Goal: Task Accomplishment & Management: Manage account settings

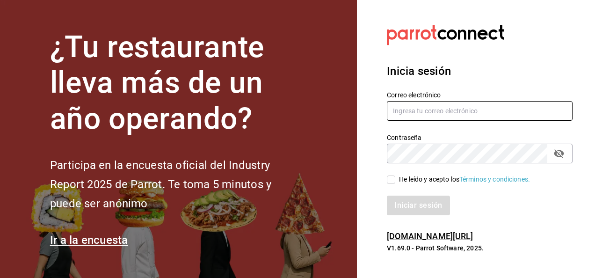
click at [419, 113] on input "text" at bounding box center [480, 111] width 186 height 20
type input "[EMAIL_ADDRESS][DOMAIN_NAME]"
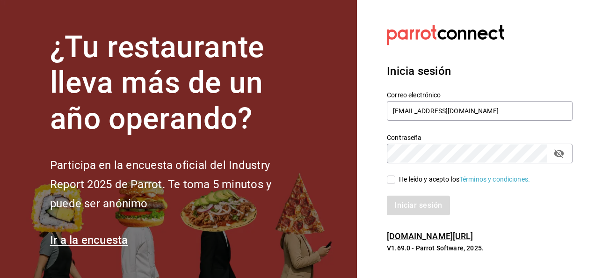
click at [393, 176] on input "He leído y acepto los Términos y condiciones." at bounding box center [391, 179] width 8 height 8
checkbox input "true"
click at [410, 204] on button "Iniciar sesión" at bounding box center [419, 206] width 64 height 20
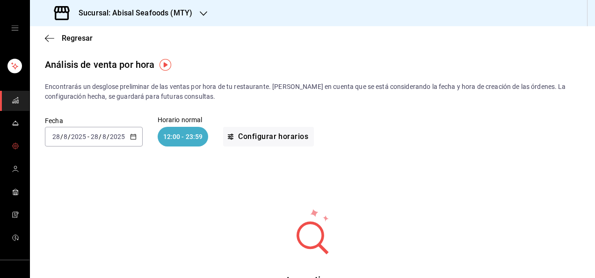
click at [13, 147] on icon "mailbox folders" at bounding box center [15, 145] width 7 height 7
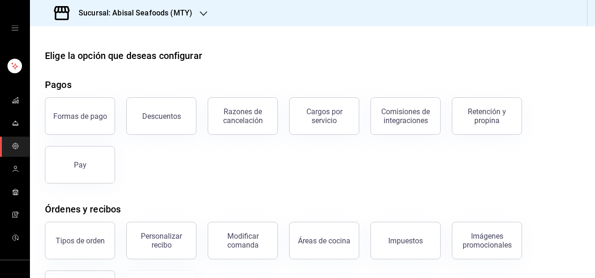
click at [191, 170] on div "Formas de pago Descuentos Razones de cancelación Cargos por servicio Comisiones…" at bounding box center [307, 134] width 547 height 97
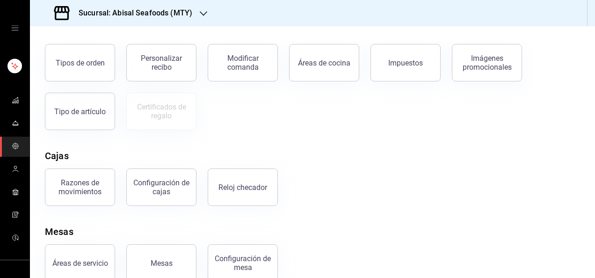
scroll to position [159, 0]
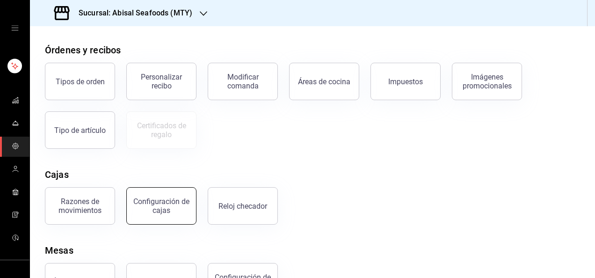
click at [172, 202] on div "Configuración de cajas" at bounding box center [161, 206] width 58 height 18
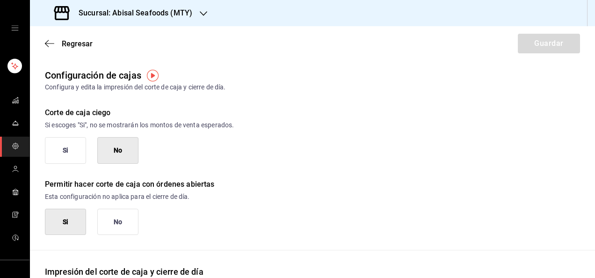
click at [343, 168] on div "Permitir hacer corte de caja con órdenes abiertas Esta configuración no aplica …" at bounding box center [305, 200] width 550 height 72
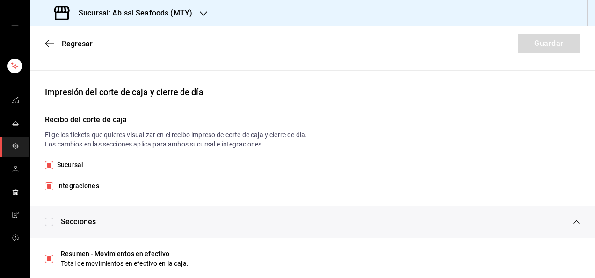
scroll to position [178, 0]
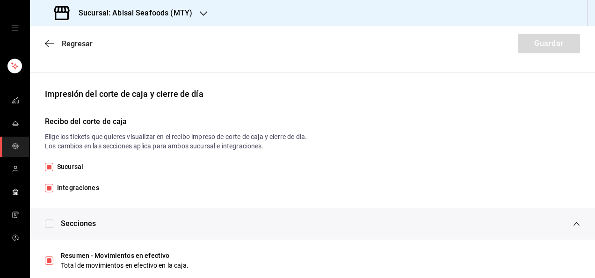
click at [80, 44] on span "Regresar" at bounding box center [77, 43] width 31 height 9
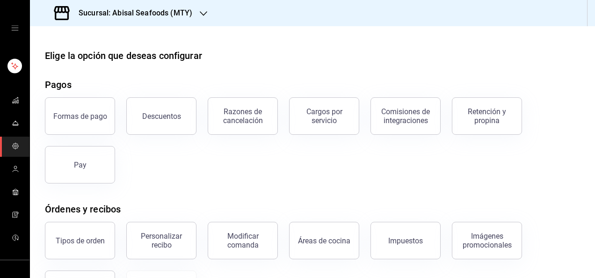
click at [284, 193] on div "Elige la opción que deseas configurar Pagos Formas de pago Descuentos Razones d…" at bounding box center [312, 254] width 565 height 411
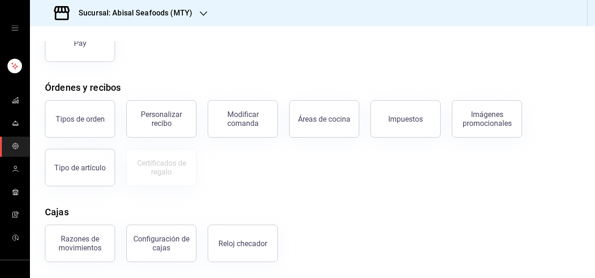
scroll to position [140, 0]
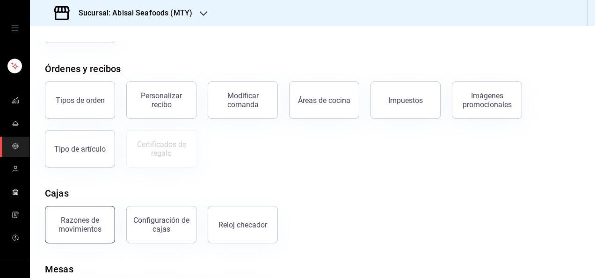
click at [72, 216] on div "Razones de movimientos" at bounding box center [80, 225] width 58 height 18
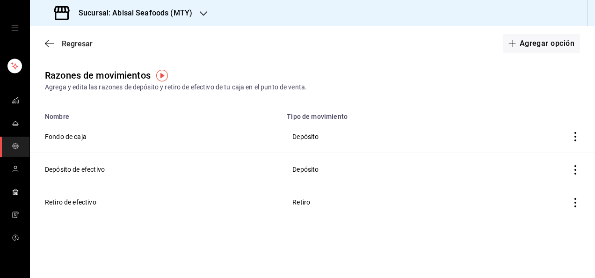
click at [91, 42] on span "Regresar" at bounding box center [77, 43] width 31 height 9
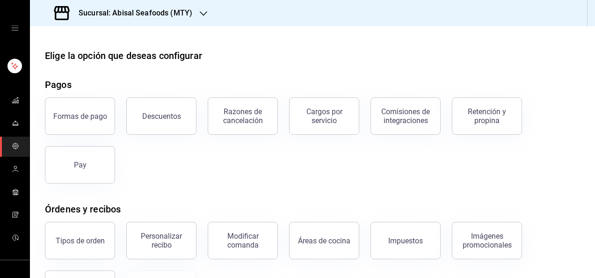
click at [261, 155] on div "Formas de pago Descuentos Razones de cancelación Cargos por servicio Comisiones…" at bounding box center [307, 134] width 547 height 97
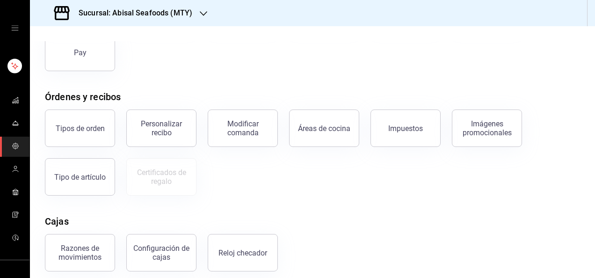
scroll to position [131, 0]
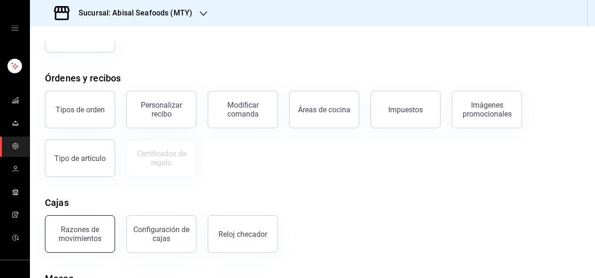
click at [75, 227] on div "Razones de movimientos" at bounding box center [80, 234] width 58 height 18
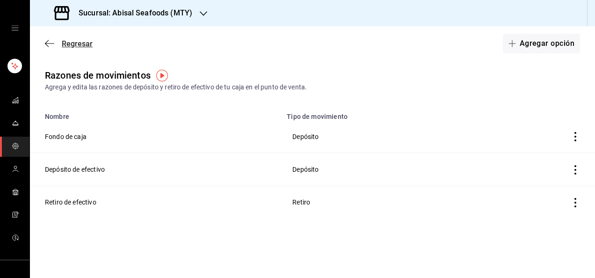
click at [69, 47] on span "Regresar" at bounding box center [77, 43] width 31 height 9
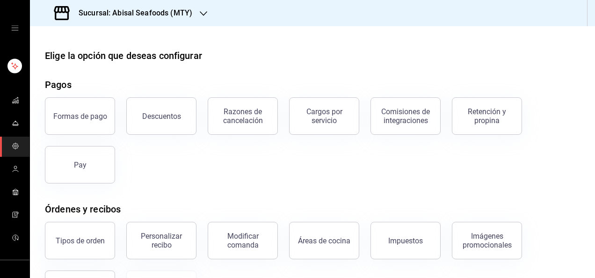
click at [198, 178] on div "Formas de pago Descuentos Razones de cancelación Cargos por servicio Comisiones…" at bounding box center [307, 134] width 547 height 97
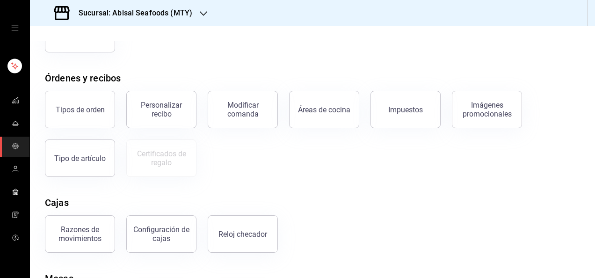
scroll to position [150, 0]
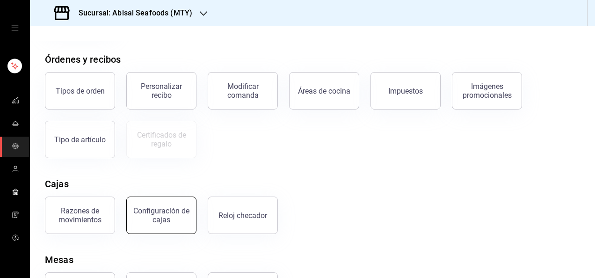
click at [181, 204] on button "Configuración de cajas" at bounding box center [161, 215] width 70 height 37
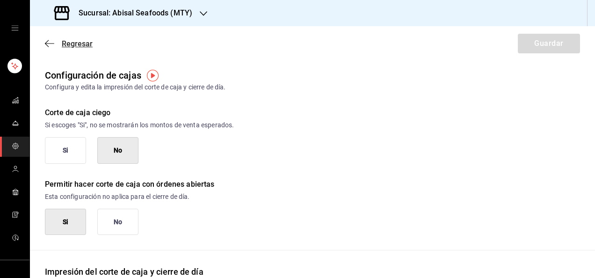
click at [84, 45] on span "Regresar" at bounding box center [77, 43] width 31 height 9
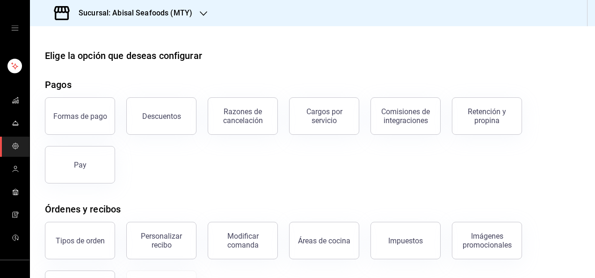
click at [214, 164] on div "Formas de pago Descuentos Razones de cancelación Cargos por servicio Comisiones…" at bounding box center [307, 134] width 547 height 97
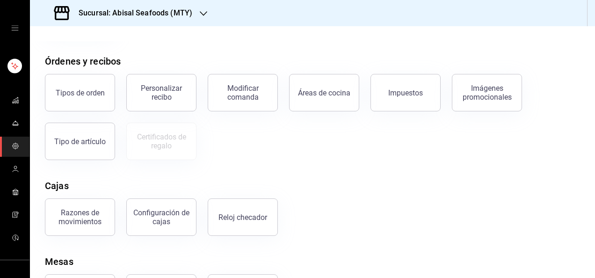
scroll to position [150, 0]
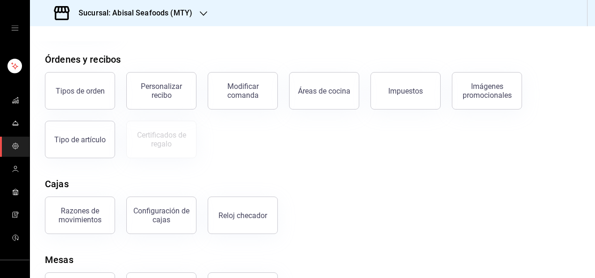
click at [267, 163] on div "Elige la opción que deseas configurar Pagos Formas de pago Descuentos Razones d…" at bounding box center [312, 104] width 565 height 411
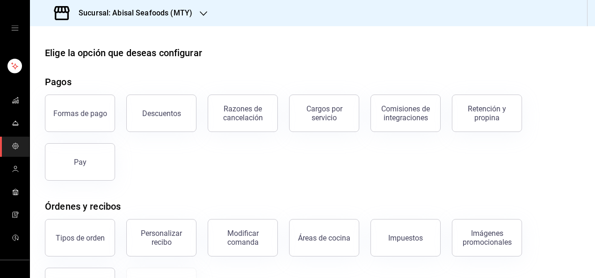
scroll to position [0, 0]
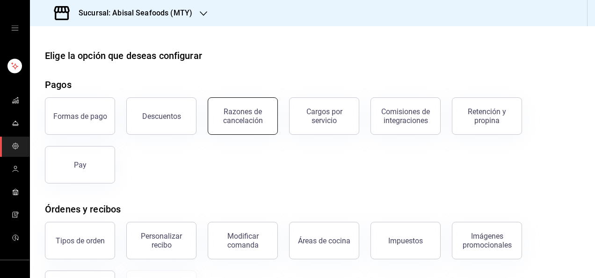
click at [248, 124] on button "Razones de cancelación" at bounding box center [243, 115] width 70 height 37
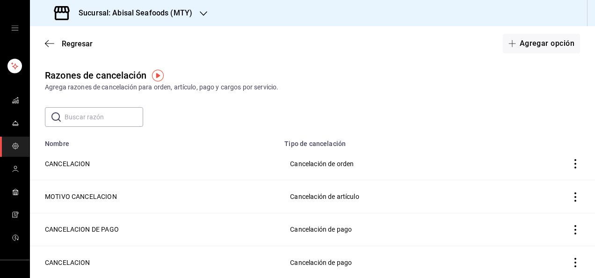
click at [299, 197] on td "Cancelación de artículo" at bounding box center [393, 196] width 228 height 33
click at [517, 48] on button "Agregar opción" at bounding box center [541, 44] width 77 height 20
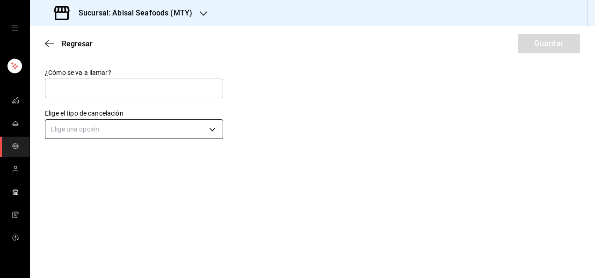
click at [211, 126] on body "Sucursal: Abisal Seafoods (MTY) Regresar Guardar ¿Cómo se va a llamar? Elige el…" at bounding box center [297, 139] width 595 height 278
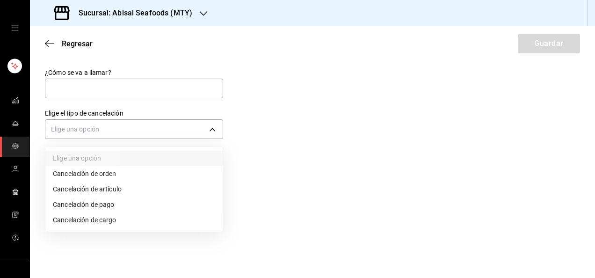
click at [136, 186] on li "Cancelación de artículo" at bounding box center [133, 189] width 177 height 15
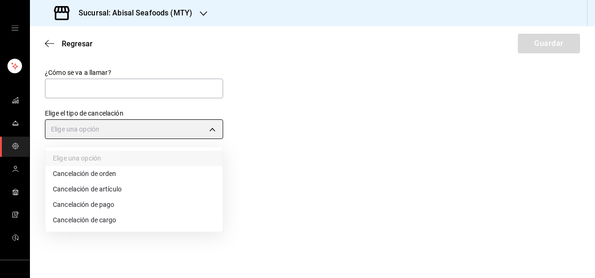
type input "ORDER_ITEM"
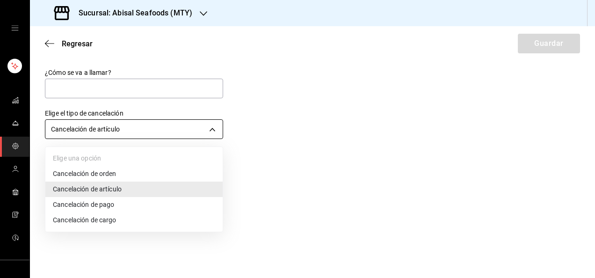
click at [220, 127] on body "Sucursal: Abisal Seafoods (MTY) Regresar Guardar ¿Cómo se va a llamar? Elige el…" at bounding box center [297, 139] width 595 height 278
click at [243, 127] on div at bounding box center [297, 139] width 595 height 278
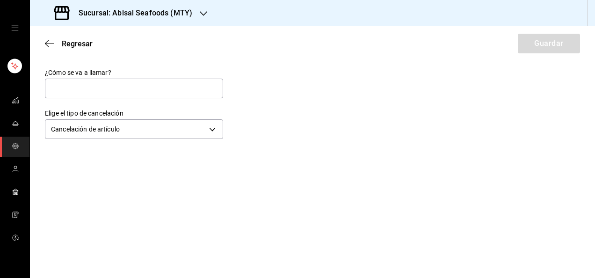
click at [286, 100] on div "¿Cómo se va a llamar? Elige el tipo de cancelación Cancelación de artículo ORDE…" at bounding box center [312, 104] width 565 height 73
click at [86, 46] on span "Regresar" at bounding box center [77, 43] width 31 height 9
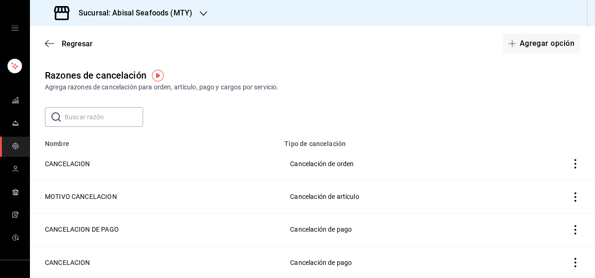
click at [309, 94] on div "Razones de cancelación Agrega razones de cancelación para orden, artículo, pago…" at bounding box center [312, 192] width 565 height 248
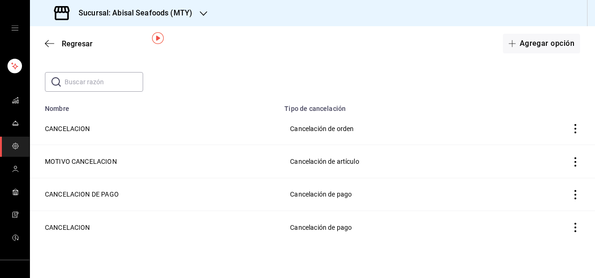
scroll to position [37, 0]
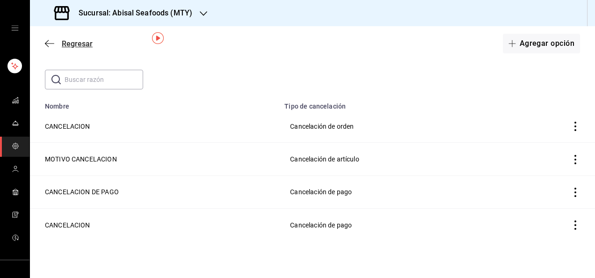
click at [85, 44] on span "Regresar" at bounding box center [77, 43] width 31 height 9
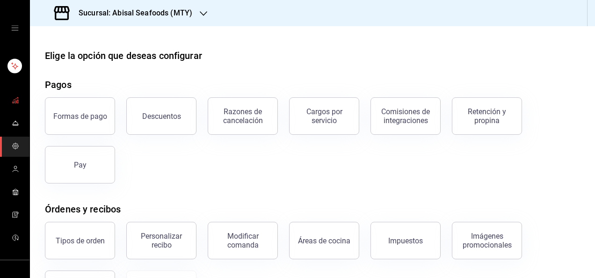
click at [12, 105] on span "mailbox folders" at bounding box center [15, 101] width 7 height 13
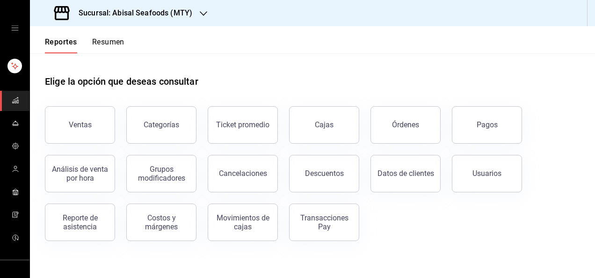
click at [12, 105] on span "mailbox folders" at bounding box center [15, 101] width 7 height 13
click at [17, 197] on link "mailbox folders" at bounding box center [14, 192] width 29 height 20
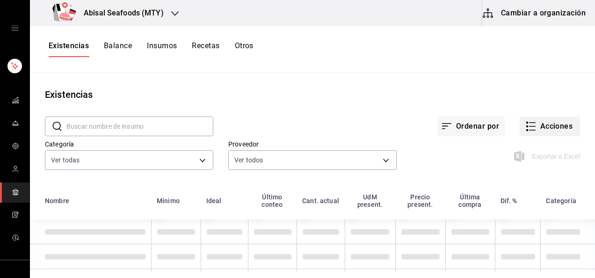
click at [548, 129] on button "Acciones" at bounding box center [550, 127] width 60 height 20
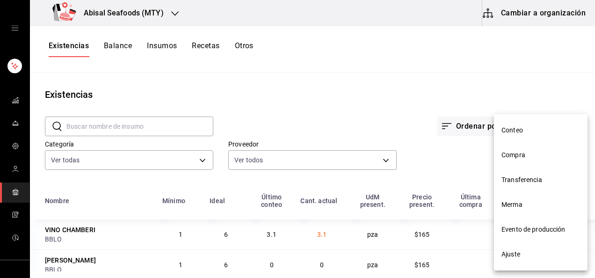
click at [505, 130] on span "Conteo" at bounding box center [541, 130] width 79 height 10
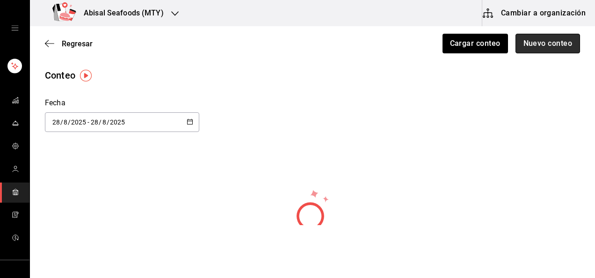
click at [528, 47] on button "Nuevo conteo" at bounding box center [548, 44] width 65 height 20
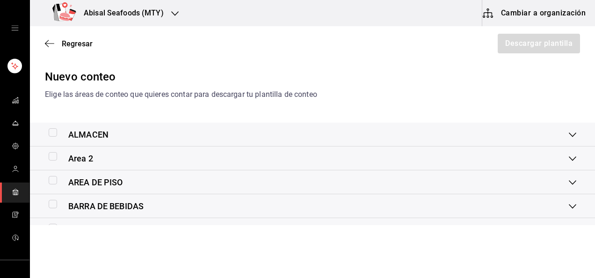
click at [52, 178] on input "checkbox" at bounding box center [53, 180] width 8 height 8
checkbox input "true"
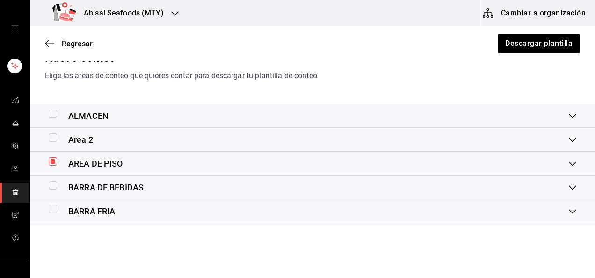
scroll to position [37, 0]
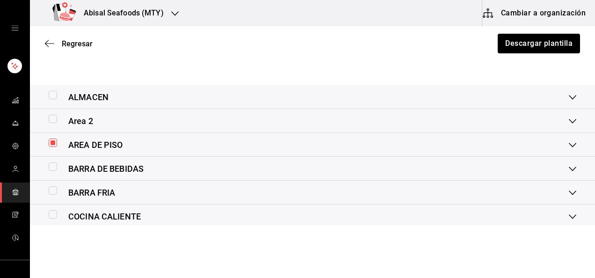
click at [51, 165] on input "checkbox" at bounding box center [53, 166] width 8 height 8
checkbox input "true"
click at [51, 192] on input "checkbox" at bounding box center [53, 190] width 8 height 8
checkbox input "true"
click at [53, 215] on input "checkbox" at bounding box center [53, 214] width 8 height 8
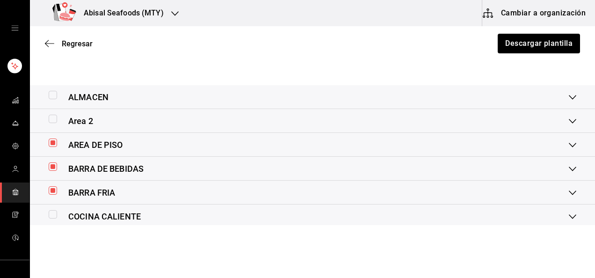
checkbox input "true"
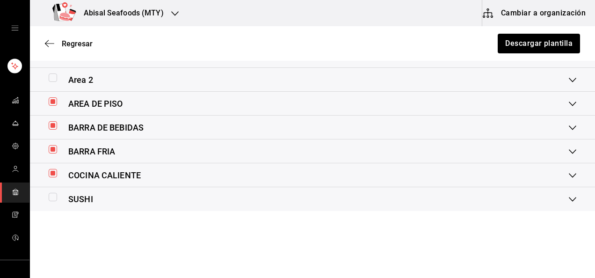
scroll to position [94, 0]
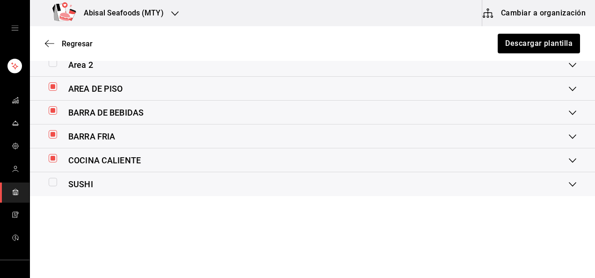
click at [55, 182] on input "checkbox" at bounding box center [53, 182] width 8 height 8
checkbox input "true"
click at [512, 45] on button "Descargar plantilla" at bounding box center [538, 44] width 83 height 20
click at [81, 41] on span "Regresar" at bounding box center [77, 43] width 31 height 9
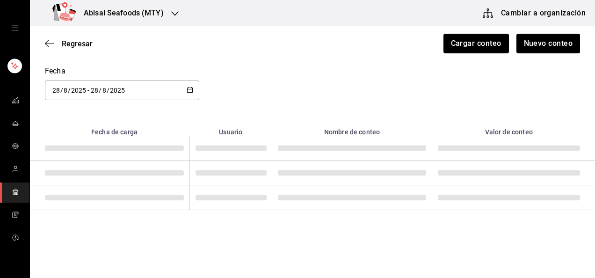
scroll to position [31, 0]
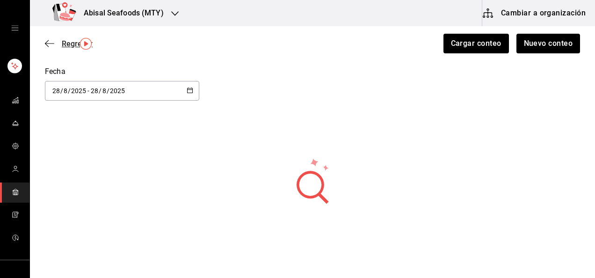
click at [67, 44] on span "Regresar" at bounding box center [77, 43] width 31 height 9
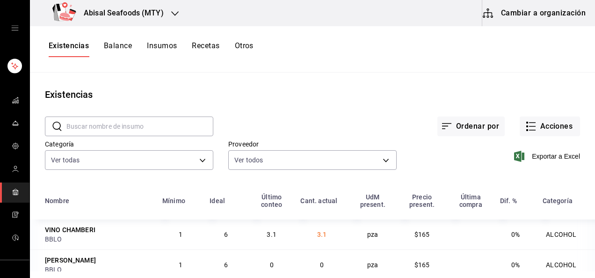
click at [167, 45] on button "Insumos" at bounding box center [162, 49] width 30 height 16
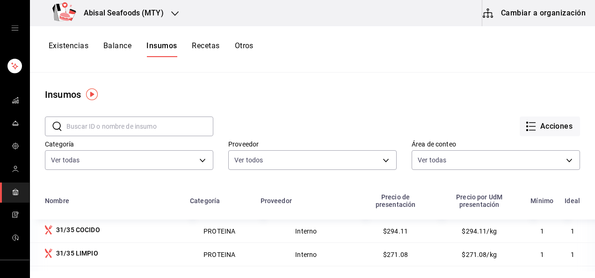
click at [149, 129] on input "text" at bounding box center [139, 126] width 147 height 19
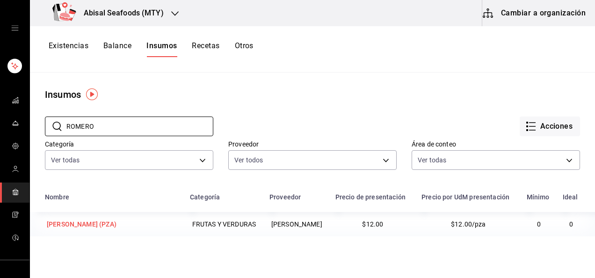
type input "ROMERO"
click at [82, 224] on div "[PERSON_NAME] (PZA)" at bounding box center [82, 223] width 70 height 9
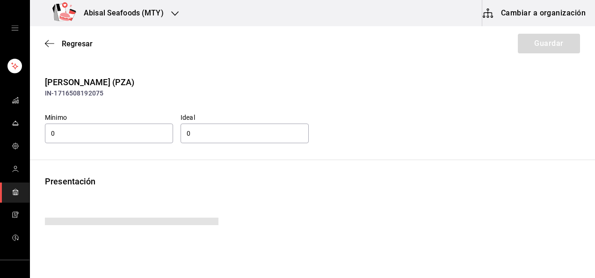
type input "12.00"
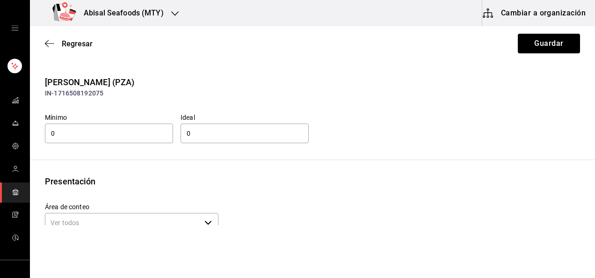
click at [279, 173] on div "ROMERO (PZA) IN-1716508192075 Mínimo 0 Ideal 0 Presentación Área de conteo ​ Pr…" at bounding box center [312, 203] width 565 height 255
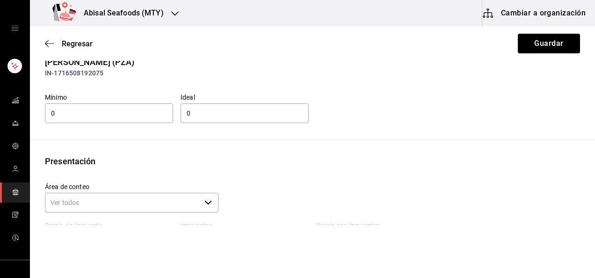
scroll to position [56, 0]
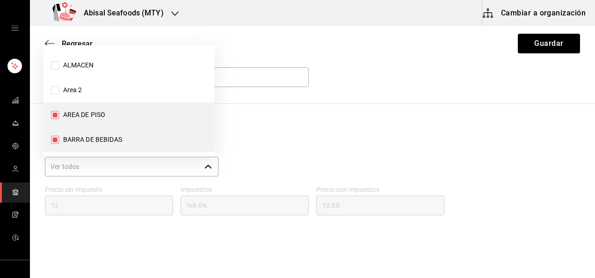
click at [204, 164] on icon "button" at bounding box center [207, 166] width 7 height 7
click at [54, 111] on input "AREA DE PISO" at bounding box center [55, 112] width 8 height 8
checkbox input "false"
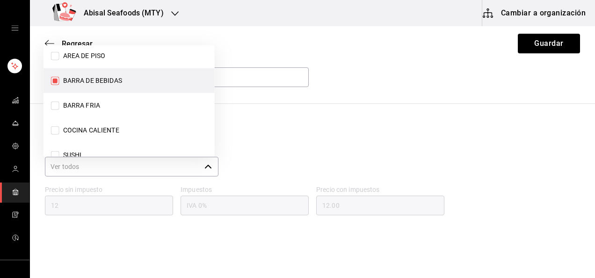
scroll to position [77, 0]
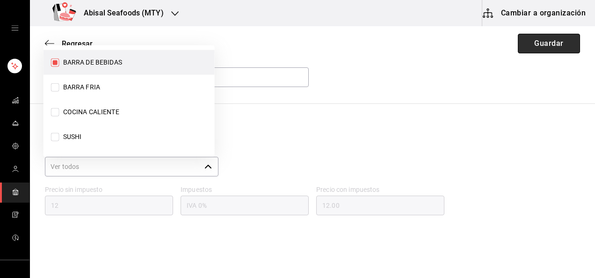
click at [527, 43] on button "Guardar" at bounding box center [549, 44] width 62 height 20
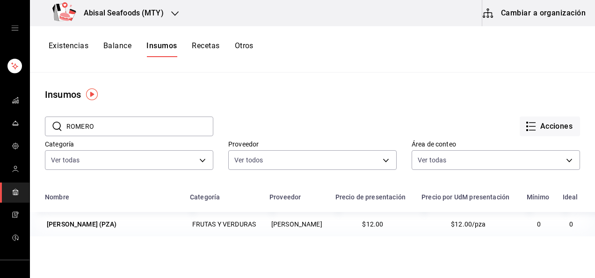
click at [141, 121] on input "ROMERO" at bounding box center [139, 126] width 147 height 19
type input "R"
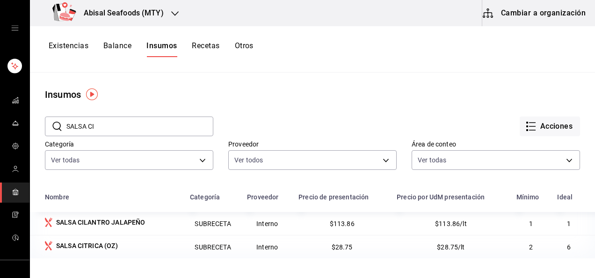
type input "SALSA CI"
click at [103, 248] on div "SALSA CITRICA (OZ)" at bounding box center [87, 245] width 62 height 9
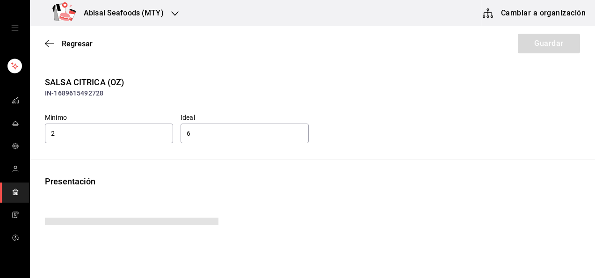
click at [292, 189] on div "Presentación Precio sin impuesto 28.75 Impuestos IVA 0% Precio con impuestos 28…" at bounding box center [312, 257] width 565 height 165
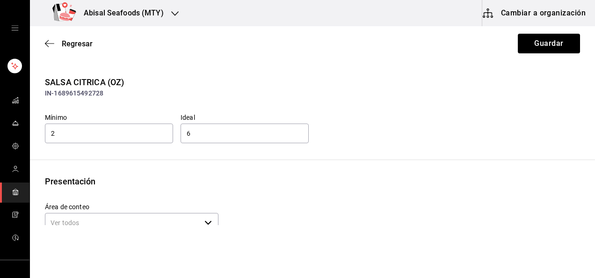
click at [292, 189] on div "Presentación Área de conteo ​ Precio sin impuesto 28.75 Impuestos IVA 0% Precio…" at bounding box center [312, 252] width 565 height 155
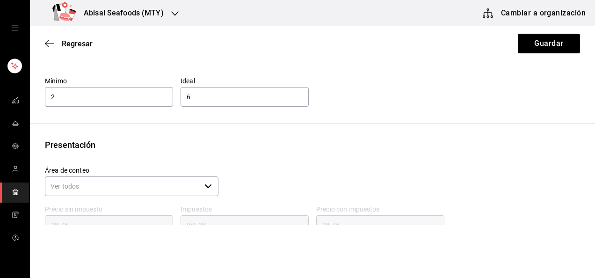
scroll to position [37, 0]
click at [199, 190] on div "​" at bounding box center [132, 185] width 174 height 20
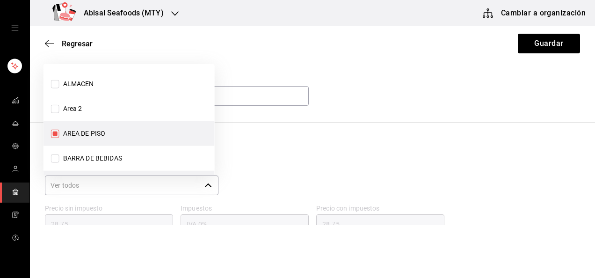
scroll to position [28, 0]
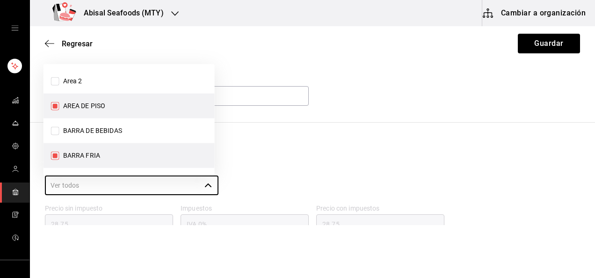
click at [57, 106] on input "AREA DE PISO" at bounding box center [55, 106] width 8 height 8
checkbox input "false"
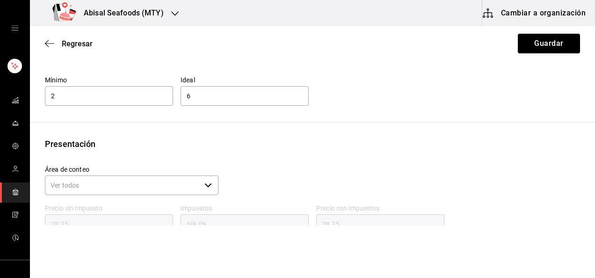
click at [278, 155] on div "Presentación Área de conteo ​ Precio sin impuesto 28.75 Impuestos IVA 0% Precio…" at bounding box center [312, 215] width 565 height 155
click at [518, 51] on button "Guardar" at bounding box center [549, 44] width 62 height 20
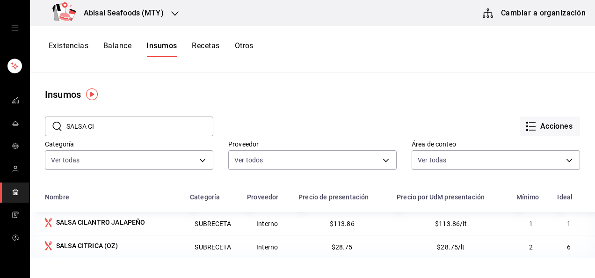
click at [12, 189] on icon "mailbox folders" at bounding box center [15, 190] width 6 height 2
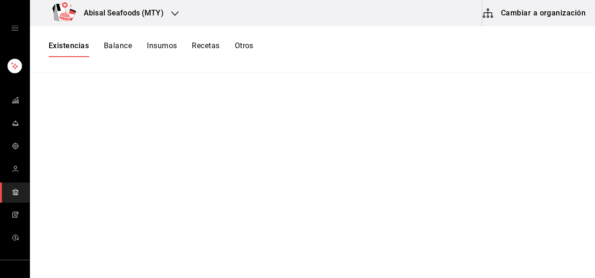
click at [242, 47] on button "Otros" at bounding box center [244, 49] width 19 height 16
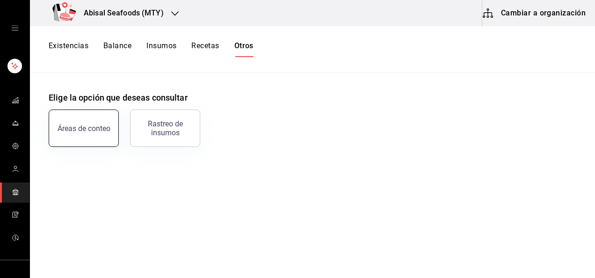
click at [96, 128] on div "Áreas de conteo" at bounding box center [84, 128] width 53 height 9
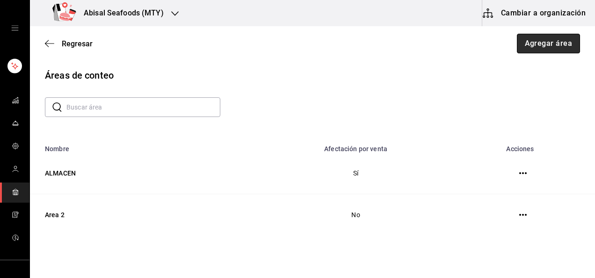
click at [523, 48] on button "Agregar área" at bounding box center [549, 44] width 64 height 20
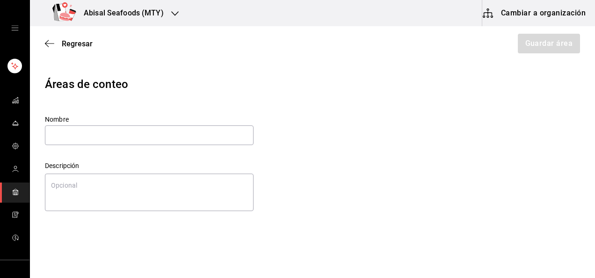
type textarea "x"
type input "C"
type textarea "x"
type input "C"
type textarea "x"
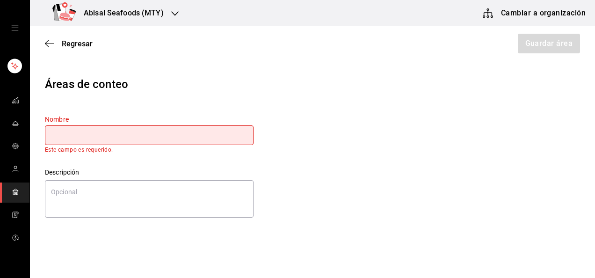
type input "A"
type textarea "x"
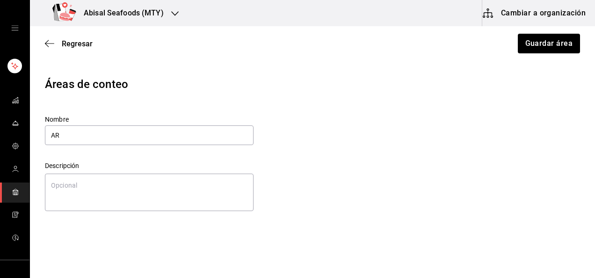
type input "A"
type textarea "x"
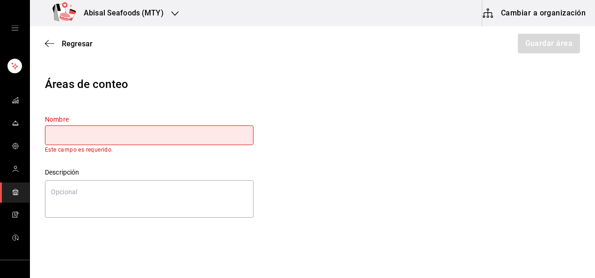
type input "C"
type textarea "x"
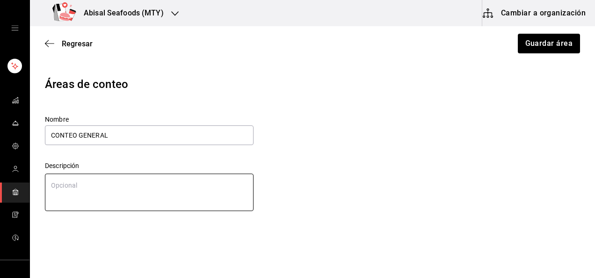
type input "CONTEO GENERAL"
type textarea "x"
click at [182, 180] on textarea at bounding box center [149, 192] width 209 height 37
type textarea "I"
type textarea "x"
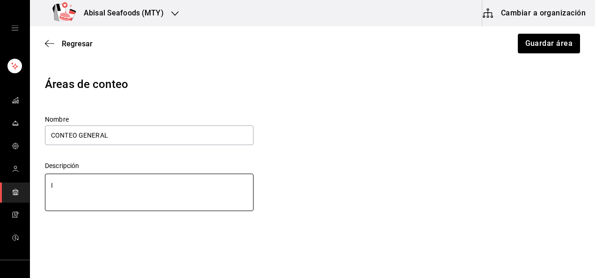
type textarea "IN"
type textarea "x"
type textarea "INV"
type textarea "x"
type textarea "INVE"
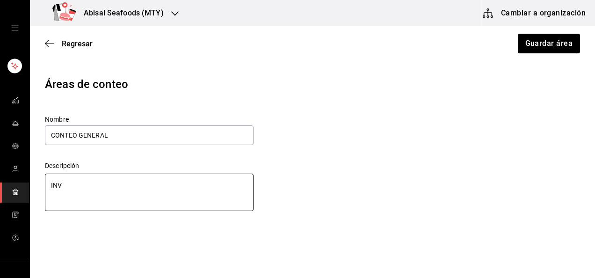
type textarea "x"
type textarea "INVEN"
type textarea "x"
type textarea "INVENT"
type textarea "x"
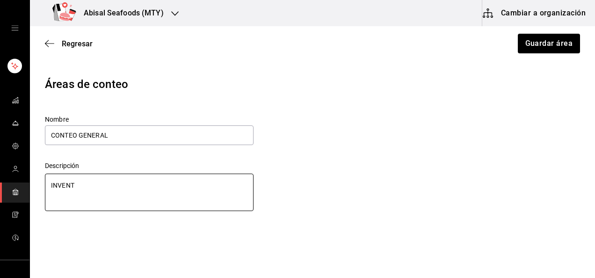
type textarea "INVENTA"
type textarea "x"
type textarea "INVENTAR"
type textarea "x"
type textarea "INVENTARI"
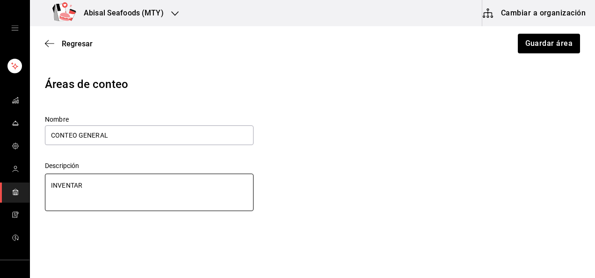
type textarea "x"
type textarea "INVENTARIO"
type textarea "x"
type textarea "INVENTARIO"
type textarea "x"
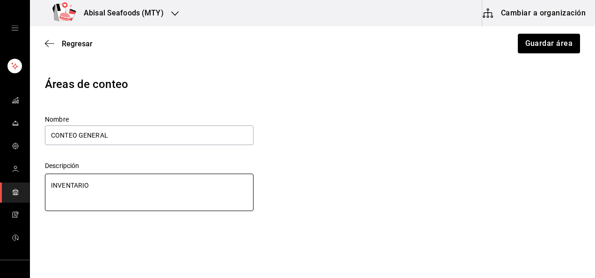
type textarea "INVENTARIO M"
type textarea "x"
type textarea "INVENTARIO ME"
type textarea "x"
type textarea "INVENTARIO MEN"
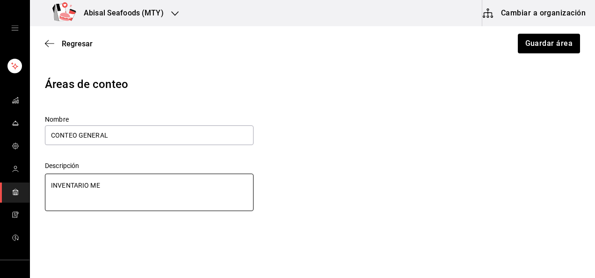
type textarea "x"
type textarea "INVENTARIO MENS"
type textarea "x"
type textarea "INVENTARIO MENSU"
type textarea "x"
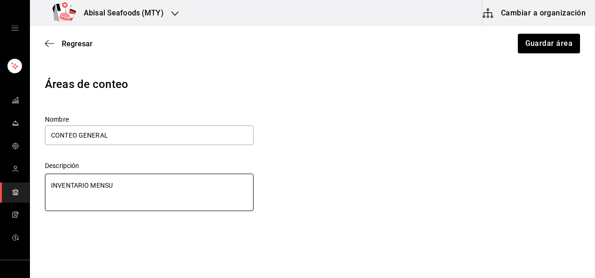
type textarea "INVENTARIO MENSUA"
type textarea "x"
type textarea "INVENTARIO MENSUAL"
type textarea "x"
type textarea "INVENTARIO MENSUAL"
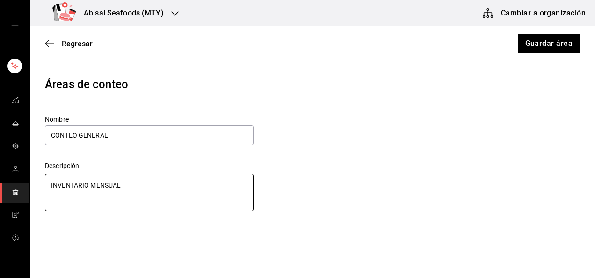
type textarea "x"
type textarea "INVENTARIO MENSUAL"
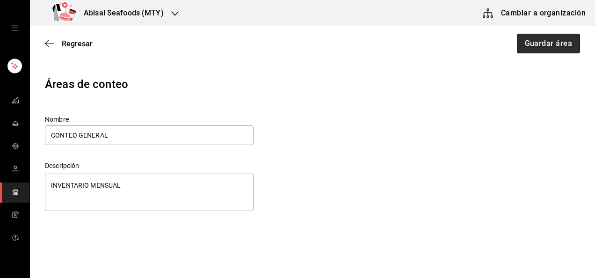
click at [533, 44] on button "Guardar área" at bounding box center [549, 44] width 64 height 20
type textarea "x"
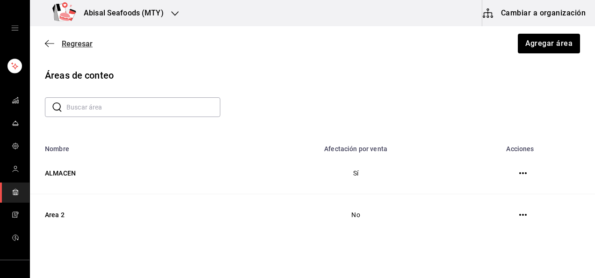
click at [80, 44] on span "Regresar" at bounding box center [77, 43] width 31 height 9
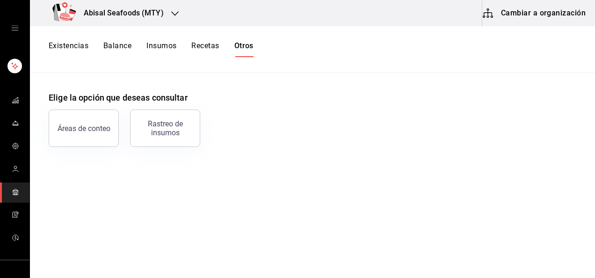
click at [154, 48] on button "Insumos" at bounding box center [161, 49] width 30 height 16
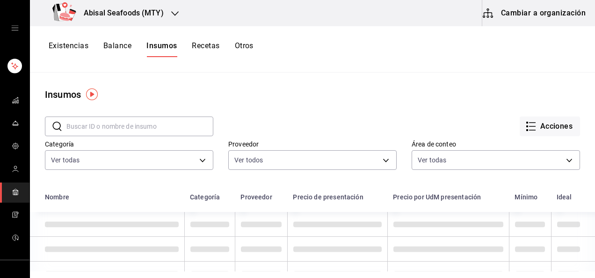
click at [152, 127] on input "text" at bounding box center [139, 126] width 147 height 19
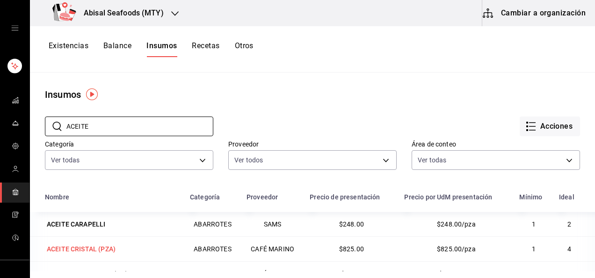
type input "ACEITE"
click at [95, 245] on div "ACEITE CRISTAL (PZA)" at bounding box center [81, 248] width 69 height 9
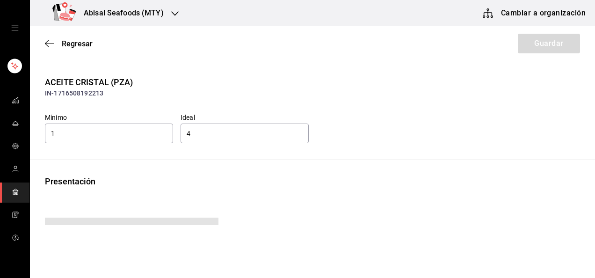
type input "825.00"
click at [174, 177] on div "Presentación" at bounding box center [312, 181] width 535 height 13
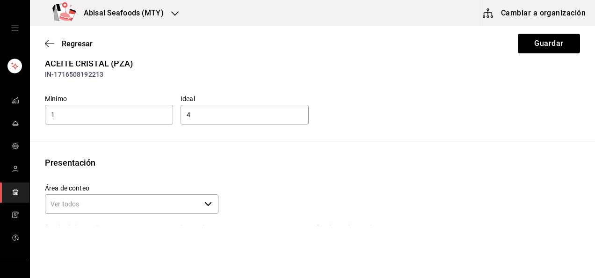
scroll to position [37, 0]
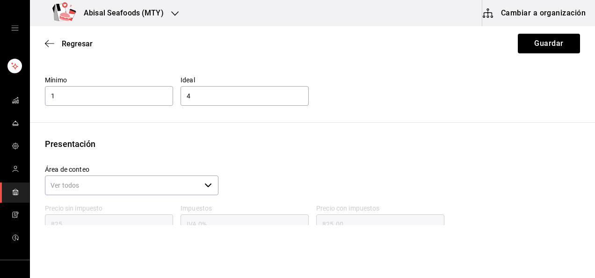
click at [174, 184] on input "Área de conteo" at bounding box center [123, 185] width 156 height 20
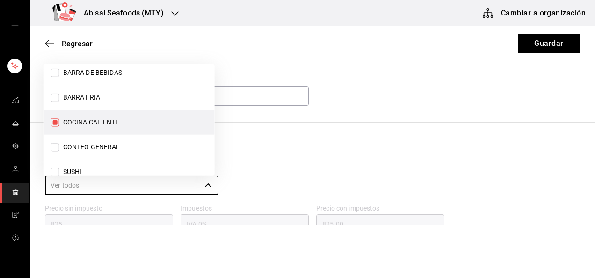
scroll to position [90, 0]
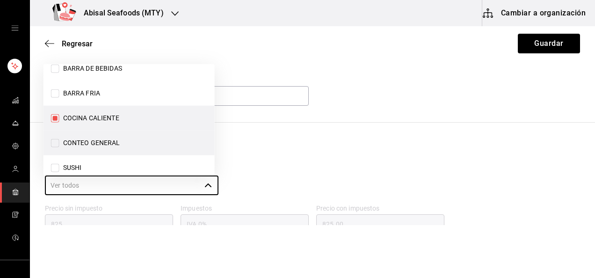
click at [58, 141] on input "CONTEO GENERAL" at bounding box center [55, 143] width 8 height 8
checkbox input "true"
click at [275, 154] on div "Presentación Área de conteo ​ Precio sin impuesto 825 Impuestos IVA 0% Precio c…" at bounding box center [312, 215] width 565 height 155
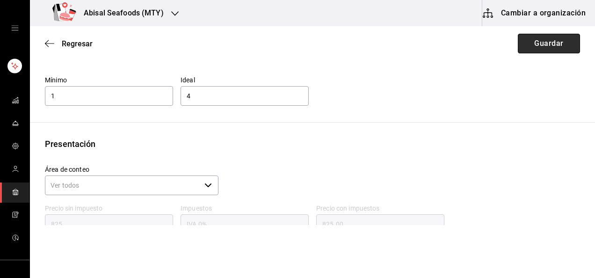
click at [534, 37] on button "Guardar" at bounding box center [549, 44] width 62 height 20
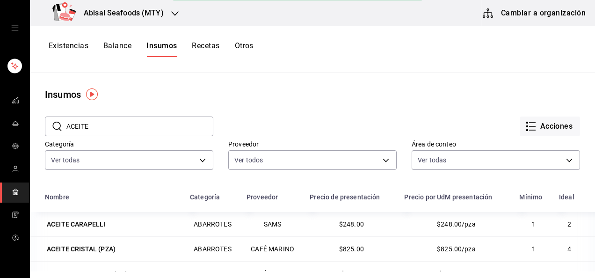
click at [166, 122] on input "ACEITE" at bounding box center [139, 126] width 147 height 19
type input "A"
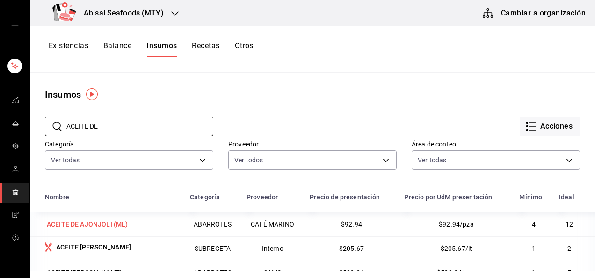
type input "ACEITE DE"
click at [116, 220] on div "ACEITE DE AJONJOLI (ML)" at bounding box center [87, 223] width 81 height 9
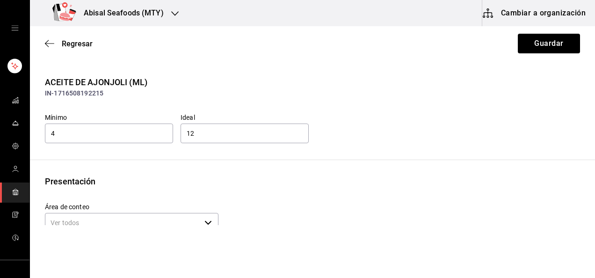
click at [151, 188] on div "Presentación Área de conteo ​ Precio sin impuesto 92.94 Impuestos IVA 0% Precio…" at bounding box center [312, 252] width 565 height 155
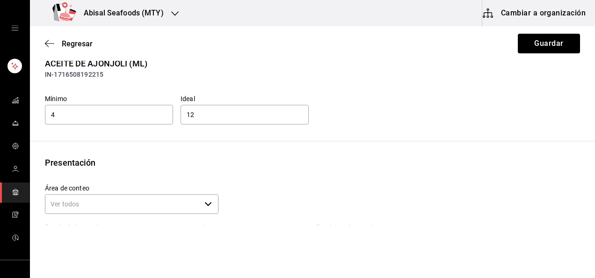
scroll to position [37, 0]
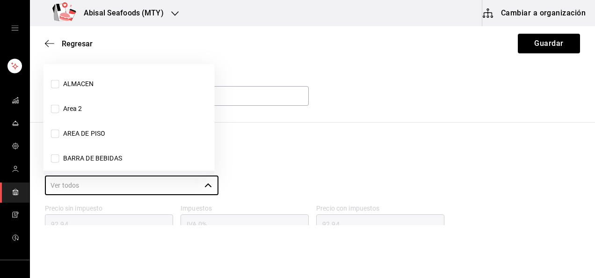
click at [151, 188] on input "Área de conteo" at bounding box center [123, 185] width 156 height 20
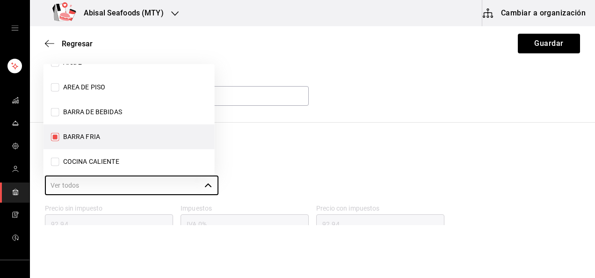
scroll to position [65, 0]
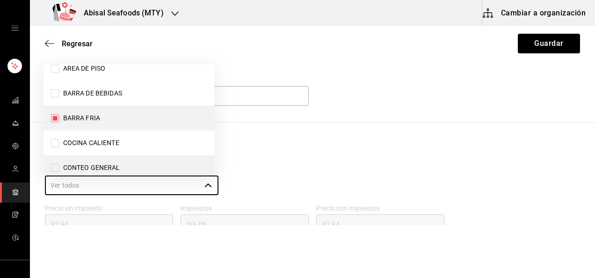
click at [52, 167] on input "CONTEO GENERAL" at bounding box center [55, 168] width 8 height 8
checkbox input "true"
click at [270, 161] on div "Área de conteo ​" at bounding box center [308, 177] width 543 height 39
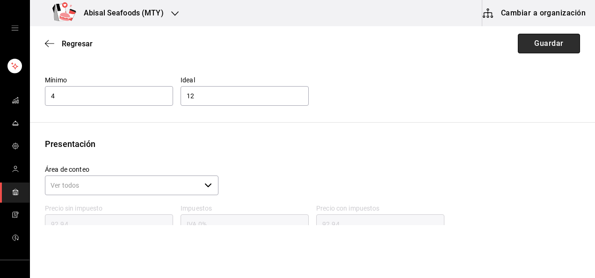
click at [531, 46] on button "Guardar" at bounding box center [549, 44] width 62 height 20
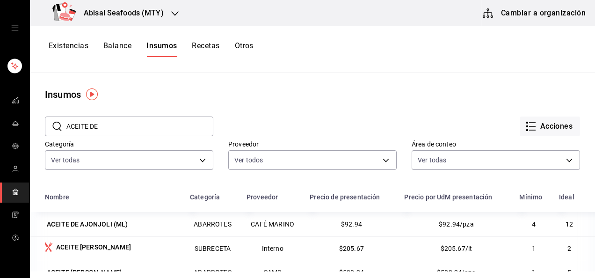
click at [141, 180] on div "​ ACEITE DE ​ Acciones Categoría Ver todas 7fcf6eec-c991-420a-b7da-77d77f807be9…" at bounding box center [312, 145] width 565 height 86
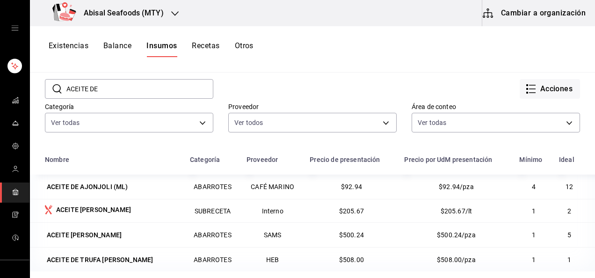
scroll to position [56, 0]
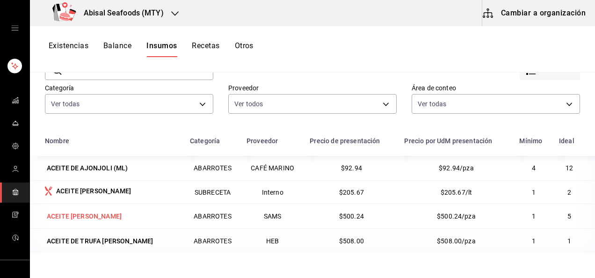
click at [68, 219] on div "ACEITE DE OLIVA" at bounding box center [84, 215] width 75 height 9
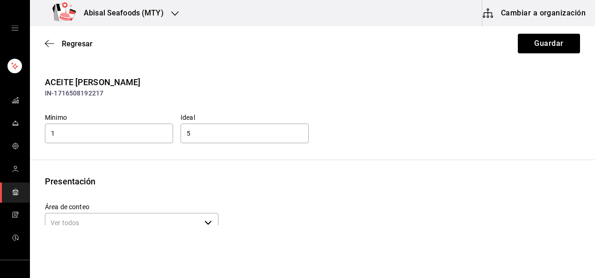
click at [156, 184] on div "Presentación" at bounding box center [312, 181] width 535 height 13
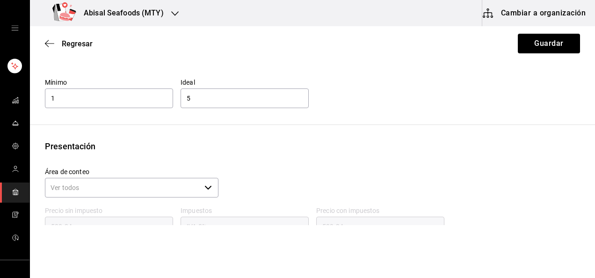
scroll to position [37, 0]
click at [207, 186] on icon "button" at bounding box center [207, 185] width 7 height 7
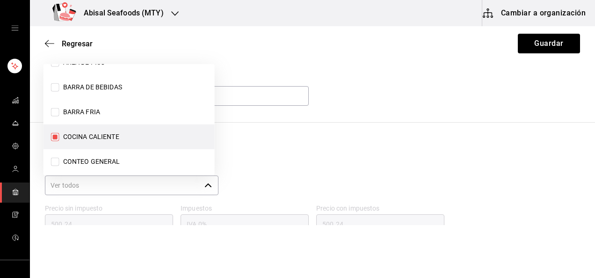
scroll to position [90, 0]
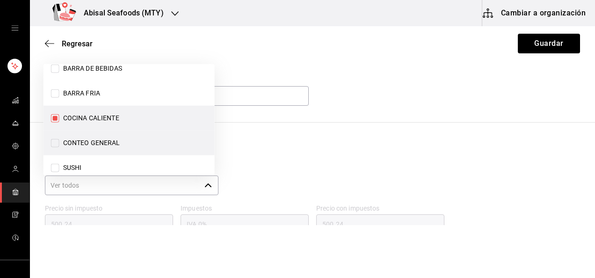
click at [55, 143] on input "CONTEO GENERAL" at bounding box center [55, 143] width 8 height 8
checkbox input "true"
click at [310, 154] on div "Presentación Área de conteo ​ Precio sin impuesto 500.24 Impuestos IVA 0% Preci…" at bounding box center [312, 215] width 565 height 155
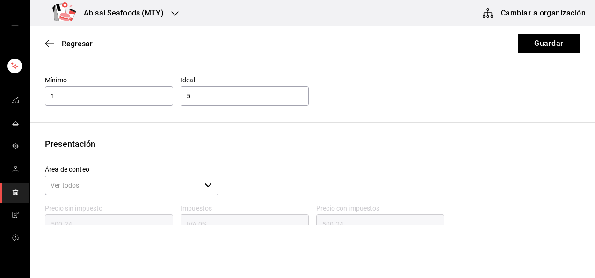
click at [207, 186] on icon "button" at bounding box center [207, 185] width 7 height 7
click at [348, 153] on div "Presentación Área de conteo ​ Precio sin impuesto 500.24 Impuestos IVA 0% Preci…" at bounding box center [312, 215] width 565 height 155
click at [521, 45] on button "Guardar" at bounding box center [549, 44] width 62 height 20
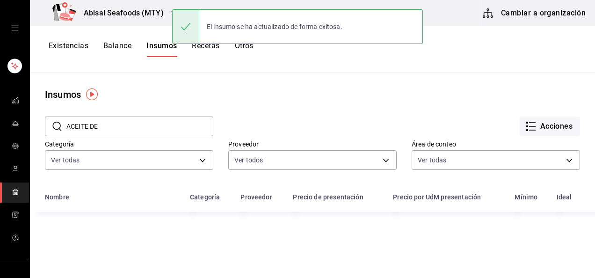
click at [168, 127] on input "ACEITE DE" at bounding box center [139, 126] width 147 height 19
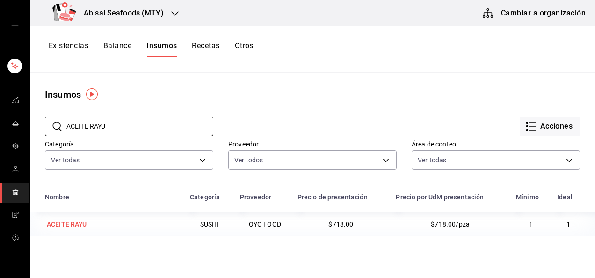
type input "ACEITE RAYU"
click at [74, 223] on div "ACEITE RAYU" at bounding box center [67, 223] width 40 height 9
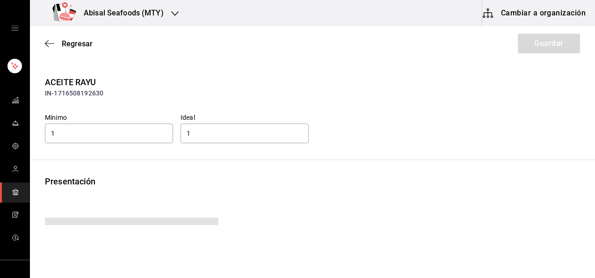
type input "718.00"
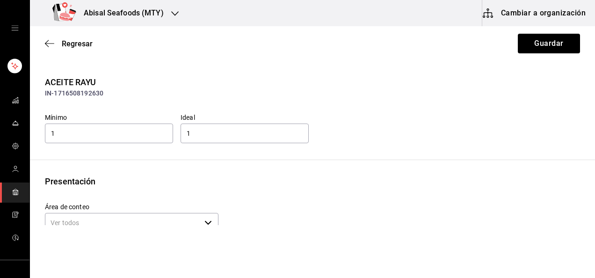
click at [276, 167] on div "ACEITE RAYU IN-1716508192630 Mínimo 1 Ideal 1 Presentación Área de conteo ​ Pre…" at bounding box center [312, 203] width 565 height 255
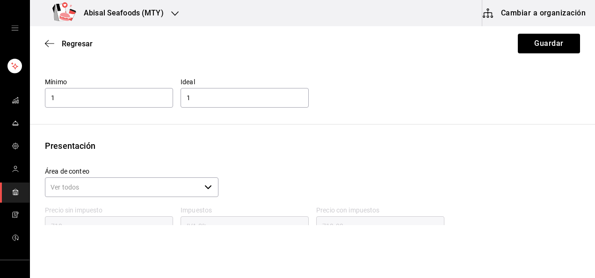
scroll to position [37, 0]
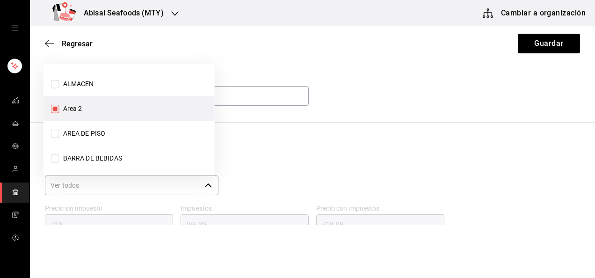
click at [208, 183] on icon "button" at bounding box center [207, 185] width 7 height 7
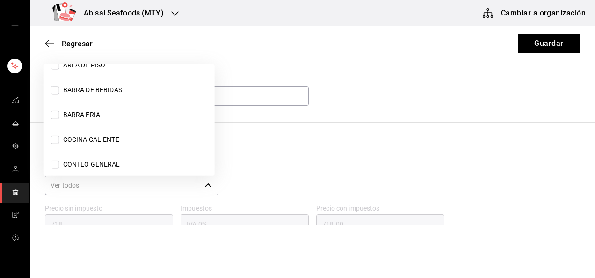
scroll to position [75, 0]
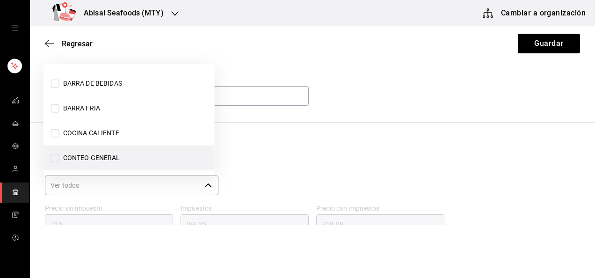
click at [53, 156] on input "CONTEO GENERAL" at bounding box center [55, 158] width 8 height 8
checkbox input "true"
click at [326, 156] on div "Presentación Área de conteo ​ Precio sin impuesto 718 Impuestos IVA 0% Precio c…" at bounding box center [312, 215] width 565 height 155
click at [520, 47] on button "Guardar" at bounding box center [549, 44] width 62 height 20
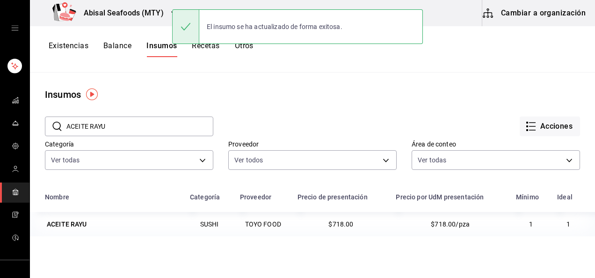
click at [158, 129] on input "ACEITE RAYU" at bounding box center [139, 126] width 147 height 19
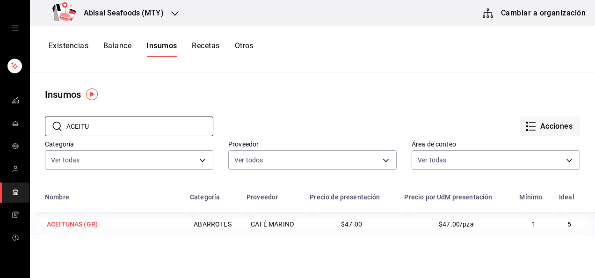
type input "ACEITU"
click at [92, 226] on div "ACEITUNAS (GR)" at bounding box center [72, 223] width 51 height 9
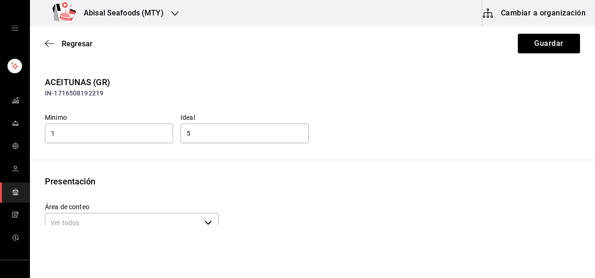
click at [166, 190] on div "Presentación Área de conteo ​ Precio sin impuesto 47 Impuestos IVA 16% Precio c…" at bounding box center [312, 252] width 565 height 155
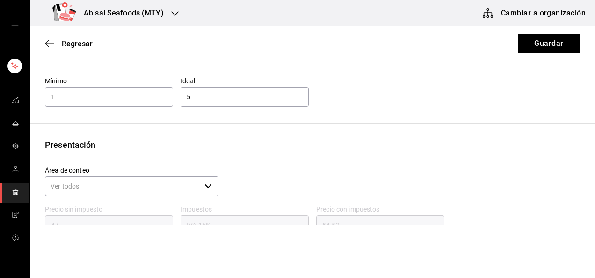
scroll to position [37, 0]
click at [166, 190] on input "Área de conteo" at bounding box center [123, 185] width 156 height 20
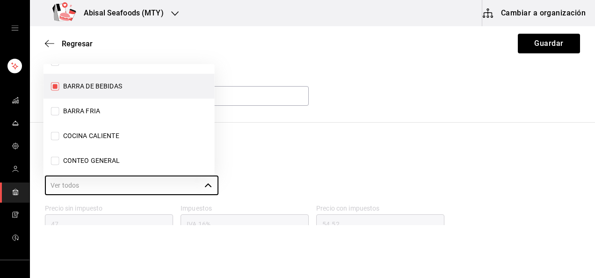
scroll to position [78, 0]
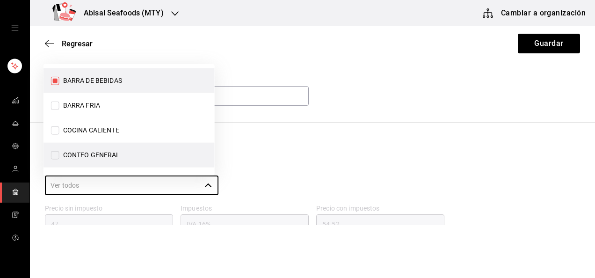
click at [54, 154] on input "CONTEO GENERAL" at bounding box center [55, 155] width 8 height 8
checkbox input "true"
click at [308, 151] on div "Presentación Área de conteo ​ Precio sin impuesto 47 Impuestos IVA 16% Precio c…" at bounding box center [312, 215] width 565 height 155
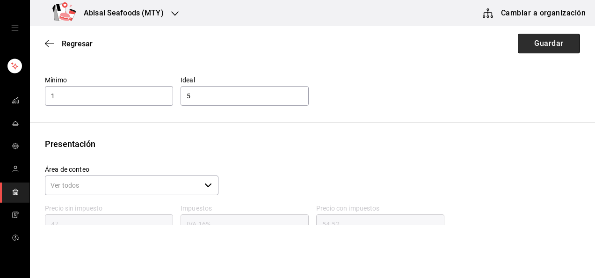
click at [532, 46] on button "Guardar" at bounding box center [549, 44] width 62 height 20
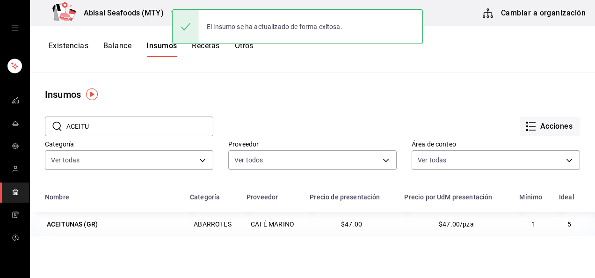
click at [317, 107] on div "Acciones" at bounding box center [396, 119] width 367 height 35
click at [196, 127] on input "ACEITU" at bounding box center [139, 126] width 147 height 19
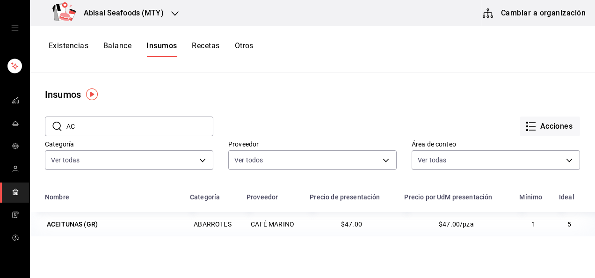
type input "A"
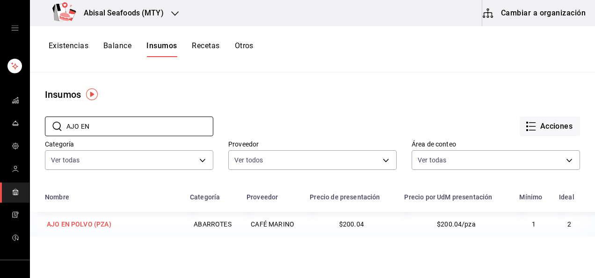
type input "AJO EN"
click at [94, 222] on div "AJO EN POLVO (PZA)" at bounding box center [79, 223] width 65 height 9
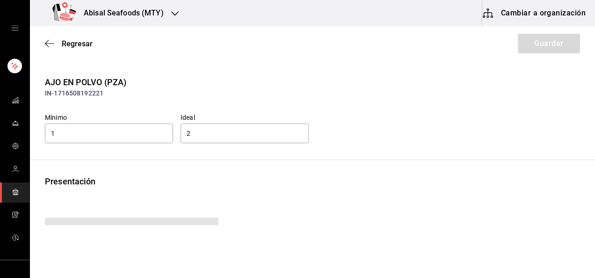
click at [264, 184] on div "Presentación" at bounding box center [312, 181] width 535 height 13
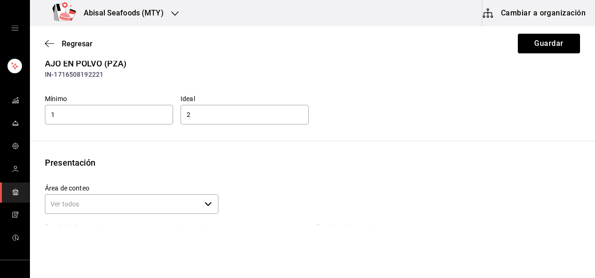
scroll to position [37, 0]
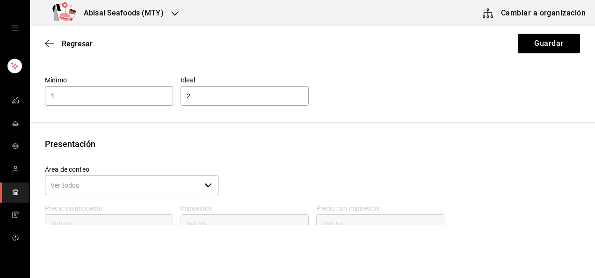
click at [179, 184] on input "Área de conteo" at bounding box center [123, 185] width 156 height 20
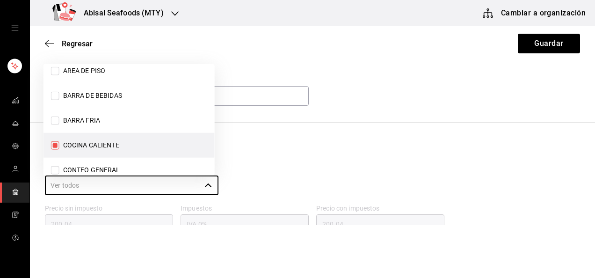
scroll to position [71, 0]
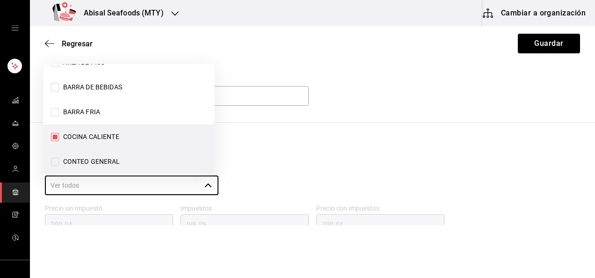
click at [124, 154] on li "CONTEO GENERAL" at bounding box center [129, 161] width 171 height 25
checkbox input "true"
click at [289, 146] on div "Presentación" at bounding box center [312, 144] width 535 height 13
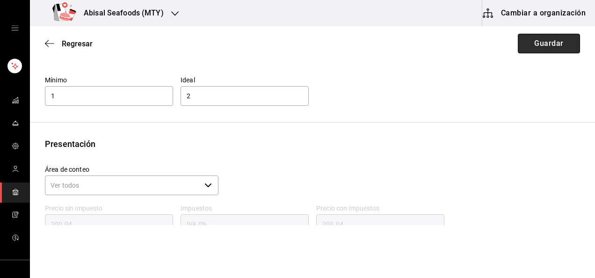
click at [529, 40] on button "Guardar" at bounding box center [549, 44] width 62 height 20
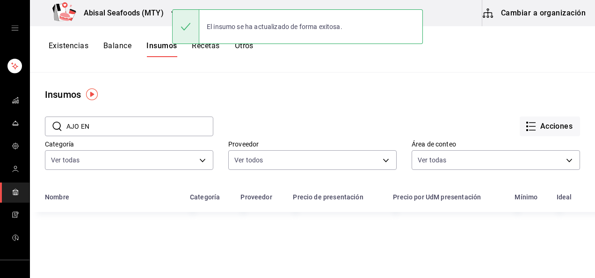
click at [147, 125] on input "AJO EN" at bounding box center [139, 126] width 147 height 19
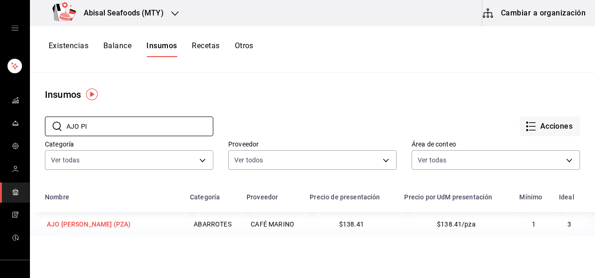
type input "AJO PI"
click at [100, 222] on div "AJO PICADO (PZA)" at bounding box center [89, 223] width 84 height 9
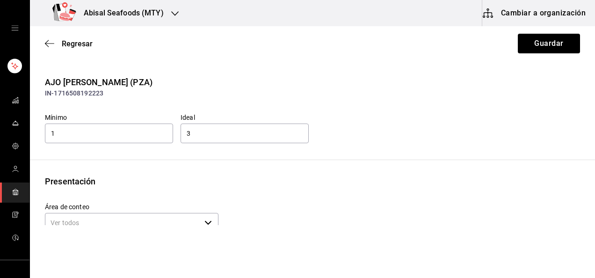
click at [179, 183] on div "Presentación" at bounding box center [312, 181] width 535 height 13
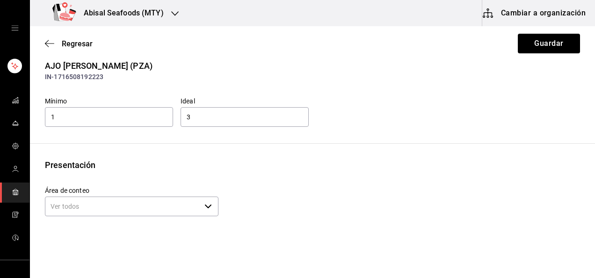
scroll to position [19, 0]
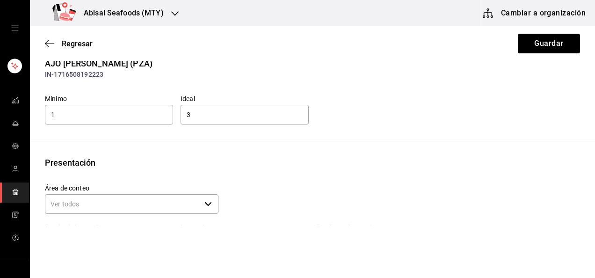
click at [189, 204] on input "Área de conteo" at bounding box center [123, 204] width 156 height 20
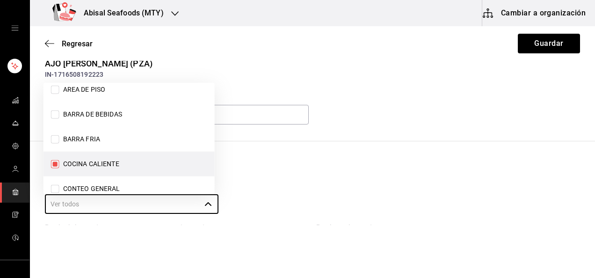
scroll to position [71, 0]
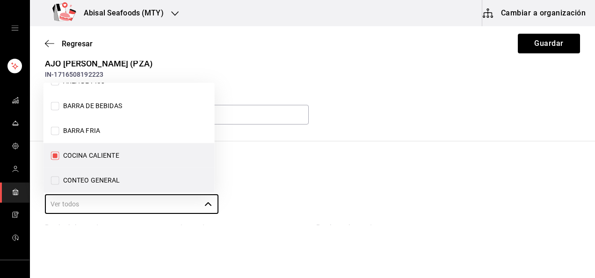
click at [116, 184] on span "CONTEO GENERAL" at bounding box center [89, 180] width 61 height 10
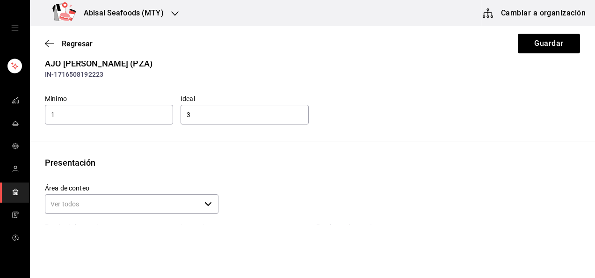
click at [193, 206] on input "Área de conteo" at bounding box center [123, 204] width 156 height 20
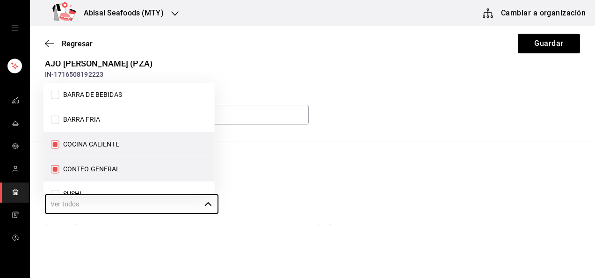
scroll to position [94, 0]
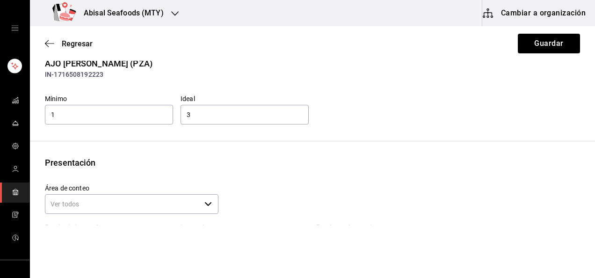
click at [387, 119] on div "Mínimo 1 Ideal 3" at bounding box center [308, 106] width 543 height 39
click at [519, 49] on button "Guardar" at bounding box center [549, 44] width 62 height 20
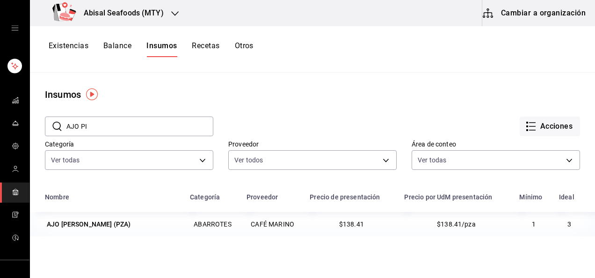
click at [124, 125] on input "AJO PI" at bounding box center [139, 126] width 147 height 19
type input "A"
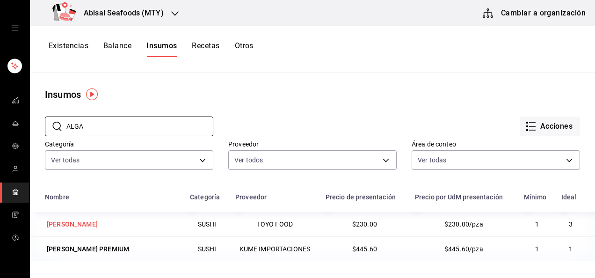
type input "ALGA"
click at [98, 226] on div "[PERSON_NAME]" at bounding box center [72, 223] width 51 height 9
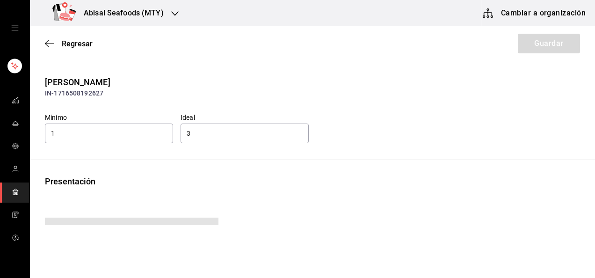
click at [196, 181] on div "Presentación" at bounding box center [312, 181] width 535 height 13
type input "230.00"
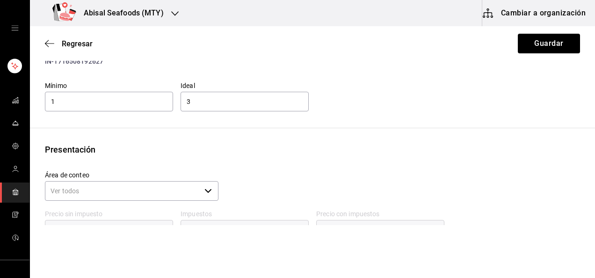
scroll to position [47, 0]
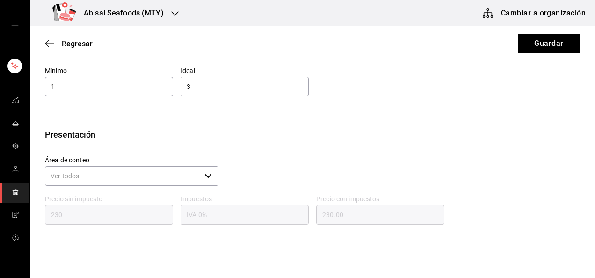
click at [201, 178] on div "​" at bounding box center [132, 176] width 174 height 20
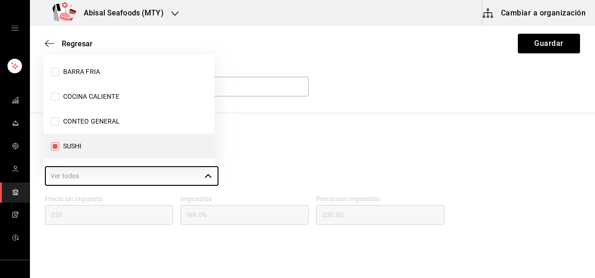
scroll to position [102, 0]
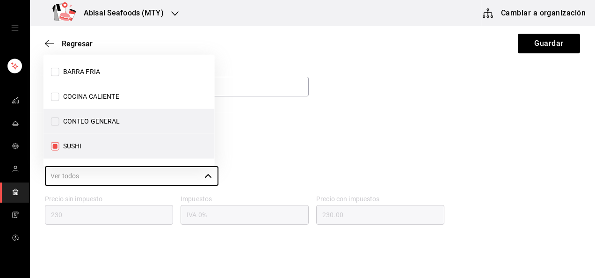
click at [57, 121] on input "CONTEO GENERAL" at bounding box center [55, 121] width 8 height 8
checkbox input "true"
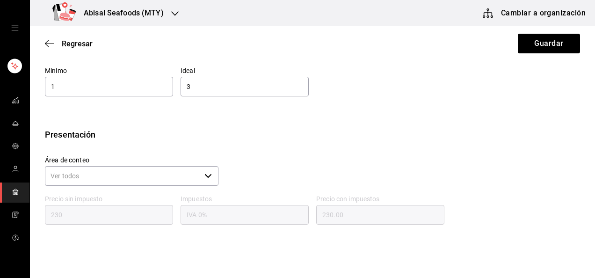
click at [376, 126] on div "ALGA NORI SUSHIHANE IN-1716508192627 Mínimo 1 Ideal 3 Presentación Área de cont…" at bounding box center [312, 156] width 565 height 255
click at [536, 40] on button "Guardar" at bounding box center [549, 44] width 62 height 20
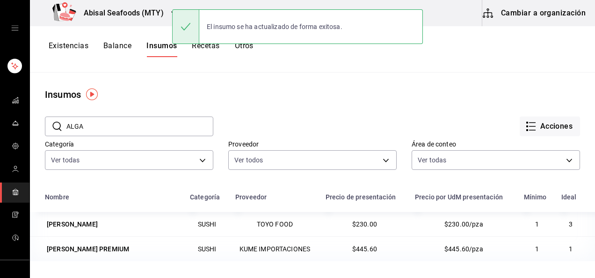
click at [125, 123] on input "ALGA" at bounding box center [139, 126] width 147 height 19
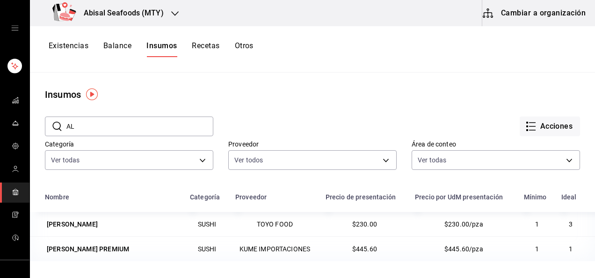
type input "A"
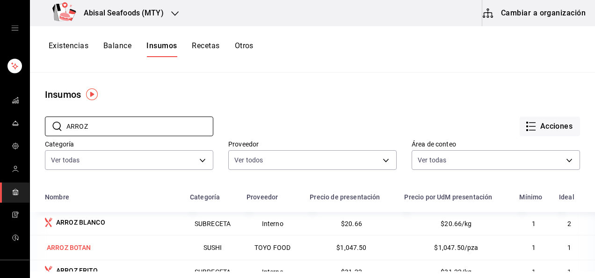
type input "ARROZ"
click at [85, 248] on div "ARROZ BOTAN" at bounding box center [69, 247] width 44 height 9
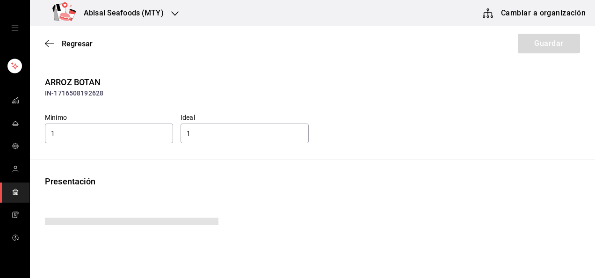
type input "1047.50"
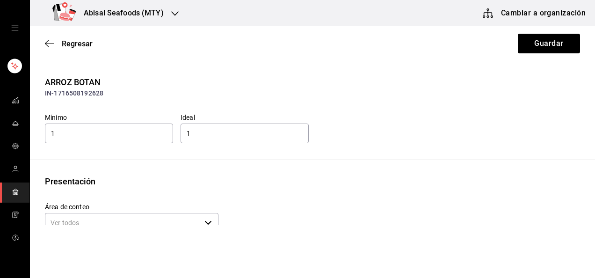
click at [259, 185] on div "Presentación" at bounding box center [312, 181] width 535 height 13
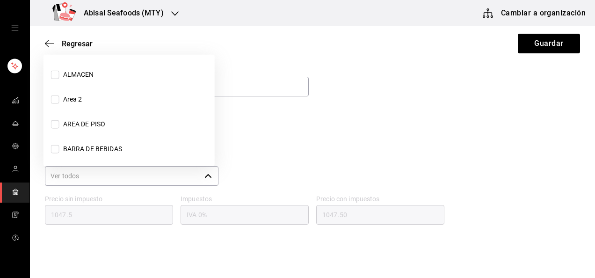
click at [204, 179] on icon "button" at bounding box center [207, 175] width 7 height 7
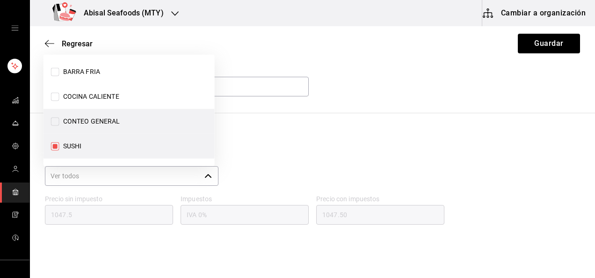
click at [57, 119] on input "CONTEO GENERAL" at bounding box center [55, 121] width 8 height 8
checkbox input "true"
drag, startPoint x: 280, startPoint y: 145, endPoint x: 343, endPoint y: 123, distance: 67.0
click at [280, 145] on div "Presentación Área de conteo ​ Precio sin impuesto 1047.5 Impuestos IVA 0% Preci…" at bounding box center [312, 205] width 565 height 155
click at [524, 46] on button "Guardar" at bounding box center [549, 44] width 62 height 20
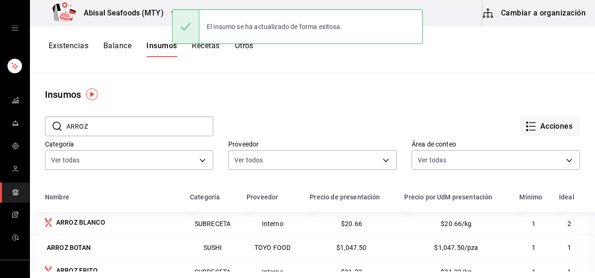
click at [141, 128] on input "ARROZ" at bounding box center [139, 126] width 147 height 19
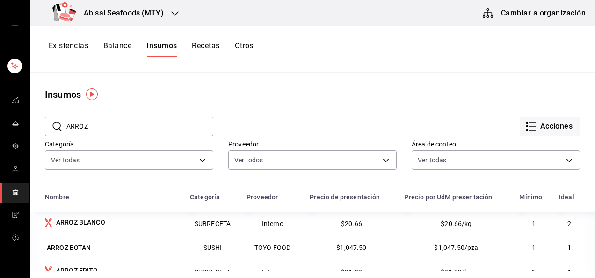
click at [144, 183] on div "​ ARROZ ​ Acciones Categoría Ver todas 7fcf6eec-c991-420a-b7da-77d77f807be9,503…" at bounding box center [312, 145] width 565 height 86
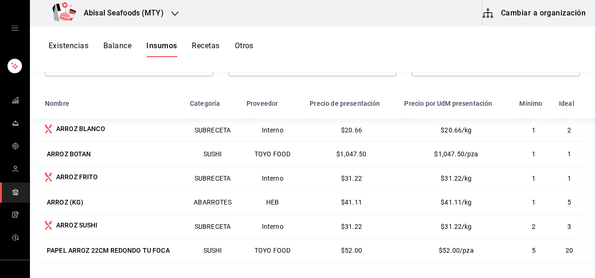
scroll to position [115, 0]
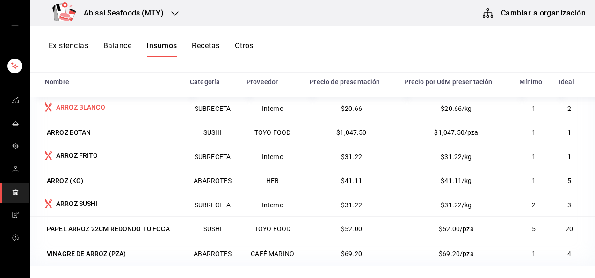
click at [114, 109] on div "ARROZ BLANCO" at bounding box center [112, 108] width 134 height 12
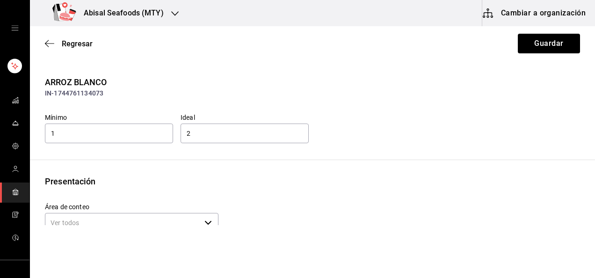
click at [320, 174] on div "ARROZ BLANCO IN-1744761134073 Mínimo 1 Ideal 2 Presentación Área de conteo ​ Pr…" at bounding box center [312, 203] width 565 height 255
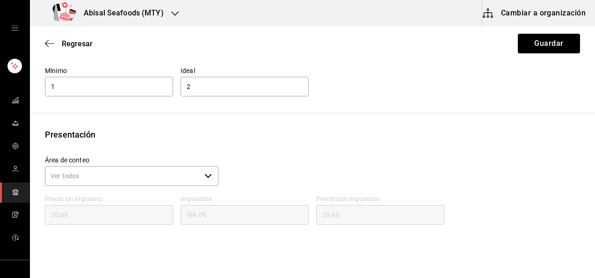
scroll to position [94, 0]
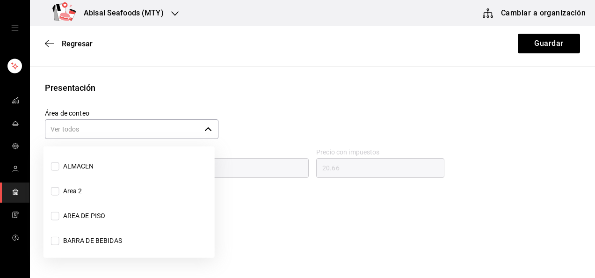
click at [206, 133] on div "​" at bounding box center [132, 129] width 174 height 20
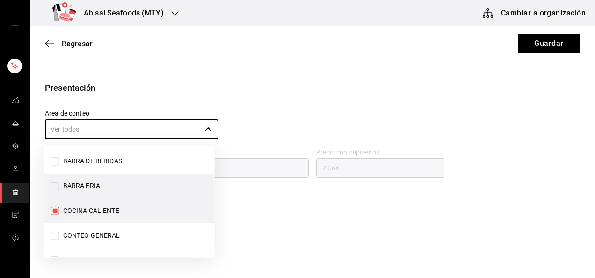
scroll to position [99, 0]
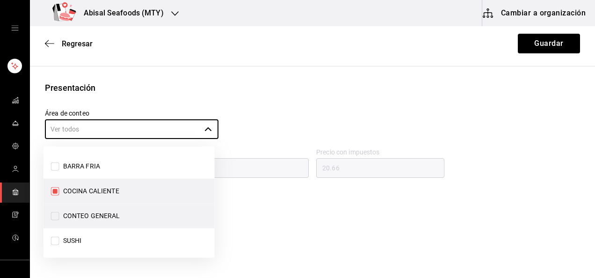
click at [52, 213] on input "CONTEO GENERAL" at bounding box center [55, 215] width 8 height 8
checkbox input "true"
click at [290, 201] on div "Unidades de conteo" at bounding box center [312, 200] width 535 height 13
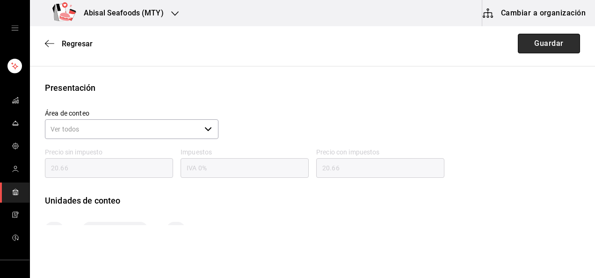
click at [528, 40] on button "Guardar" at bounding box center [549, 44] width 62 height 20
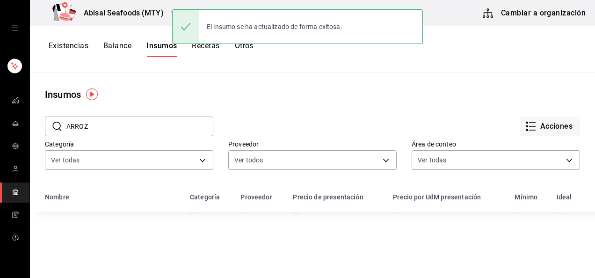
click at [280, 114] on div "Acciones" at bounding box center [396, 119] width 367 height 35
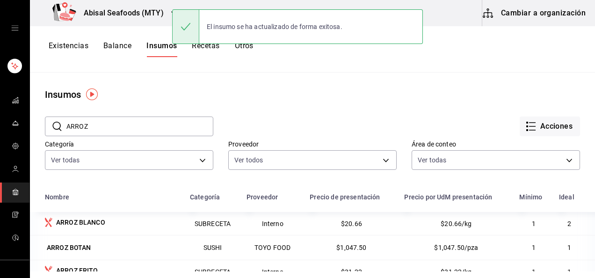
click at [168, 130] on input "ARROZ" at bounding box center [139, 126] width 147 height 19
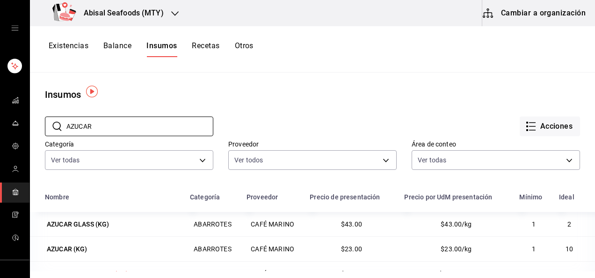
scroll to position [47, 0]
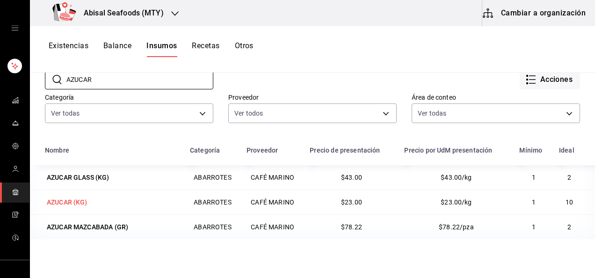
type input "AZUCAR"
click at [76, 198] on div "AZUCAR (KG)" at bounding box center [67, 201] width 41 height 9
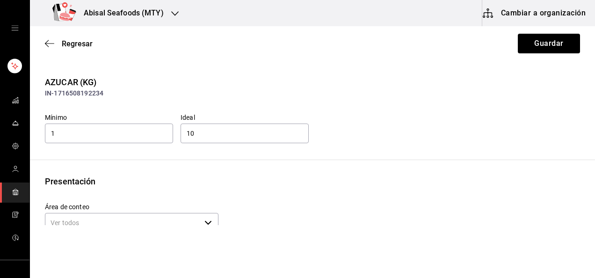
scroll to position [47, 0]
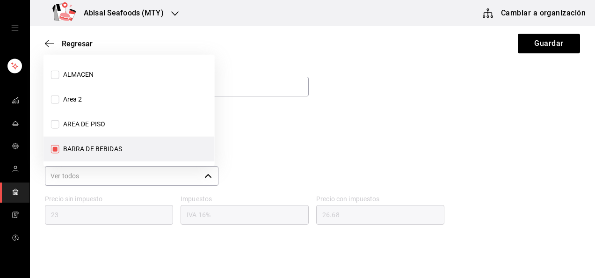
click at [172, 174] on input "Área de conteo" at bounding box center [123, 176] width 156 height 20
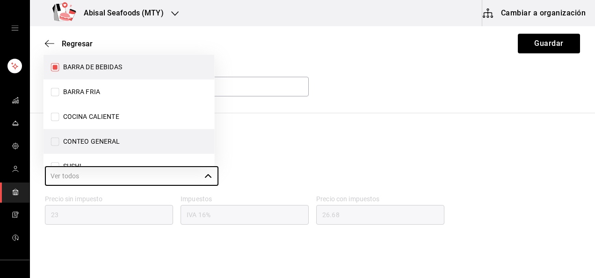
scroll to position [96, 0]
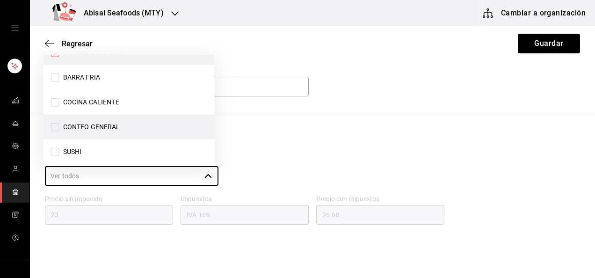
click at [56, 126] on input "CONTEO GENERAL" at bounding box center [55, 127] width 8 height 8
checkbox input "true"
click at [310, 132] on div "Presentación" at bounding box center [312, 134] width 535 height 13
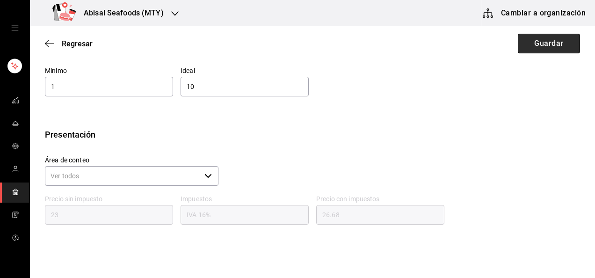
click at [556, 37] on button "Guardar" at bounding box center [549, 44] width 62 height 20
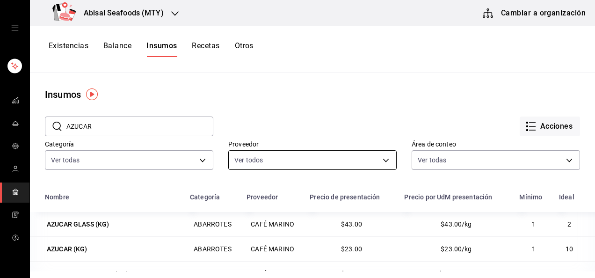
scroll to position [47, 0]
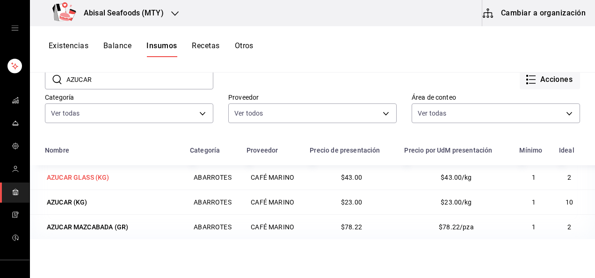
click at [98, 173] on div "AZUCAR GLASS (KG)" at bounding box center [78, 177] width 63 height 9
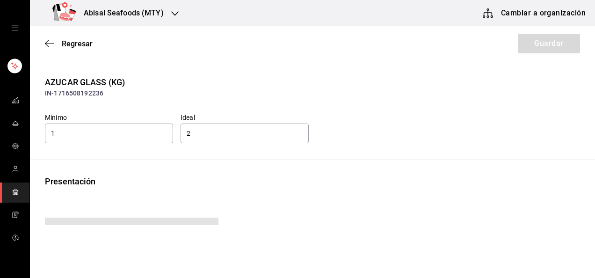
type input "43.00"
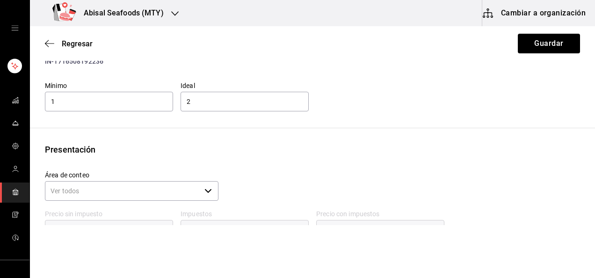
scroll to position [47, 0]
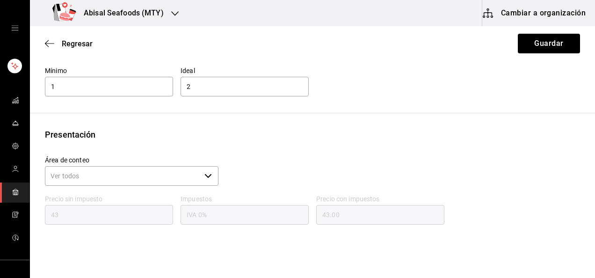
click at [160, 175] on input "Área de conteo" at bounding box center [123, 176] width 156 height 20
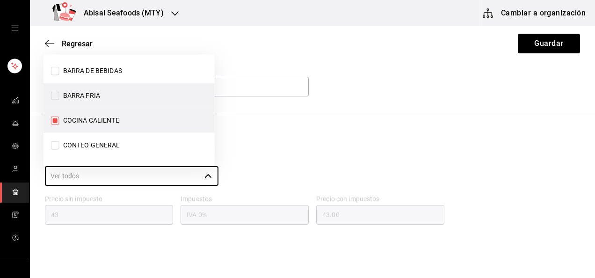
scroll to position [99, 0]
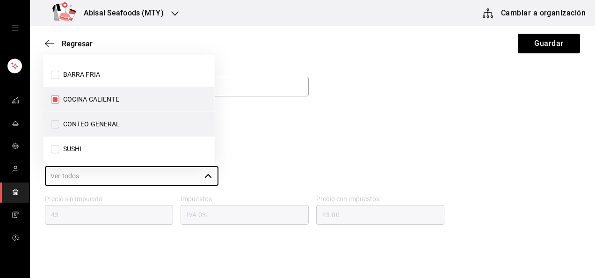
click at [51, 124] on input "CONTEO GENERAL" at bounding box center [55, 124] width 8 height 8
drag, startPoint x: 51, startPoint y: 124, endPoint x: 57, endPoint y: 124, distance: 5.2
click at [51, 124] on input "CONTEO GENERAL" at bounding box center [55, 124] width 8 height 8
drag, startPoint x: 57, startPoint y: 124, endPoint x: 141, endPoint y: 122, distance: 84.2
click at [57, 124] on input "CONTEO GENERAL" at bounding box center [55, 124] width 8 height 8
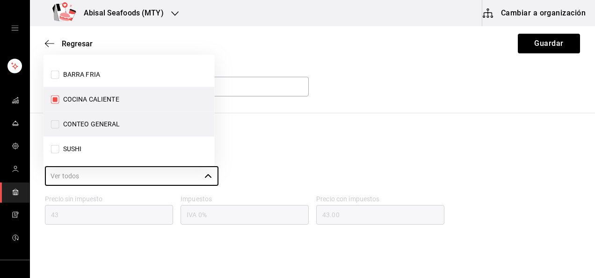
checkbox input "true"
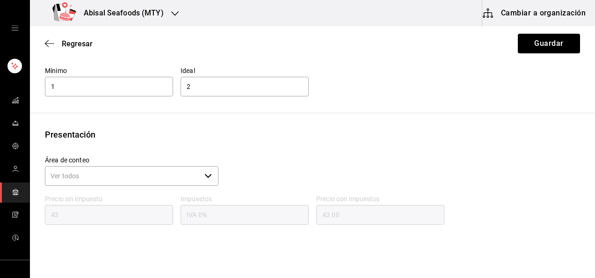
click at [278, 133] on div "Presentación" at bounding box center [312, 134] width 535 height 13
click at [541, 47] on button "Guardar" at bounding box center [549, 44] width 62 height 20
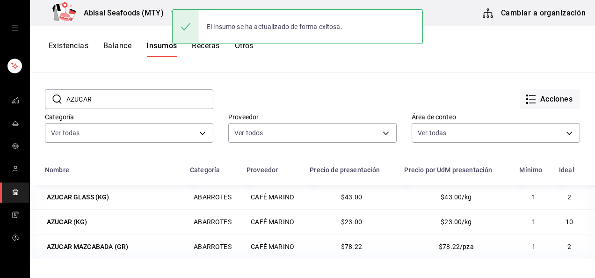
scroll to position [47, 0]
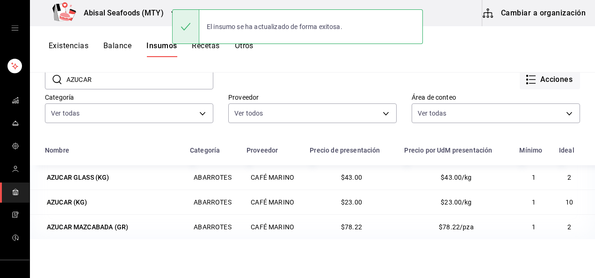
click at [98, 226] on div "AZUCAR MAZCABADA (GR)" at bounding box center [87, 226] width 81 height 9
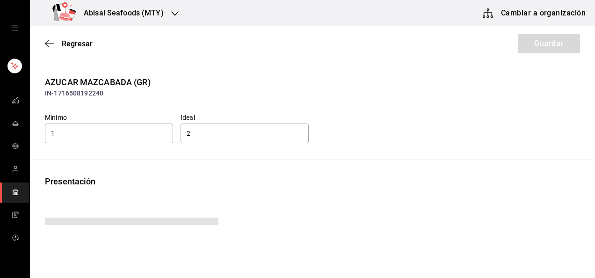
scroll to position [47, 0]
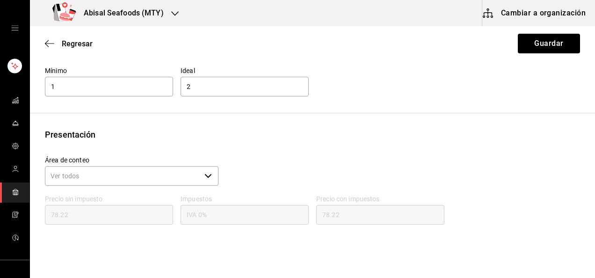
click at [166, 174] on input "Área de conteo" at bounding box center [123, 176] width 156 height 20
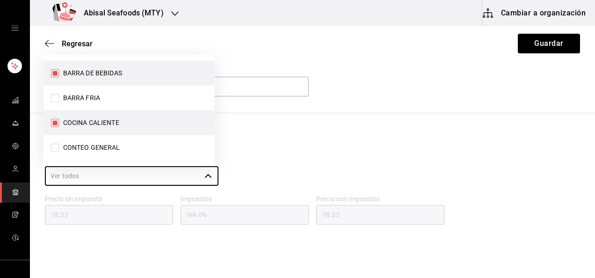
scroll to position [96, 0]
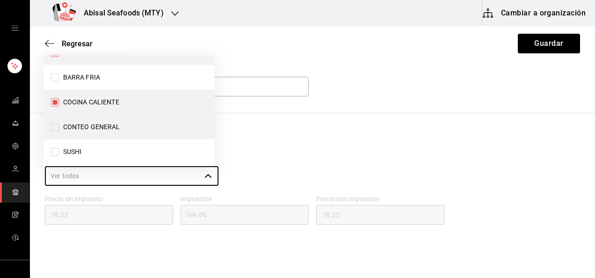
click at [56, 125] on input "CONTEO GENERAL" at bounding box center [55, 127] width 8 height 8
checkbox input "true"
click at [301, 131] on div "Presentación" at bounding box center [312, 134] width 535 height 13
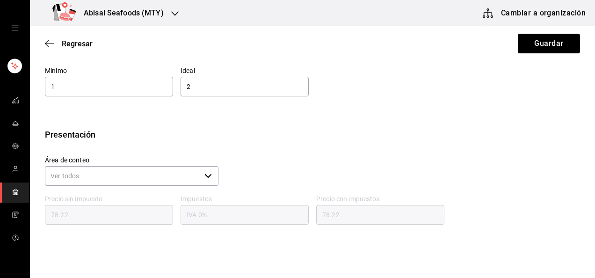
click at [533, 39] on button "Guardar" at bounding box center [549, 44] width 62 height 20
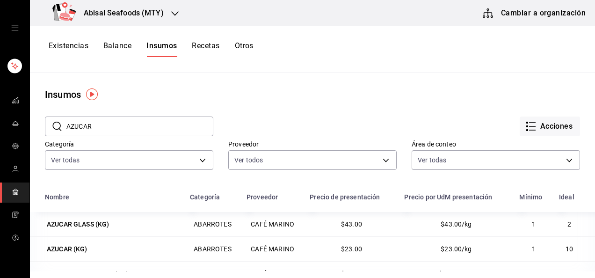
click at [135, 126] on input "AZUCAR" at bounding box center [139, 126] width 147 height 19
type input "A"
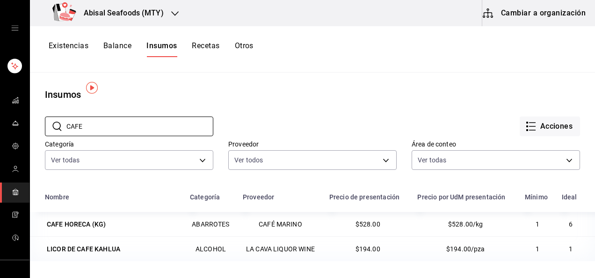
scroll to position [47, 0]
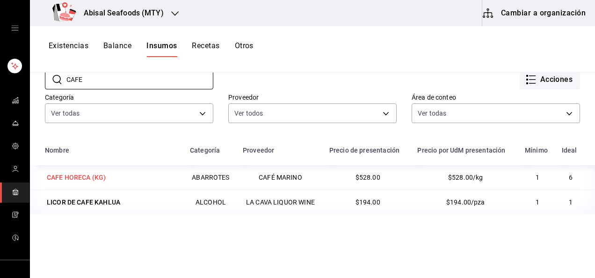
type input "CAFE"
click at [85, 176] on div "CAFE HORECA (KG)" at bounding box center [76, 177] width 59 height 9
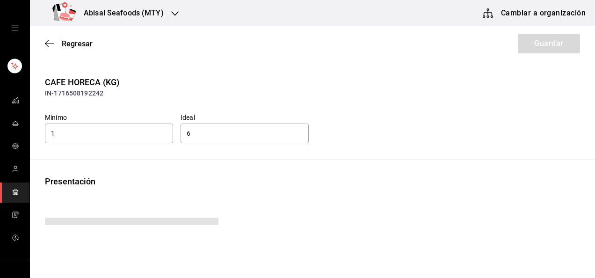
type input "528.00"
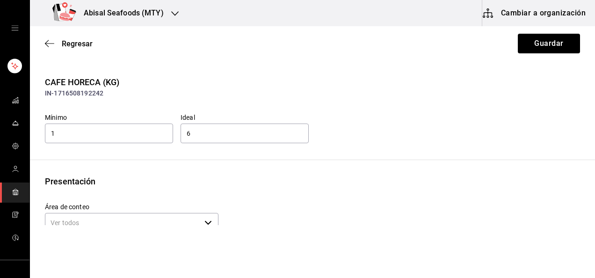
click at [226, 170] on div "CAFE HORECA (KG) IN-1716508192242 Mínimo 1 Ideal 6 Presentación Área de conteo …" at bounding box center [312, 203] width 565 height 255
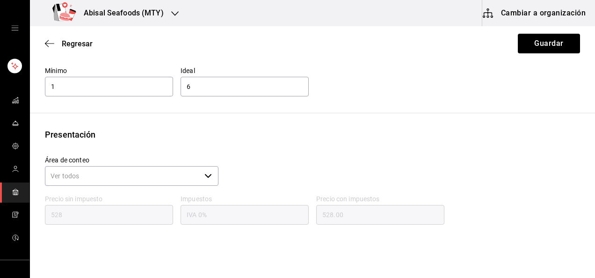
click at [207, 176] on icon "button" at bounding box center [207, 175] width 7 height 7
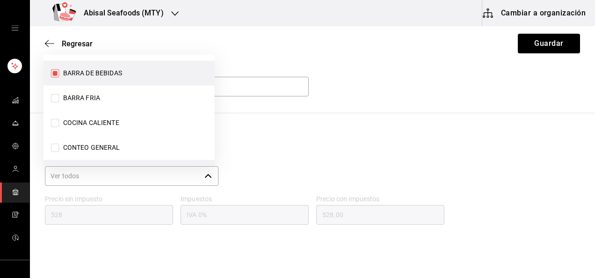
scroll to position [96, 0]
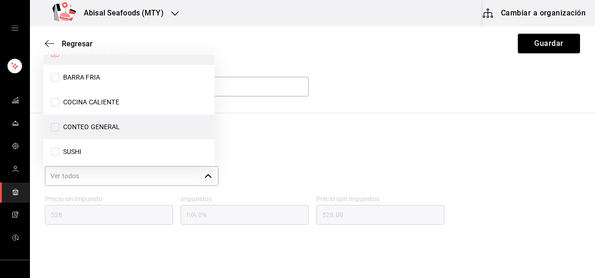
click at [60, 123] on span "CONTEO GENERAL" at bounding box center [89, 127] width 61 height 10
click at [59, 123] on input "CONTEO GENERAL" at bounding box center [55, 127] width 8 height 8
click at [50, 126] on li "CONTEO GENERAL" at bounding box center [129, 127] width 171 height 25
checkbox input "true"
click at [324, 132] on div "Presentación" at bounding box center [312, 134] width 535 height 13
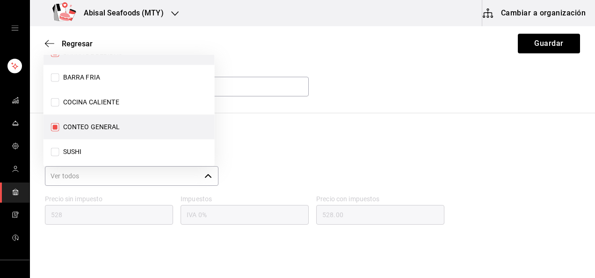
click at [294, 132] on div "Presentación" at bounding box center [312, 134] width 535 height 13
drag, startPoint x: 459, startPoint y: 90, endPoint x: 476, endPoint y: 81, distance: 18.6
click at [458, 90] on div "Mínimo 1 Ideal 6" at bounding box center [308, 78] width 543 height 39
click at [206, 178] on icon "button" at bounding box center [207, 175] width 7 height 7
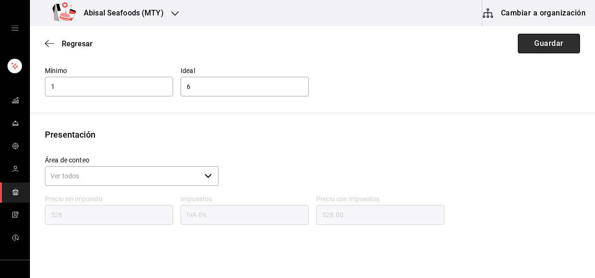
click at [542, 47] on button "Guardar" at bounding box center [549, 44] width 62 height 20
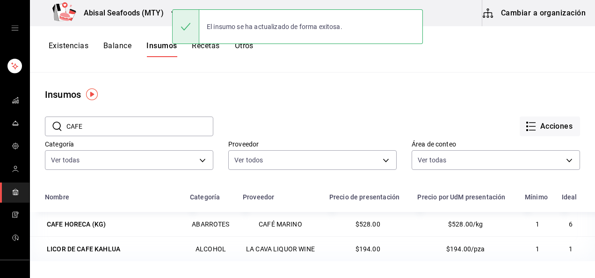
click at [123, 125] on input "CAFE" at bounding box center [139, 126] width 147 height 19
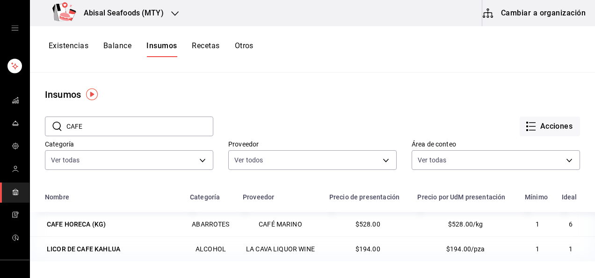
click at [124, 133] on input "CAFE" at bounding box center [139, 126] width 147 height 19
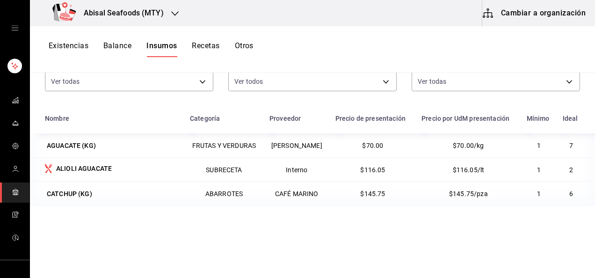
scroll to position [94, 0]
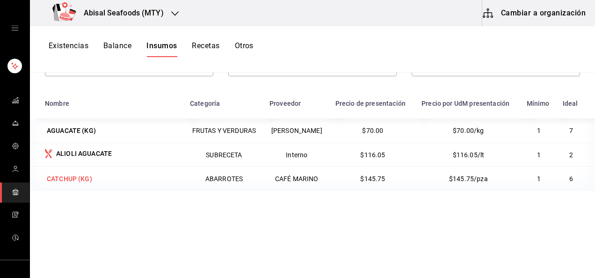
type input "CAT"
click at [62, 181] on div "CATCHUP (KG)" at bounding box center [69, 178] width 45 height 9
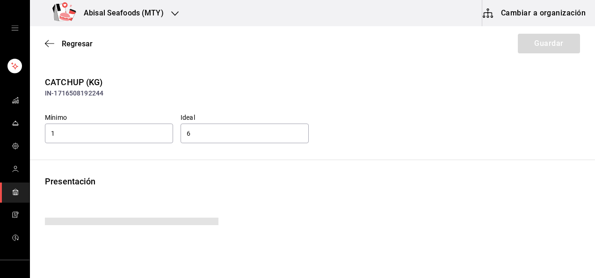
click at [289, 171] on div "CATCHUP (KG) IN-1716508192244 Mínimo 1 Ideal 6 Presentación Precio sin impuesto…" at bounding box center [312, 208] width 565 height 264
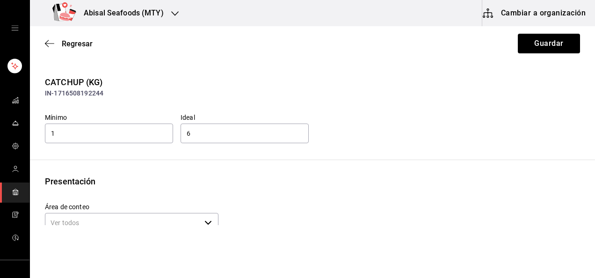
click at [284, 175] on div "Presentación" at bounding box center [312, 181] width 535 height 13
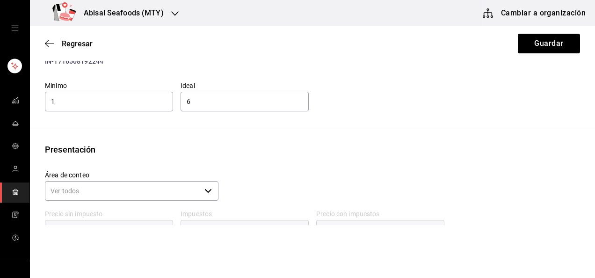
scroll to position [47, 0]
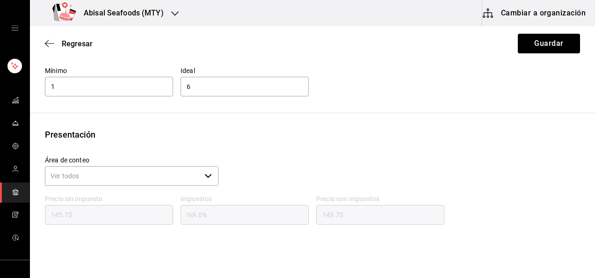
click at [204, 175] on icon "button" at bounding box center [207, 175] width 7 height 7
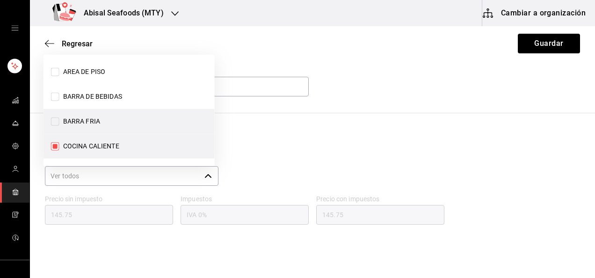
scroll to position [102, 0]
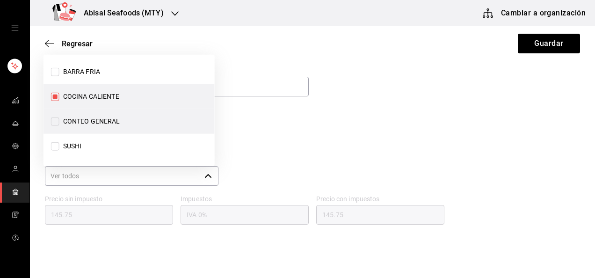
click at [83, 124] on span "CONTEO GENERAL" at bounding box center [89, 122] width 61 height 10
click at [59, 124] on input "CONTEO GENERAL" at bounding box center [55, 121] width 8 height 8
click at [61, 120] on span "CONTEO GENERAL" at bounding box center [89, 122] width 61 height 10
click at [59, 120] on input "CONTEO GENERAL" at bounding box center [55, 121] width 8 height 8
click at [53, 120] on input "CONTEO GENERAL" at bounding box center [55, 121] width 8 height 8
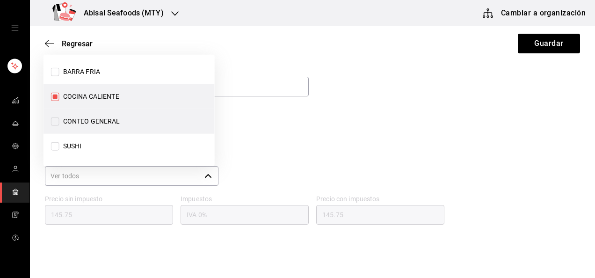
checkbox input "true"
click at [319, 117] on div "CATCHUP (KG) IN-1716508192244 Mínimo 1 Ideal 6 Presentación Área de conteo ​ Pr…" at bounding box center [312, 156] width 565 height 255
click at [408, 96] on div "Mínimo 1 Ideal 6" at bounding box center [308, 78] width 543 height 39
drag, startPoint x: 222, startPoint y: 163, endPoint x: 217, endPoint y: 166, distance: 5.9
click at [217, 166] on div "Área de conteo ​" at bounding box center [308, 167] width 543 height 39
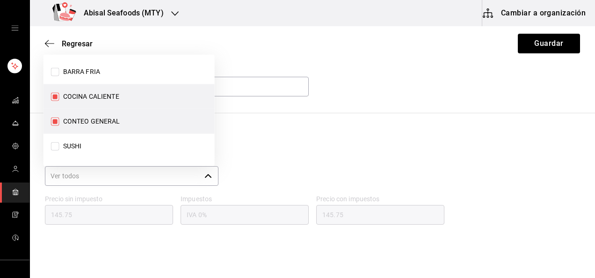
click at [217, 168] on div "Área de conteo ​" at bounding box center [308, 167] width 543 height 39
click at [207, 176] on icon "button" at bounding box center [207, 175] width 7 height 7
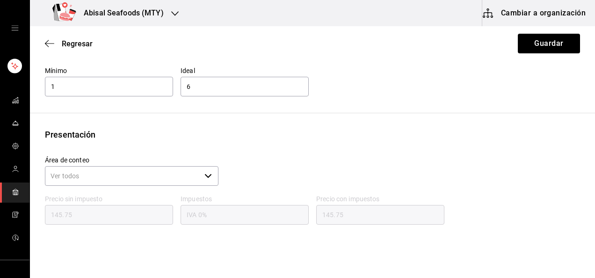
click at [369, 115] on div "CATCHUP (KG) IN-1716508192244 Mínimo 1 Ideal 6 Presentación Área de conteo ​ Pr…" at bounding box center [312, 156] width 565 height 255
click at [525, 45] on button "Guardar" at bounding box center [549, 44] width 62 height 20
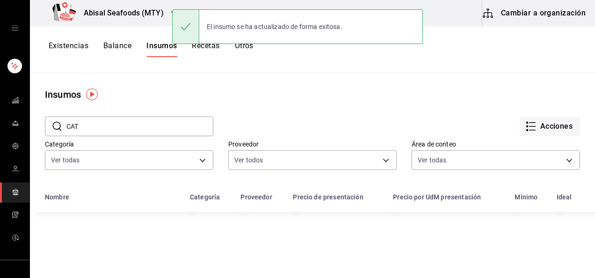
click at [144, 124] on input "CAT" at bounding box center [139, 126] width 147 height 19
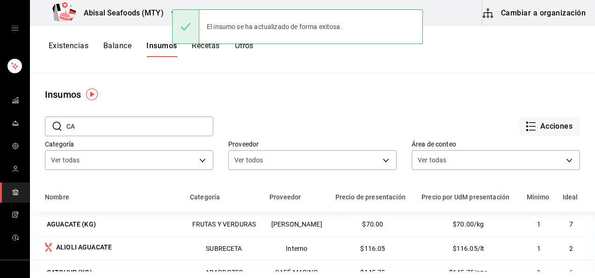
type input "C"
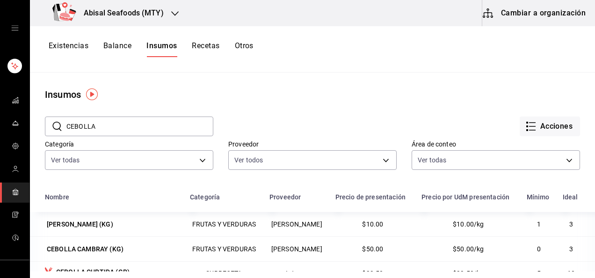
type input "CEBOLLA EN POLVO"
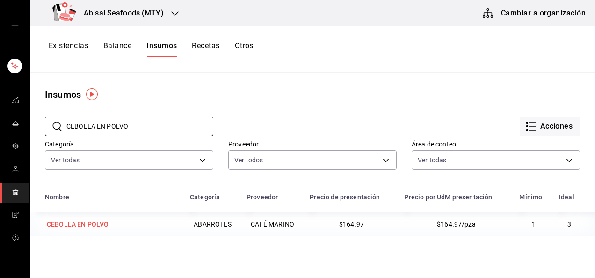
click at [100, 221] on div "CEBOLLA EN POLVO" at bounding box center [78, 223] width 62 height 9
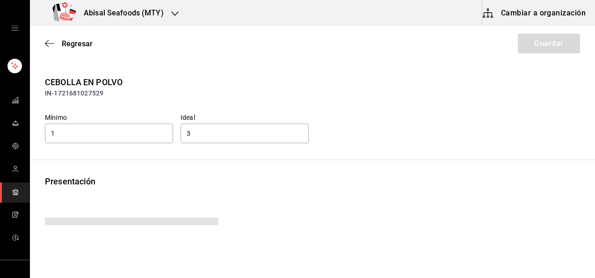
click at [246, 179] on div "Presentación" at bounding box center [312, 181] width 535 height 13
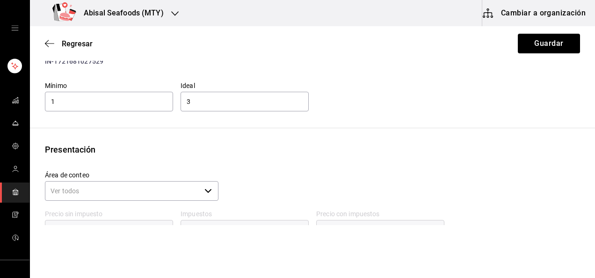
scroll to position [47, 0]
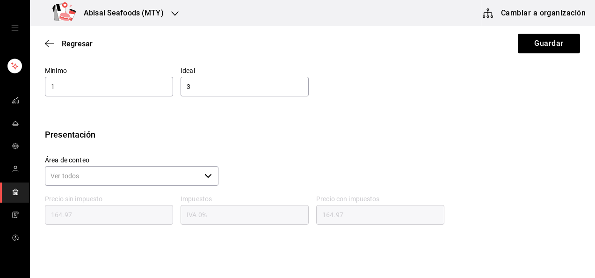
click at [204, 176] on icon "button" at bounding box center [207, 175] width 7 height 7
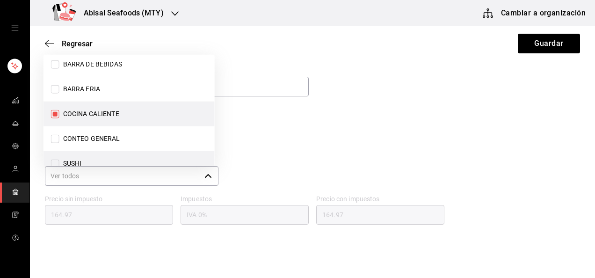
scroll to position [99, 0]
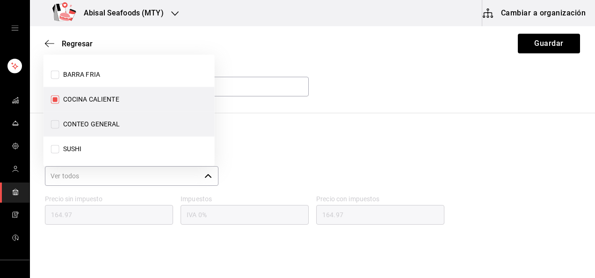
click at [54, 125] on input "CONTEO GENERAL" at bounding box center [55, 124] width 8 height 8
checkbox input "true"
click at [288, 135] on div "Presentación" at bounding box center [312, 134] width 535 height 13
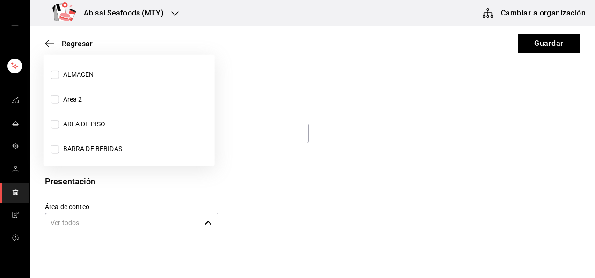
scroll to position [99, 0]
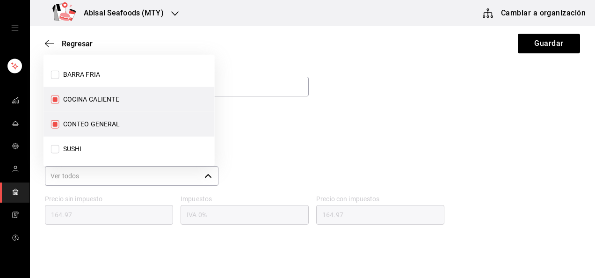
click at [378, 105] on div "CEBOLLA EN POLVO IN-1721681027529 Mínimo 1 Ideal 3 Presentación Área de conteo …" at bounding box center [312, 156] width 565 height 255
click at [550, 47] on button "Guardar" at bounding box center [549, 44] width 62 height 20
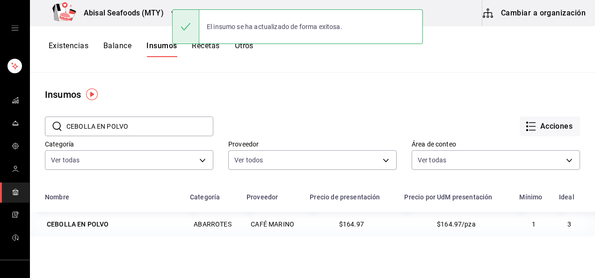
click at [154, 129] on input "CEBOLLA EN POLVO" at bounding box center [139, 126] width 147 height 19
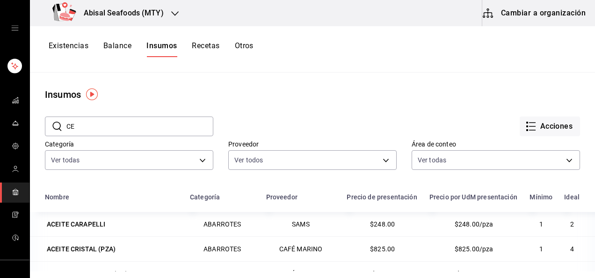
type input "CEREZAS"
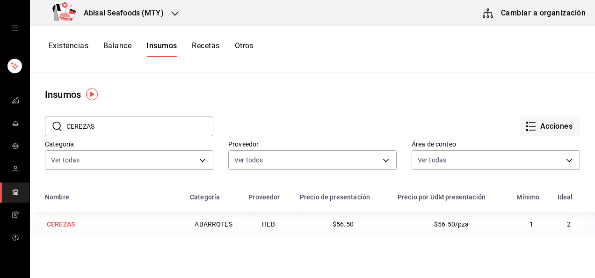
click at [68, 221] on div "CEREZAS" at bounding box center [61, 223] width 28 height 9
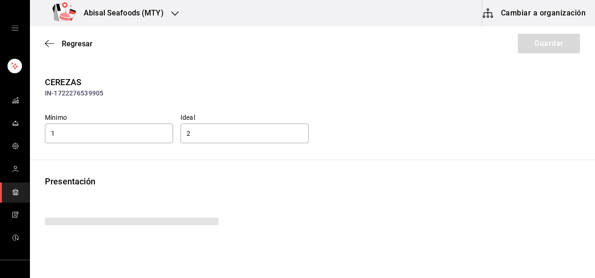
type input "56.50"
click at [282, 164] on div "CEREZAS IN-1722276539905 Mínimo 1 Ideal 2 Presentación Precio sin impuesto 56.5…" at bounding box center [312, 208] width 565 height 264
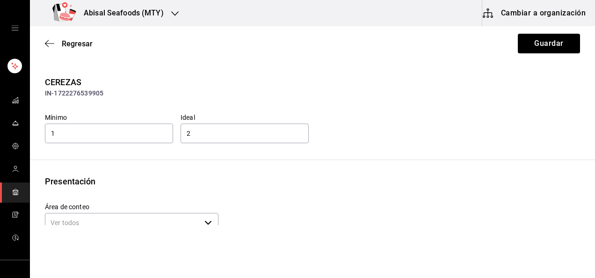
click at [267, 190] on div "Presentación Área de conteo ​ Precio sin impuesto 56.5 Impuestos IVA 0% Precio …" at bounding box center [312, 252] width 565 height 155
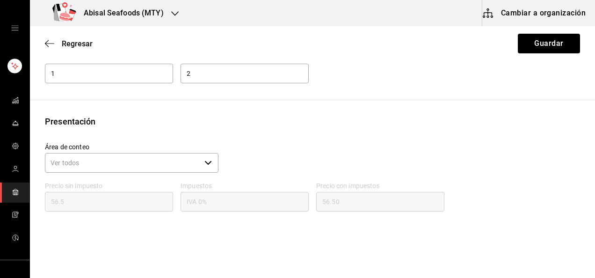
scroll to position [94, 0]
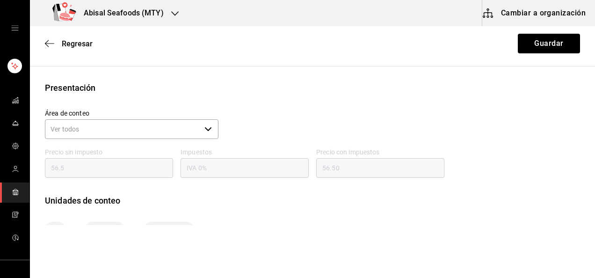
click at [205, 127] on icon "button" at bounding box center [207, 128] width 7 height 7
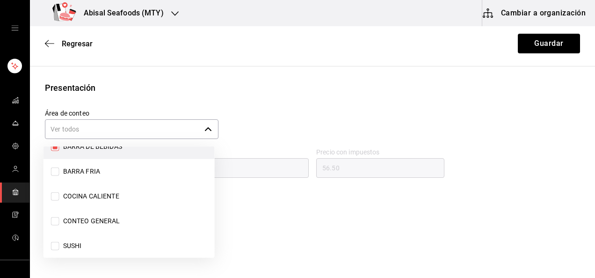
scroll to position [96, 0]
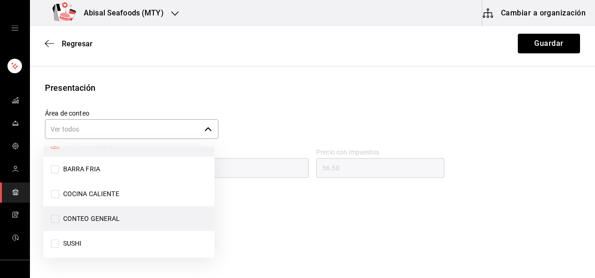
click at [55, 220] on input "CONTEO GENERAL" at bounding box center [55, 218] width 8 height 8
checkbox input "true"
click at [406, 83] on div "Presentación" at bounding box center [312, 87] width 535 height 13
click at [547, 44] on button "Guardar" at bounding box center [549, 44] width 62 height 20
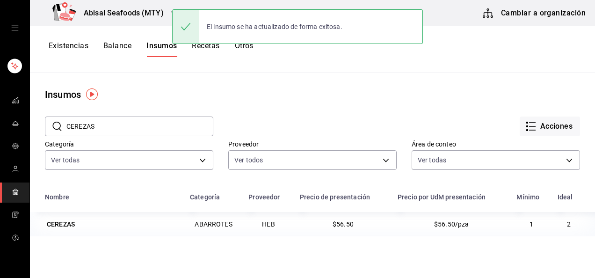
click at [139, 126] on input "CEREZAS" at bounding box center [139, 126] width 147 height 19
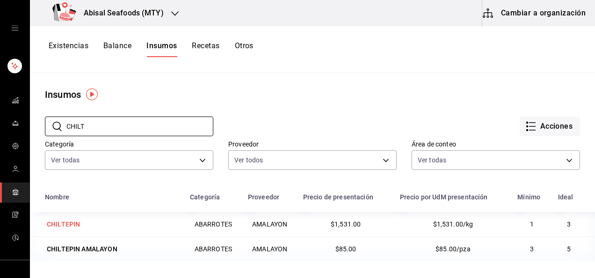
type input "CHILT"
click at [73, 226] on div "CHILTEPIN" at bounding box center [63, 223] width 33 height 9
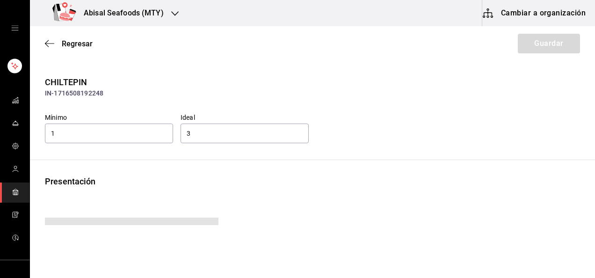
type input "1531.00"
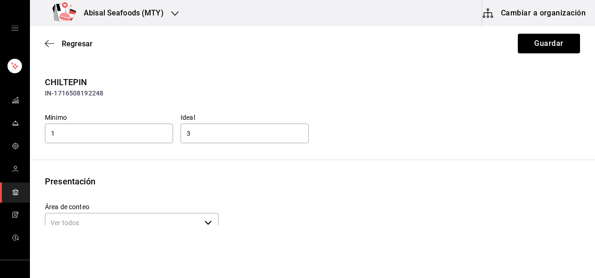
click at [251, 190] on div "Presentación Área de conteo ​ Precio sin impuesto 1531 Impuestos IVA 0% Precio …" at bounding box center [312, 252] width 565 height 155
click at [256, 187] on div "Presentación" at bounding box center [312, 181] width 535 height 13
click at [258, 188] on div "Presentación Área de conteo ​ Precio sin impuesto 1531 Impuestos IVA 0% Precio …" at bounding box center [312, 252] width 565 height 155
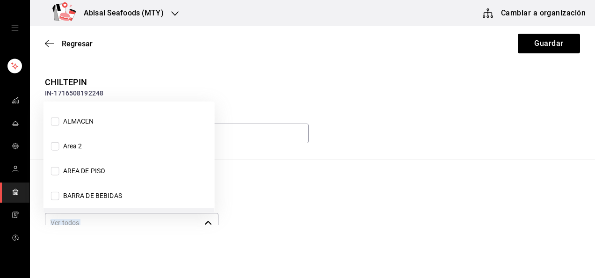
drag, startPoint x: 258, startPoint y: 188, endPoint x: 207, endPoint y: 225, distance: 63.0
click at [207, 225] on icon "button" at bounding box center [207, 222] width 7 height 7
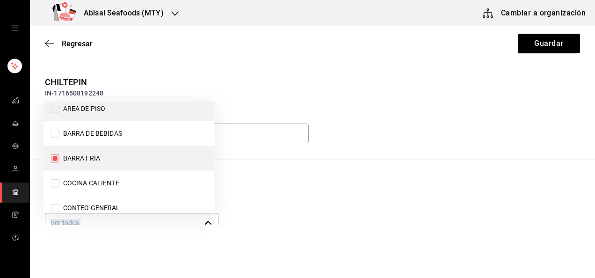
scroll to position [74, 0]
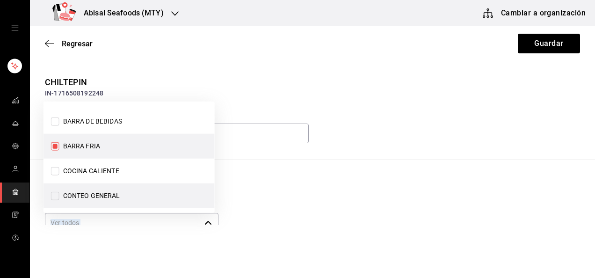
click at [54, 195] on input "CONTEO GENERAL" at bounding box center [55, 196] width 8 height 8
checkbox input "true"
click at [540, 46] on button "Guardar" at bounding box center [549, 44] width 62 height 20
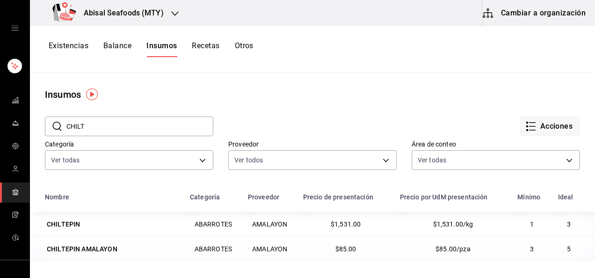
click at [156, 127] on input "CHILT" at bounding box center [139, 126] width 147 height 19
type input "C"
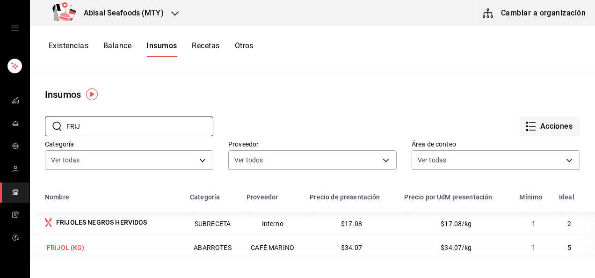
type input "FRIJ"
click at [61, 250] on div "FRIJOL (KG)" at bounding box center [66, 247] width 38 height 9
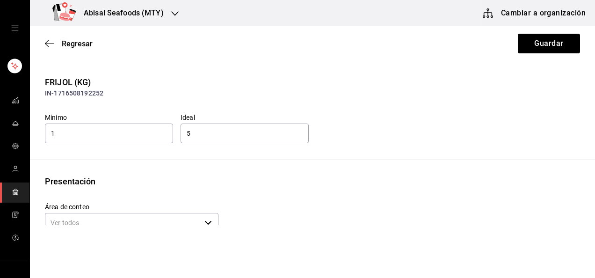
click at [290, 179] on div "Presentación" at bounding box center [312, 181] width 535 height 13
click at [289, 179] on div "Presentación" at bounding box center [312, 181] width 535 height 13
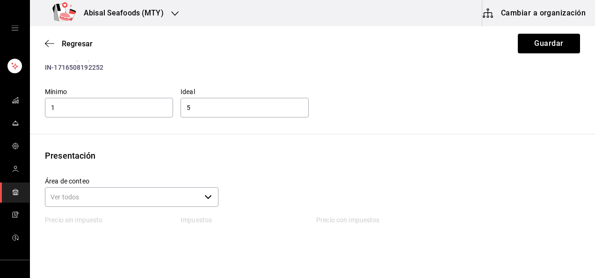
scroll to position [47, 0]
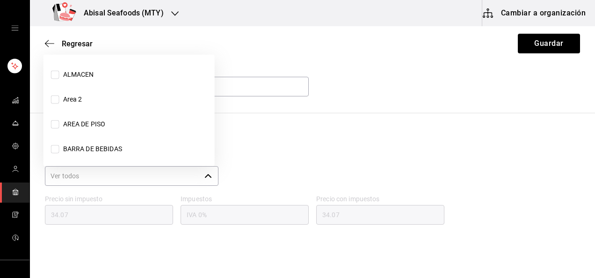
click at [212, 176] on div "​" at bounding box center [132, 176] width 174 height 20
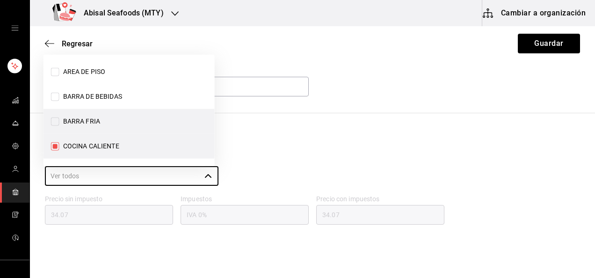
scroll to position [99, 0]
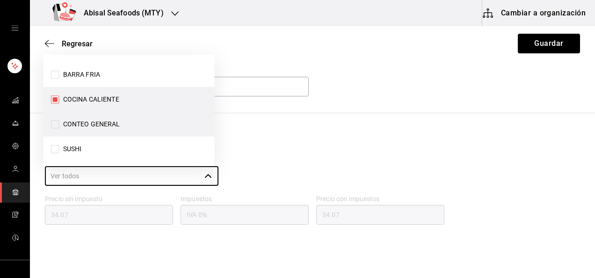
click at [53, 121] on input "CONTEO GENERAL" at bounding box center [55, 124] width 8 height 8
checkbox input "true"
click at [325, 112] on div "FRIJOL (KG) IN-1716508192252 Mínimo 1 Ideal 5 Presentación Área de conteo ​ Pre…" at bounding box center [312, 156] width 565 height 255
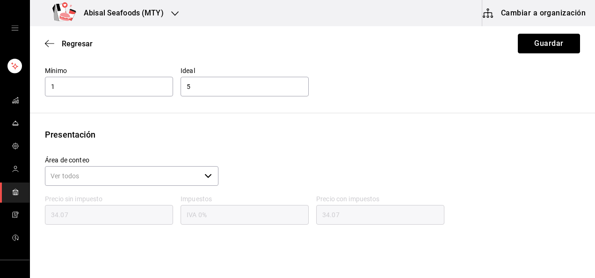
click at [536, 44] on button "Guardar" at bounding box center [549, 44] width 62 height 20
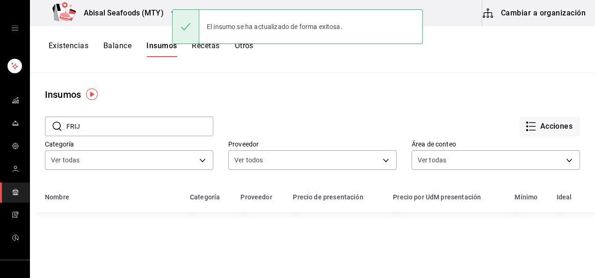
click at [156, 124] on input "FRIJ" at bounding box center [139, 126] width 147 height 19
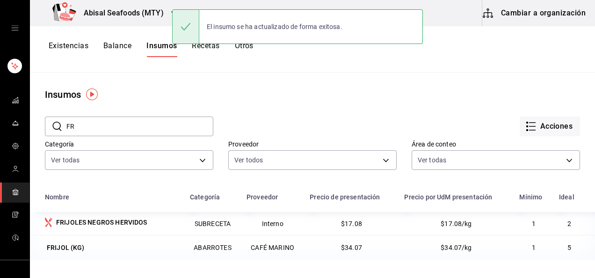
type input "F"
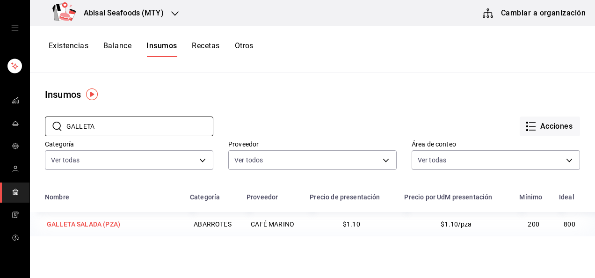
type input "GALLETA"
click at [90, 226] on div "GALLETA SALADA (PZA)" at bounding box center [83, 223] width 73 height 9
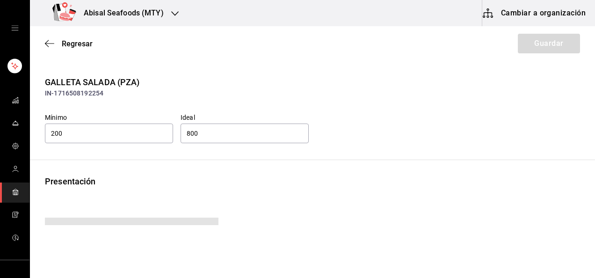
type input "1.10"
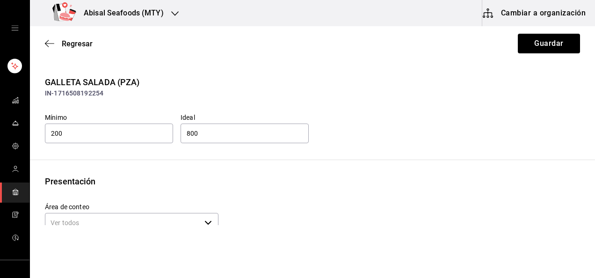
click at [318, 184] on div "Presentación" at bounding box center [312, 181] width 535 height 13
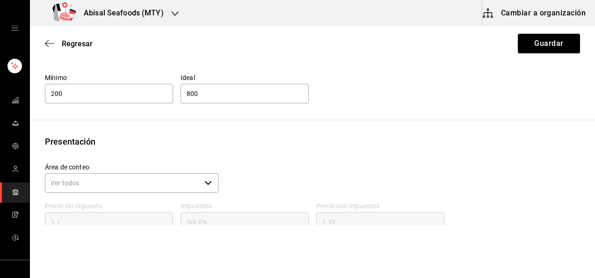
scroll to position [47, 0]
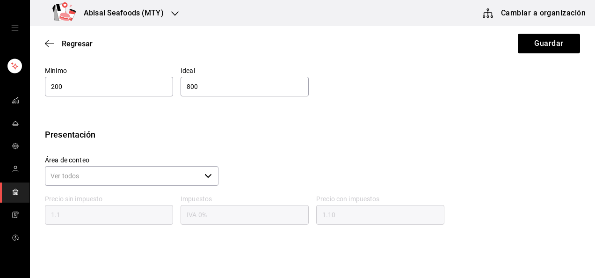
click at [207, 177] on icon "button" at bounding box center [207, 175] width 7 height 7
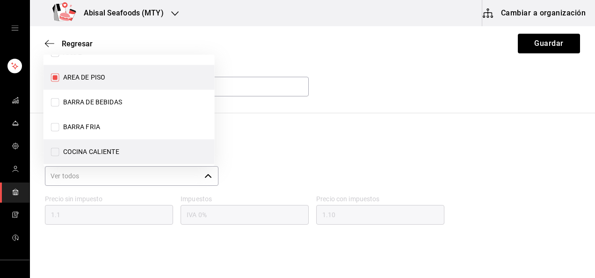
scroll to position [94, 0]
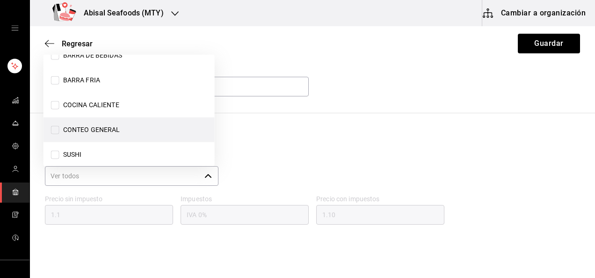
click at [54, 129] on input "CONTEO GENERAL" at bounding box center [55, 130] width 8 height 8
checkbox input "true"
click at [256, 149] on div "Área de conteo ​" at bounding box center [308, 167] width 543 height 39
click at [532, 44] on button "Guardar" at bounding box center [549, 44] width 62 height 20
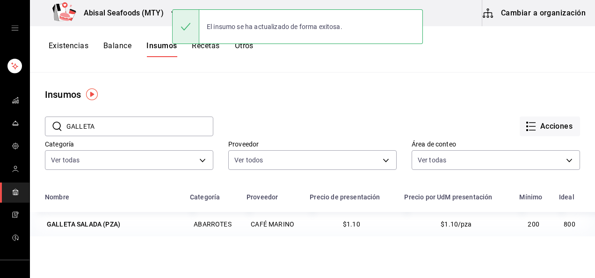
click at [184, 123] on input "GALLETA" at bounding box center [139, 126] width 147 height 19
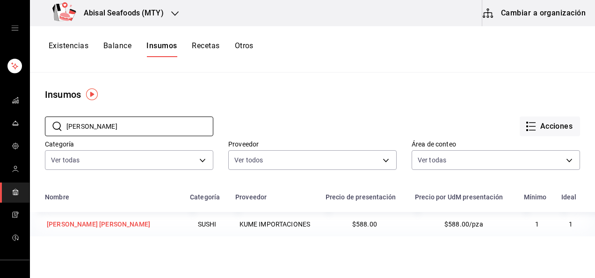
type input "[PERSON_NAME]"
click at [111, 227] on div "[PERSON_NAME] [PERSON_NAME]" at bounding box center [98, 223] width 103 height 9
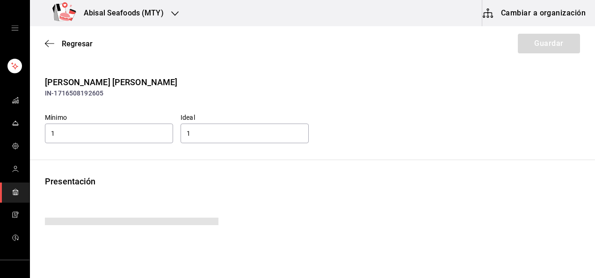
type input "588.00"
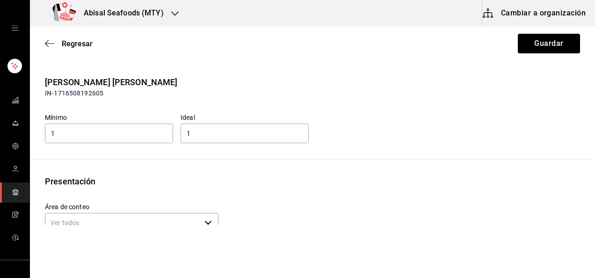
click at [232, 182] on div "Presentación" at bounding box center [312, 181] width 535 height 13
click at [204, 222] on icon "button" at bounding box center [207, 222] width 7 height 7
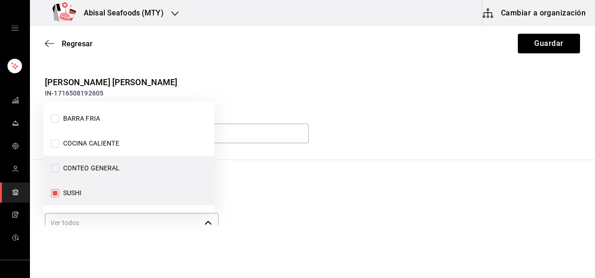
scroll to position [102, 0]
click at [54, 168] on input "CONTEO GENERAL" at bounding box center [55, 168] width 8 height 8
checkbox input "true"
click at [297, 173] on div "[PERSON_NAME] [PERSON_NAME] IN-1716508192605 Mínimo 1 Ideal 1 Presentación Área…" at bounding box center [312, 203] width 565 height 255
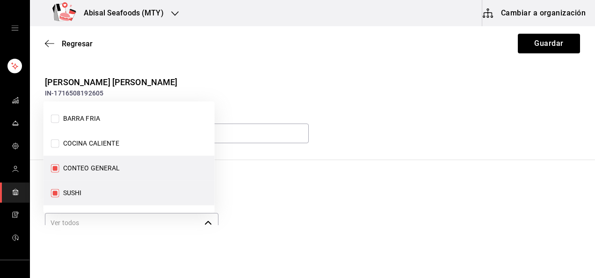
drag, startPoint x: 379, startPoint y: 134, endPoint x: 383, endPoint y: 127, distance: 7.7
click at [379, 133] on div "Mínimo 1 Ideal 1" at bounding box center [308, 125] width 543 height 39
click at [537, 36] on button "Guardar" at bounding box center [549, 44] width 62 height 20
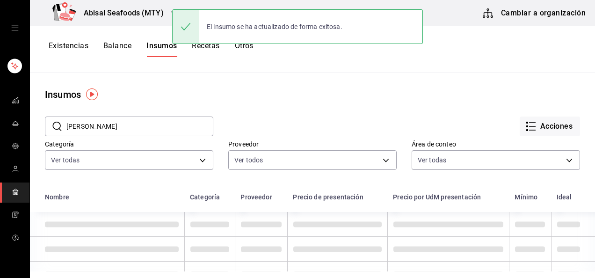
click at [189, 128] on input "[PERSON_NAME]" at bounding box center [139, 126] width 147 height 19
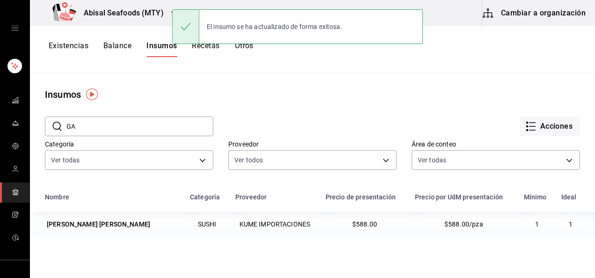
type input "G"
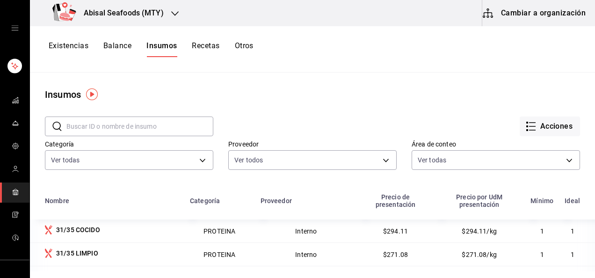
click at [134, 126] on input "text" at bounding box center [139, 126] width 147 height 19
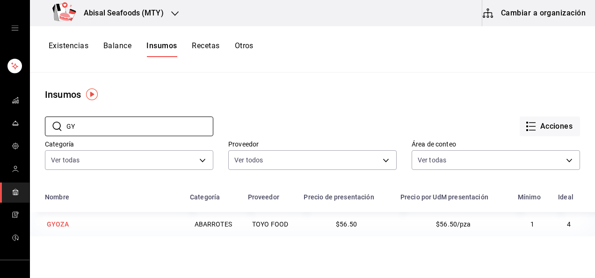
type input "GY"
click at [64, 227] on div "GYOZA" at bounding box center [58, 223] width 22 height 9
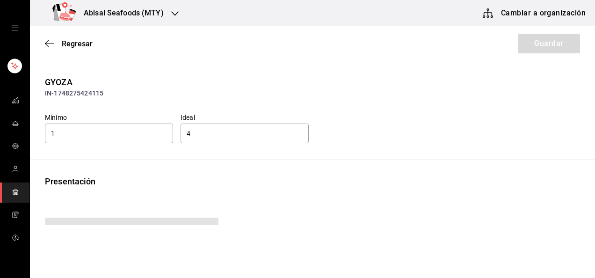
type input "56.50"
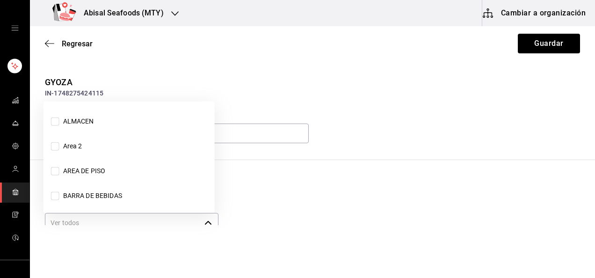
click at [175, 222] on input "Área de conteo" at bounding box center [123, 223] width 156 height 20
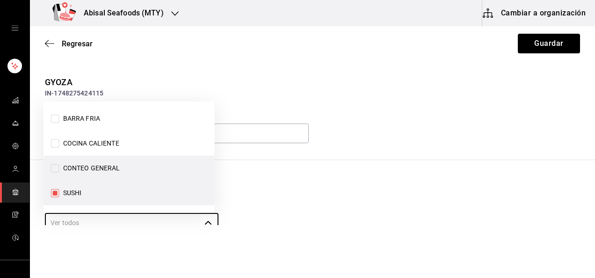
click at [96, 167] on span "CONTEO GENERAL" at bounding box center [89, 168] width 61 height 10
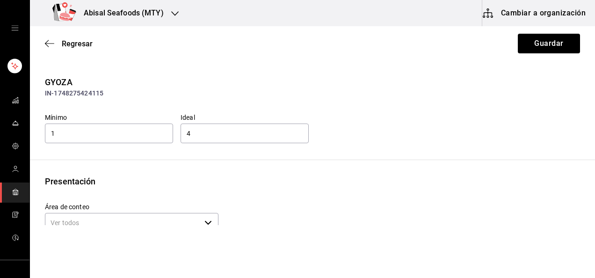
click at [150, 216] on input "Área de conteo" at bounding box center [123, 223] width 156 height 20
click at [378, 121] on div "Mínimo 1 Ideal 4" at bounding box center [308, 125] width 543 height 39
drag, startPoint x: 533, startPoint y: 45, endPoint x: 519, endPoint y: 44, distance: 14.5
click at [533, 44] on button "Guardar" at bounding box center [549, 44] width 62 height 20
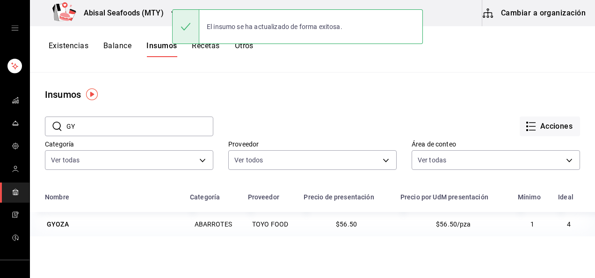
click at [130, 128] on input "GY" at bounding box center [139, 126] width 147 height 19
type input "G"
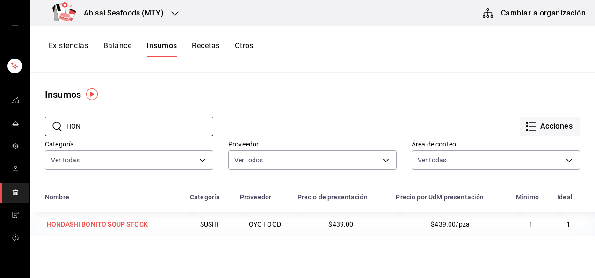
type input "HON"
click at [118, 224] on div "HONDASHI BONITO SOUP STOCK" at bounding box center [97, 223] width 101 height 9
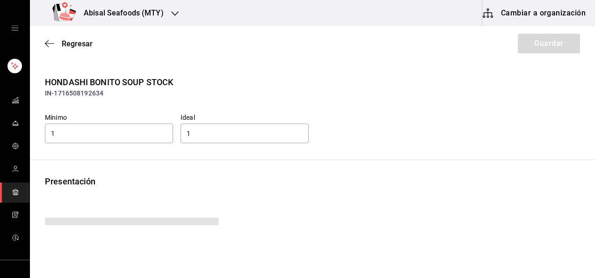
type input "439.00"
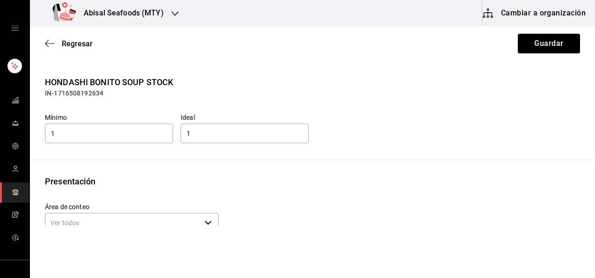
click at [245, 185] on div "Presentación" at bounding box center [312, 181] width 535 height 13
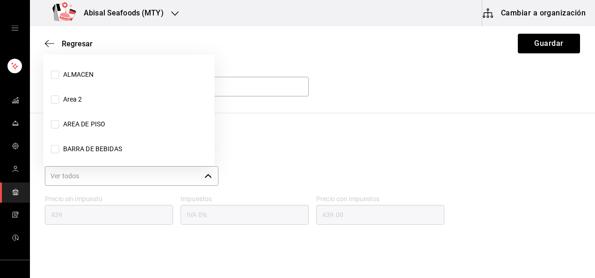
click at [199, 173] on div "​" at bounding box center [132, 176] width 174 height 20
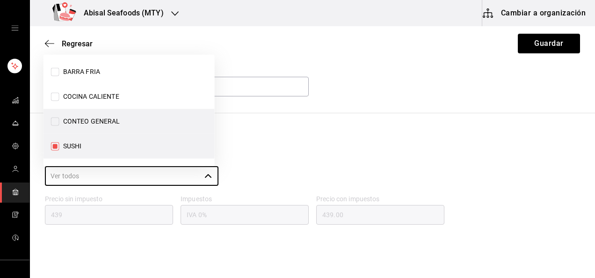
click at [61, 120] on span "CONTEO GENERAL" at bounding box center [89, 122] width 61 height 10
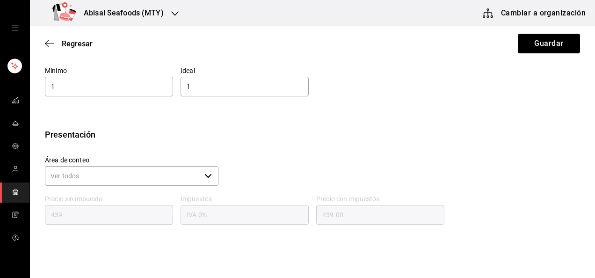
click at [538, 41] on button "Guardar" at bounding box center [549, 44] width 62 height 20
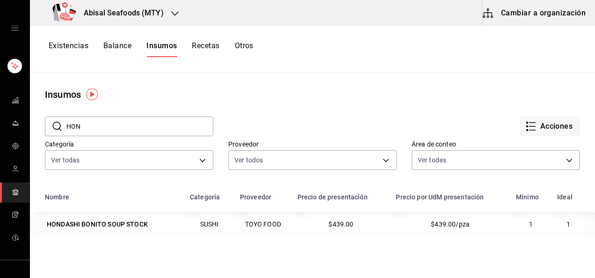
click at [125, 124] on input "HON" at bounding box center [139, 126] width 147 height 19
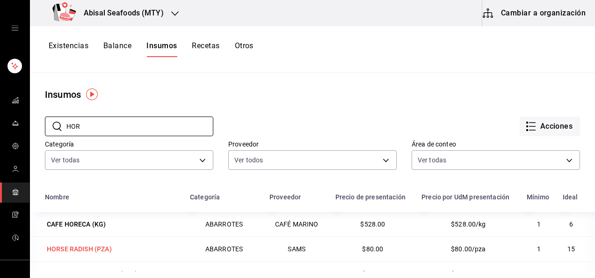
type input "HOR"
click at [105, 248] on div "HORSE RADISH (PZA)" at bounding box center [79, 248] width 65 height 9
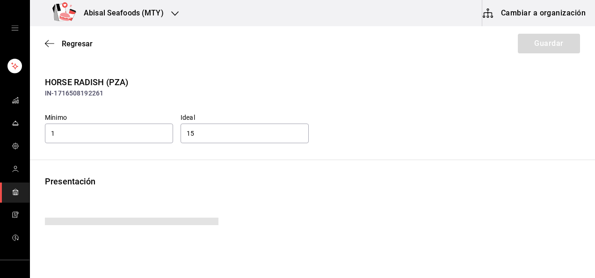
type input "92.80"
click at [176, 181] on div "Presentación" at bounding box center [312, 181] width 535 height 13
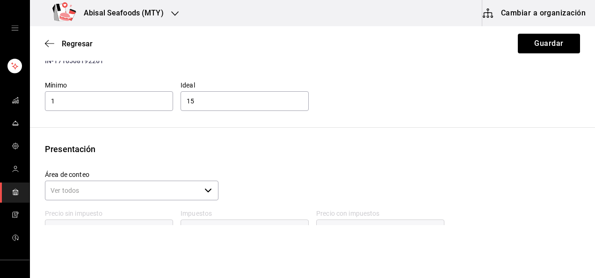
scroll to position [47, 0]
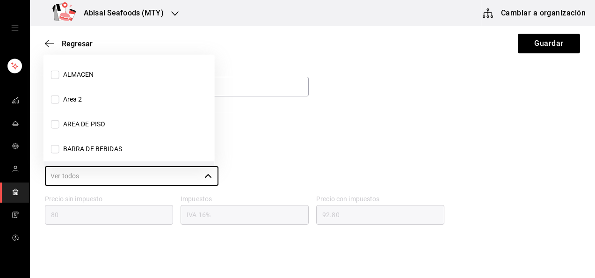
click at [175, 181] on input "Área de conteo" at bounding box center [123, 176] width 156 height 20
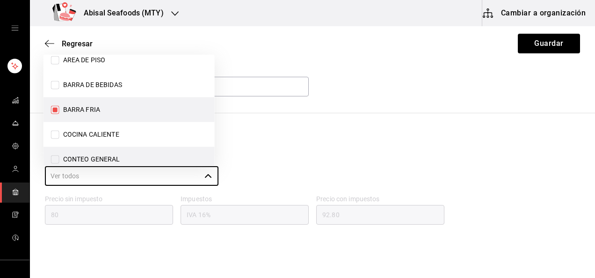
scroll to position [102, 0]
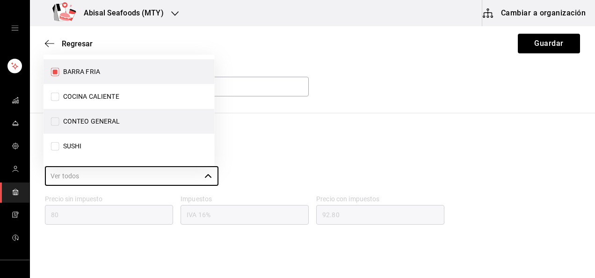
click at [56, 120] on input "CONTEO GENERAL" at bounding box center [55, 121] width 8 height 8
checkbox input "true"
click at [386, 112] on div "HORSE RADISH (PZA) IN-1716508192261 Mínimo 1 Ideal 15 Presentación Área de cont…" at bounding box center [312, 156] width 565 height 255
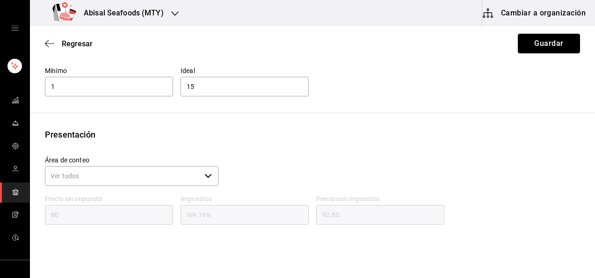
drag, startPoint x: 534, startPoint y: 44, endPoint x: 529, endPoint y: 44, distance: 4.7
click at [532, 44] on button "Guardar" at bounding box center [549, 44] width 62 height 20
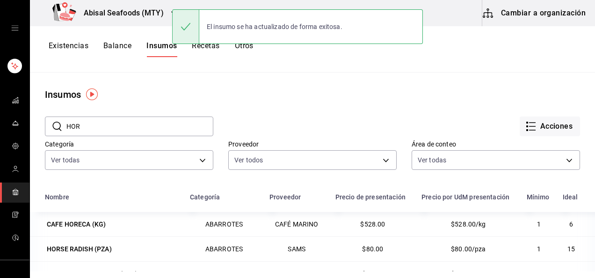
click at [107, 124] on input "HOR" at bounding box center [139, 126] width 147 height 19
type input "H"
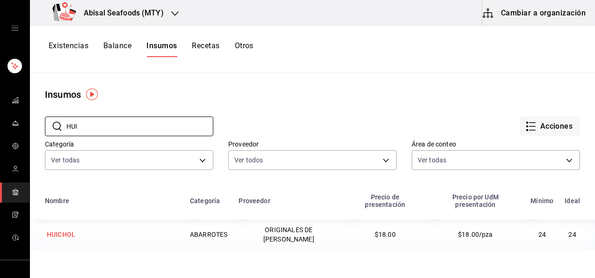
type input "HUI"
click at [68, 230] on div "HUICHOL" at bounding box center [61, 234] width 29 height 9
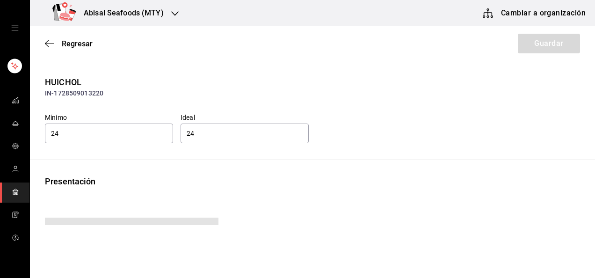
click at [154, 182] on div "Presentación" at bounding box center [312, 181] width 535 height 13
type input "18.00"
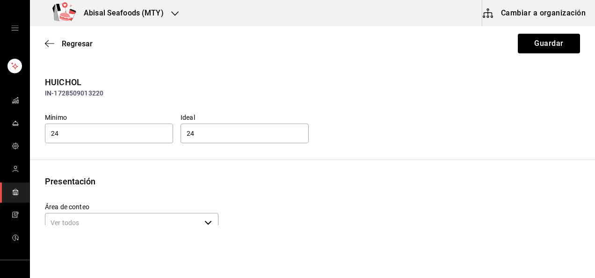
click at [155, 182] on div "Presentación" at bounding box center [312, 181] width 535 height 13
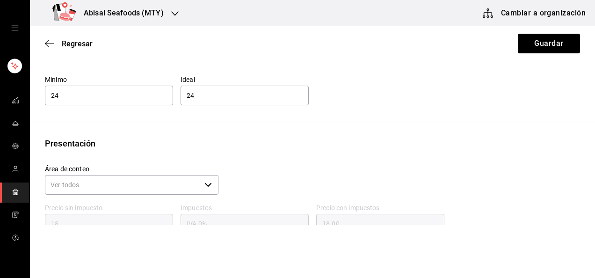
scroll to position [47, 0]
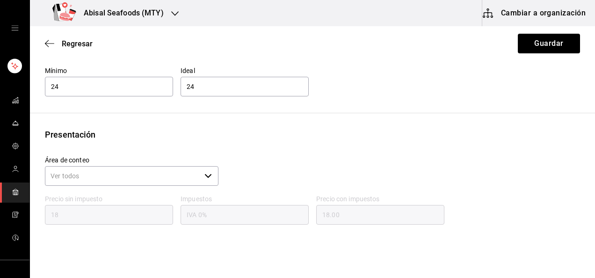
click at [158, 182] on input "Área de conteo" at bounding box center [123, 176] width 156 height 20
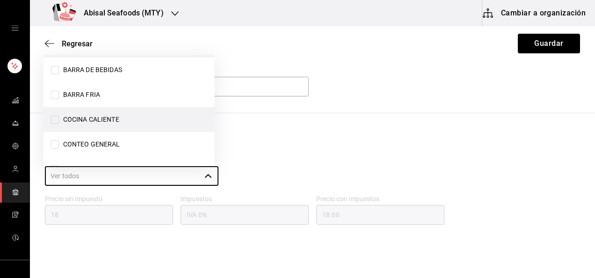
scroll to position [94, 0]
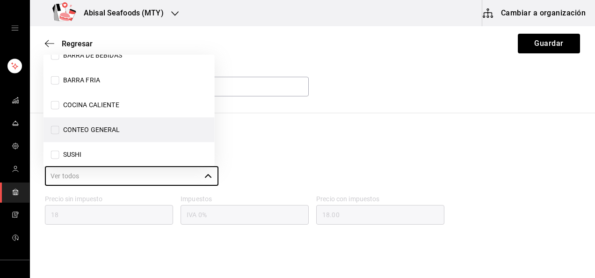
drag, startPoint x: 54, startPoint y: 131, endPoint x: 73, endPoint y: 130, distance: 18.7
click at [55, 130] on input "CONTEO GENERAL" at bounding box center [55, 130] width 8 height 8
checkbox input "true"
click at [403, 80] on div "Mínimo 24 Ideal 24" at bounding box center [308, 78] width 543 height 39
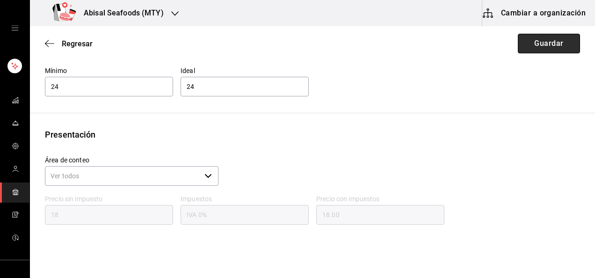
click at [533, 39] on button "Guardar" at bounding box center [549, 44] width 62 height 20
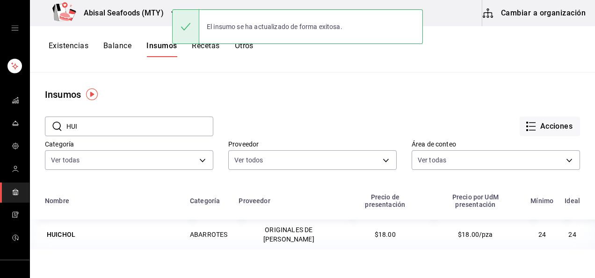
click at [186, 124] on input "HUI" at bounding box center [139, 126] width 147 height 19
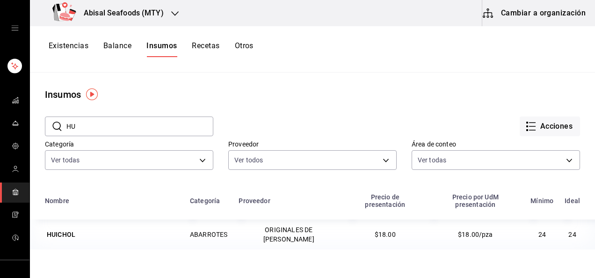
type input "H"
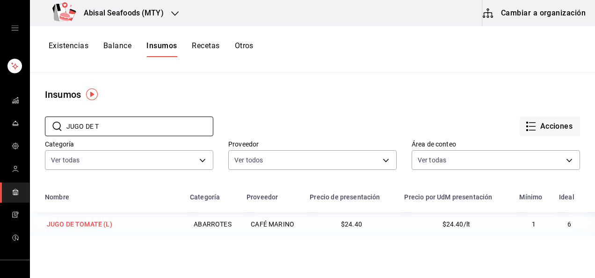
type input "JUGO DE T"
click at [102, 226] on div "JUGO DE TOMATE (L)" at bounding box center [80, 223] width 66 height 9
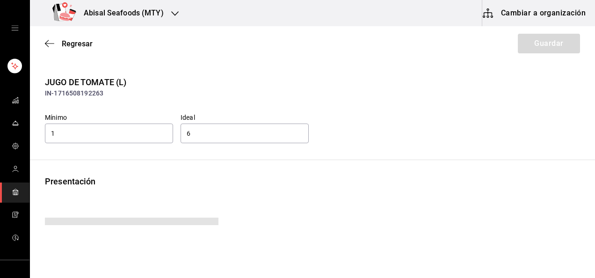
click at [316, 180] on div "Presentación" at bounding box center [312, 181] width 535 height 13
type input "24.40"
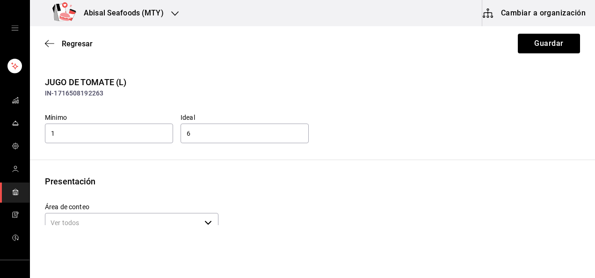
scroll to position [47, 0]
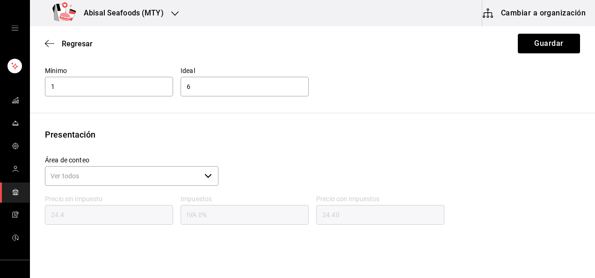
click at [201, 179] on div "​" at bounding box center [132, 176] width 174 height 20
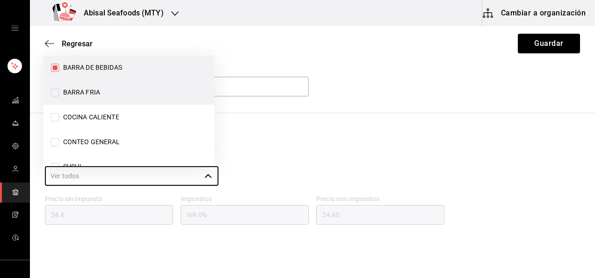
scroll to position [96, 0]
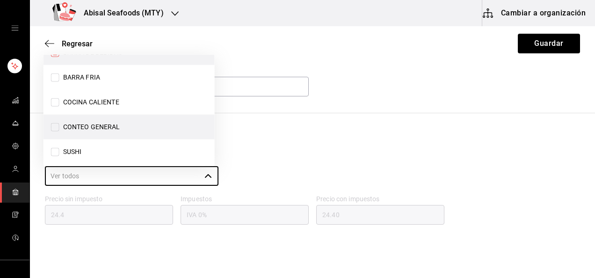
drag, startPoint x: 54, startPoint y: 125, endPoint x: 111, endPoint y: 124, distance: 57.1
click at [55, 125] on input "CONTEO GENERAL" at bounding box center [55, 127] width 8 height 8
checkbox input "true"
click at [295, 99] on div "JUGO DE TOMATE (L) IN-1716508192263 Mínimo 1 Ideal 6 Presentación Área de conte…" at bounding box center [312, 156] width 565 height 255
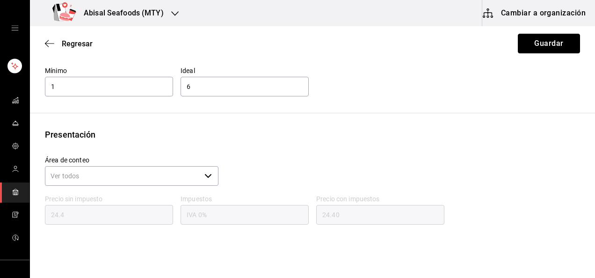
click at [532, 47] on button "Guardar" at bounding box center [549, 44] width 62 height 20
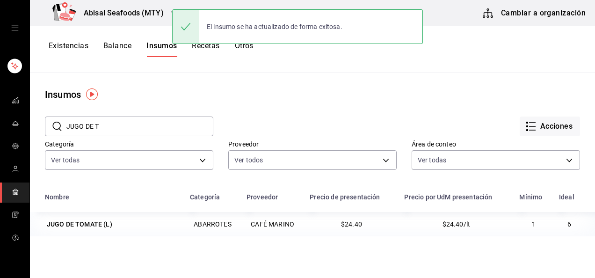
click at [155, 129] on input "JUGO DE T" at bounding box center [139, 126] width 147 height 19
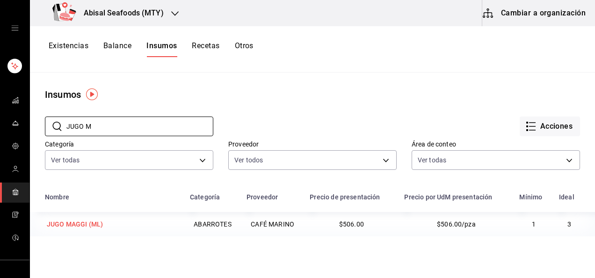
type input "JUGO M"
click at [95, 222] on div "JUGO MAGGI (ML)" at bounding box center [75, 223] width 56 height 9
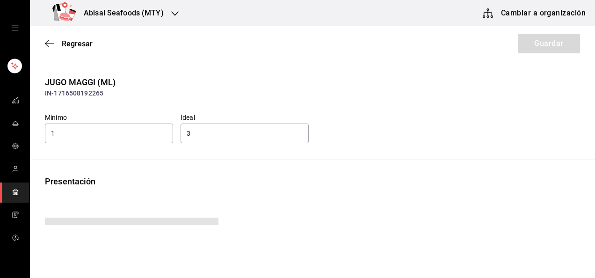
click at [246, 172] on div "JUGO MAGGI (ML) IN-1716508192265 Mínimo 1 Ideal 3 Presentación Precio sin impue…" at bounding box center [312, 208] width 565 height 264
type input "506.00"
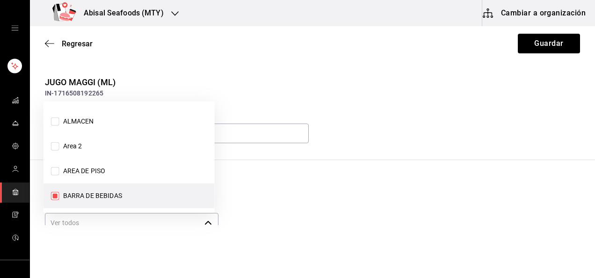
drag, startPoint x: 202, startPoint y: 221, endPoint x: 193, endPoint y: 216, distance: 10.5
click at [204, 221] on icon "button" at bounding box center [207, 222] width 7 height 7
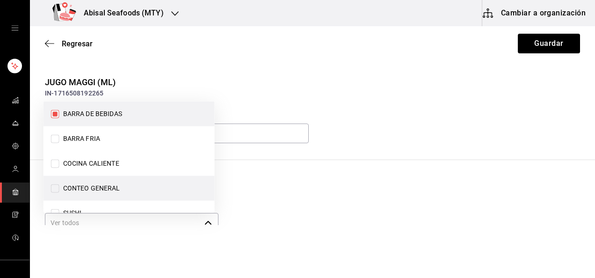
scroll to position [96, 0]
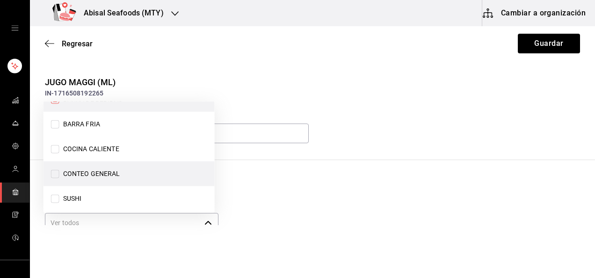
click at [57, 172] on input "CONTEO GENERAL" at bounding box center [55, 174] width 8 height 8
checkbox input "true"
drag, startPoint x: 469, startPoint y: 110, endPoint x: 479, endPoint y: 103, distance: 12.4
click at [470, 110] on div "Mínimo 1 Ideal 3" at bounding box center [308, 125] width 543 height 39
click at [541, 38] on button "Guardar" at bounding box center [549, 44] width 62 height 20
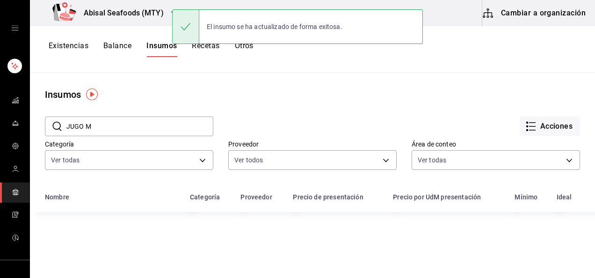
click at [134, 124] on input "JUGO M" at bounding box center [139, 126] width 147 height 19
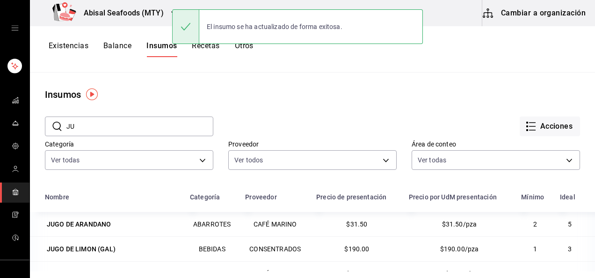
type input "J"
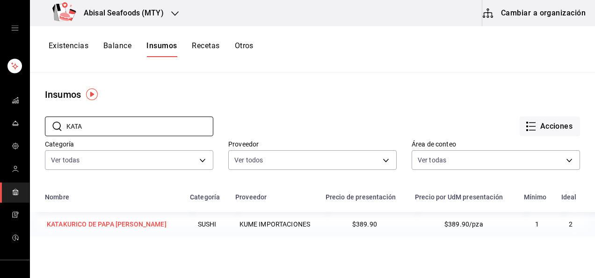
type input "KATA"
click at [118, 223] on div "KATAKURICO DE PAPA [PERSON_NAME]" at bounding box center [107, 223] width 120 height 9
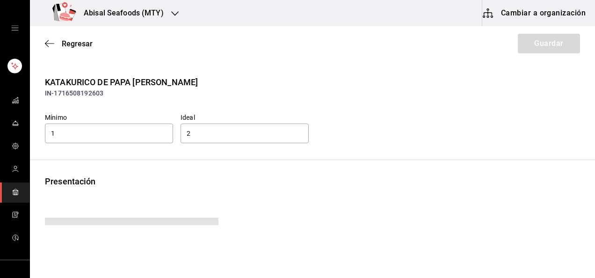
type input "389.90"
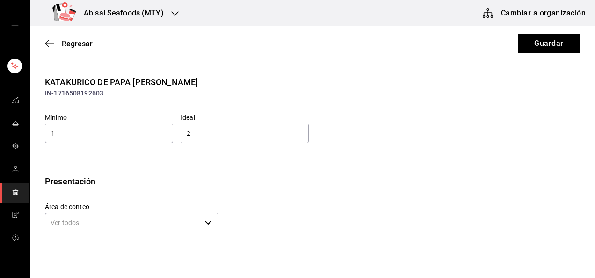
click at [208, 182] on div "Presentación" at bounding box center [312, 181] width 535 height 13
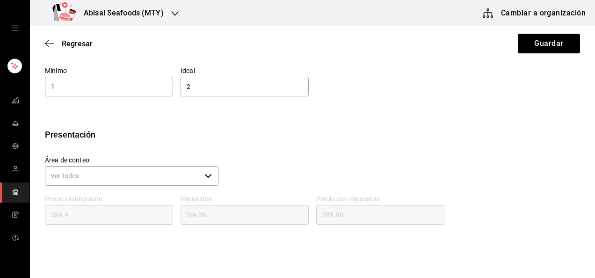
click at [206, 174] on icon "button" at bounding box center [207, 175] width 7 height 7
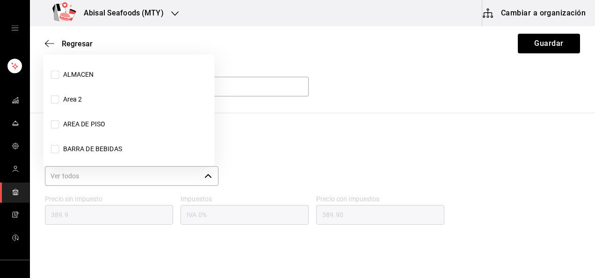
scroll to position [102, 0]
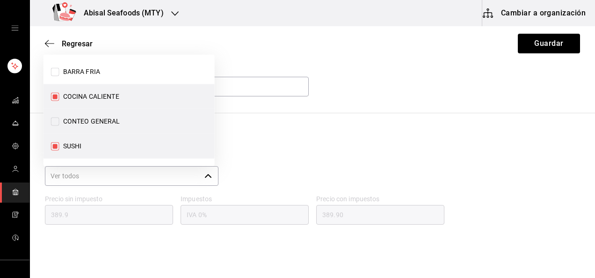
click at [53, 121] on input "CONTEO GENERAL" at bounding box center [55, 121] width 8 height 8
checkbox input "true"
click at [317, 118] on div "KATAKURICO DE PAPA [PERSON_NAME] IN-1716508192603 Mínimo 1 Ideal 2 Presentación…" at bounding box center [312, 156] width 565 height 255
click at [56, 95] on input "COCINA CALIENTE" at bounding box center [55, 97] width 8 height 8
checkbox input "false"
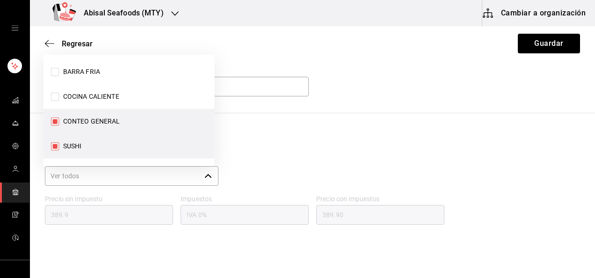
click at [304, 143] on div "Presentación Área de conteo ​ Precio sin impuesto 389.9 Impuestos IVA 0% Precio…" at bounding box center [312, 205] width 565 height 155
click at [518, 47] on button "Guardar" at bounding box center [549, 44] width 62 height 20
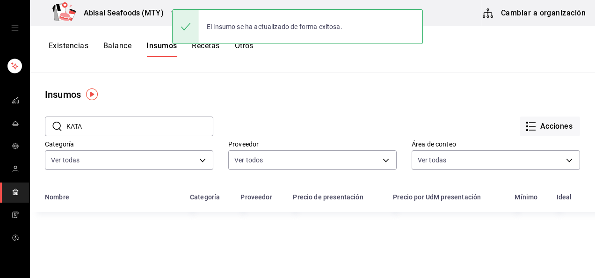
click at [108, 125] on input "KATA" at bounding box center [139, 126] width 147 height 19
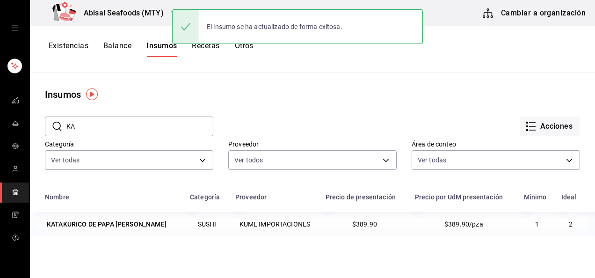
type input "K"
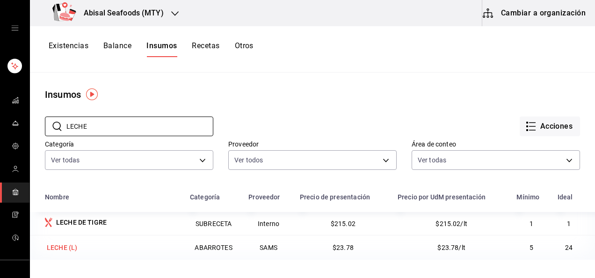
type input "LECHE"
click at [70, 248] on div "LECHE (L)" at bounding box center [62, 247] width 30 height 9
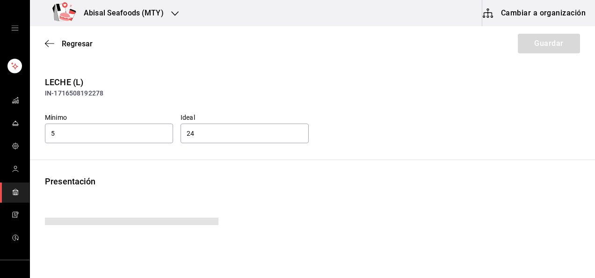
click at [236, 168] on div "LECHE (L) IN-1716508192278 Mínimo 5 Ideal 24 Presentación Precio sin impuesto 2…" at bounding box center [312, 208] width 565 height 264
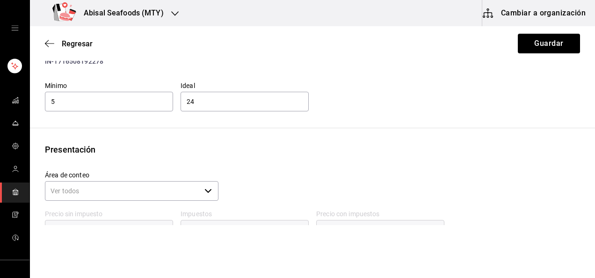
scroll to position [47, 0]
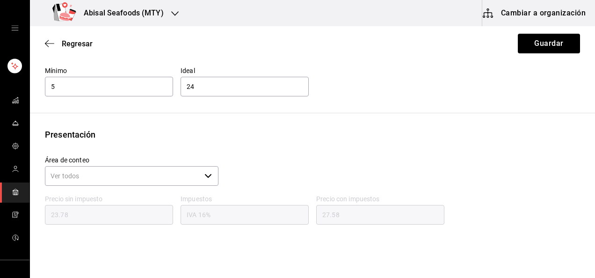
click at [204, 175] on icon "button" at bounding box center [207, 175] width 7 height 7
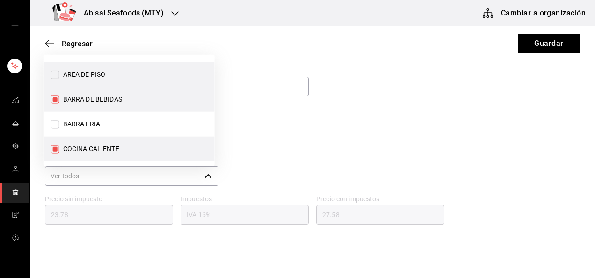
scroll to position [96, 0]
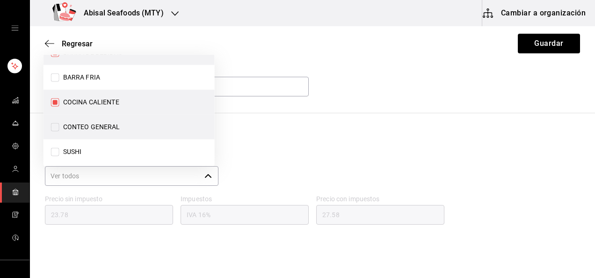
click at [58, 128] on input "CONTEO GENERAL" at bounding box center [55, 127] width 8 height 8
checkbox input "true"
click at [307, 123] on div "LECHE (L) IN-1716508192278 Mínimo 5 Ideal 24 Presentación Área de conteo ​ Prec…" at bounding box center [312, 156] width 565 height 255
click at [332, 118] on div "LECHE (L) IN-1716508192278 Mínimo 5 Ideal 24 Presentación Área de conteo ​ Prec…" at bounding box center [312, 156] width 565 height 255
click at [360, 97] on div "Mínimo 5 Ideal 24" at bounding box center [308, 78] width 543 height 39
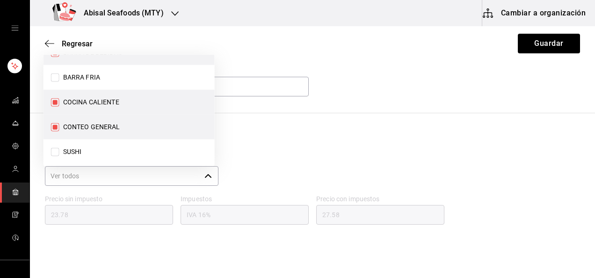
click at [277, 131] on div "Presentación" at bounding box center [312, 134] width 535 height 13
click at [275, 131] on div "Presentación" at bounding box center [312, 134] width 535 height 13
click at [534, 36] on button "Guardar" at bounding box center [549, 44] width 62 height 20
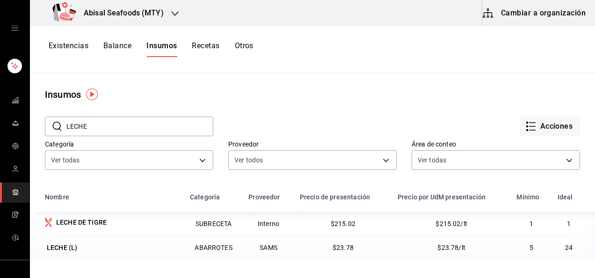
click at [537, 123] on button "Acciones" at bounding box center [550, 127] width 60 height 20
click at [366, 88] on div at bounding box center [297, 139] width 595 height 278
click at [8, 188] on link "mailbox folders" at bounding box center [14, 192] width 29 height 20
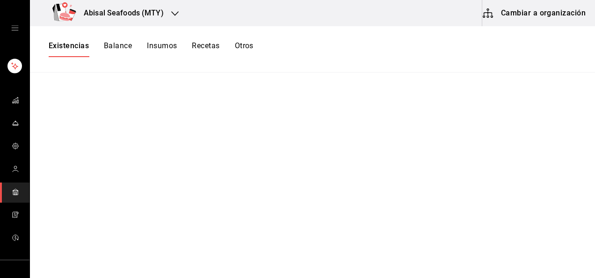
click at [76, 47] on button "Existencias" at bounding box center [69, 49] width 40 height 16
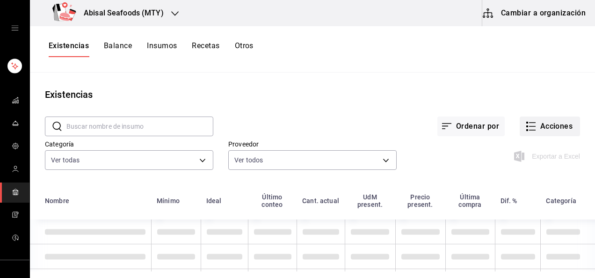
click at [536, 123] on button "Acciones" at bounding box center [550, 127] width 60 height 20
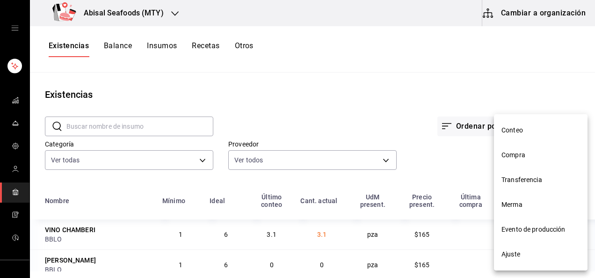
click at [508, 130] on span "Conteo" at bounding box center [541, 130] width 79 height 10
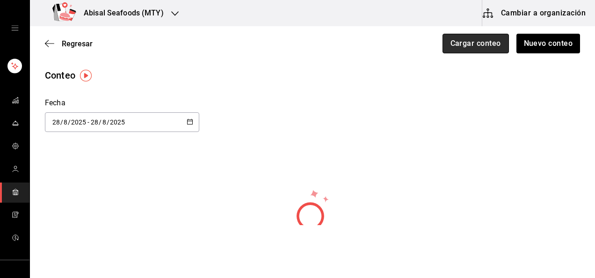
click at [482, 49] on button "Cargar conteo" at bounding box center [476, 44] width 66 height 20
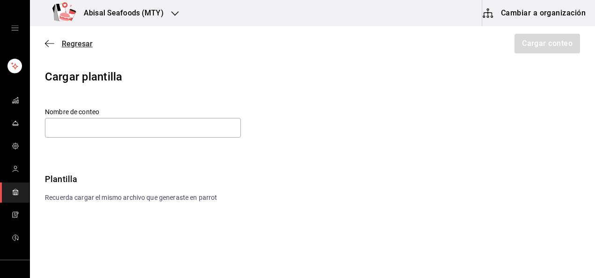
click at [84, 43] on span "Regresar" at bounding box center [77, 43] width 31 height 9
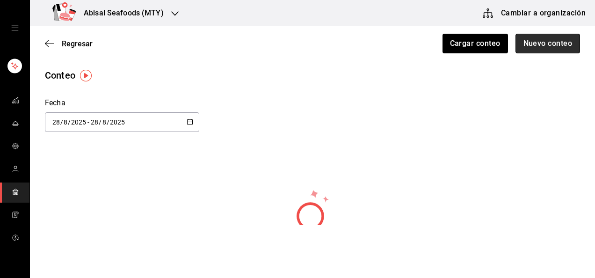
click at [529, 44] on button "Nuevo conteo" at bounding box center [548, 44] width 65 height 20
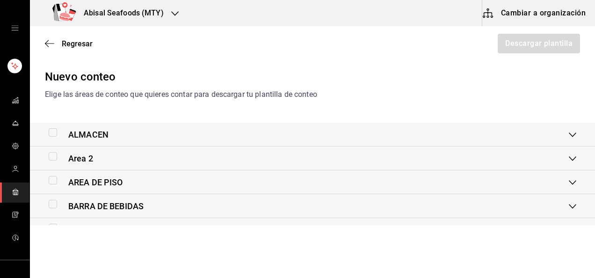
click at [152, 108] on div "Nuevo conteo Elige las áreas de conteo que quieres contar para descargar tu pla…" at bounding box center [312, 198] width 565 height 260
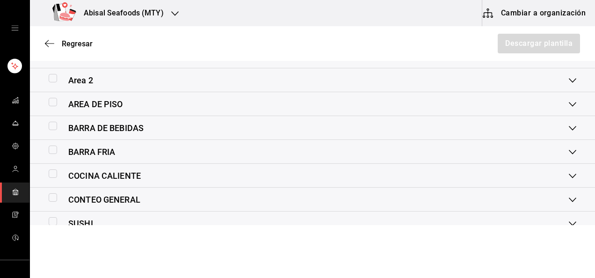
scroll to position [118, 0]
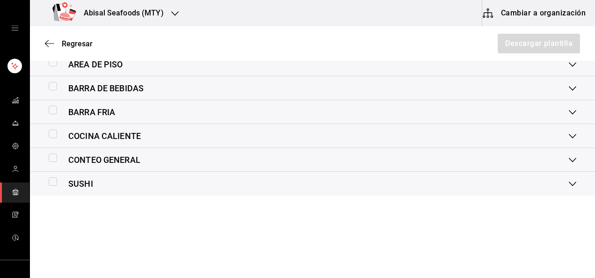
click at [55, 159] on input "checkbox" at bounding box center [53, 157] width 8 height 8
checkbox input "true"
click at [526, 42] on button "Descargar plantilla" at bounding box center [538, 44] width 83 height 20
click at [80, 42] on span "Regresar" at bounding box center [77, 43] width 31 height 9
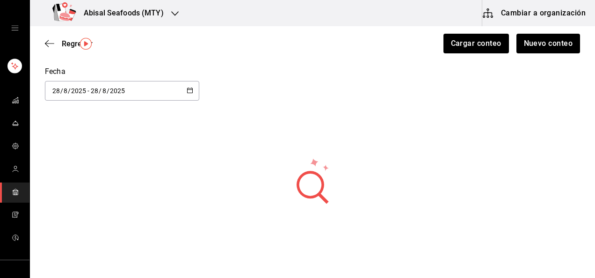
click at [14, 187] on span "mailbox folders" at bounding box center [15, 192] width 7 height 13
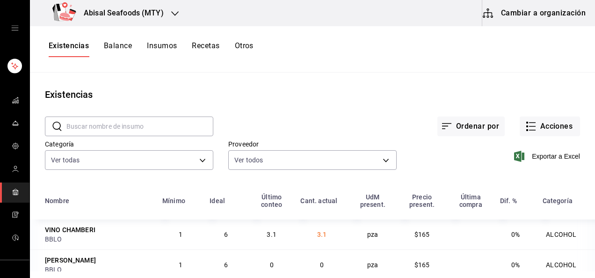
click at [171, 34] on div "Existencias Balance Insumos Recetas Otros" at bounding box center [312, 49] width 565 height 46
click at [167, 51] on button "Insumos" at bounding box center [162, 49] width 30 height 16
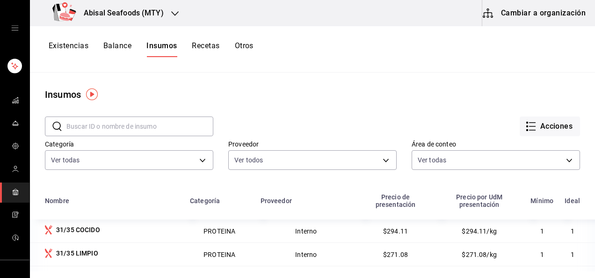
click at [138, 127] on input "text" at bounding box center [139, 126] width 147 height 19
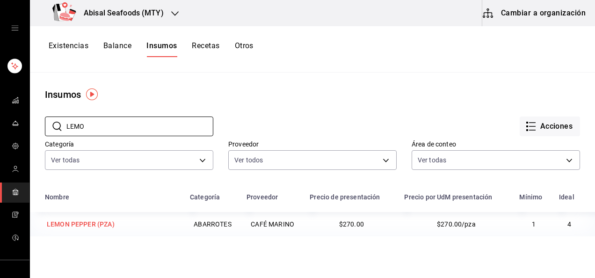
type input "LEMO"
click at [102, 226] on div "LEMON PEPPER (PZA)" at bounding box center [81, 223] width 68 height 9
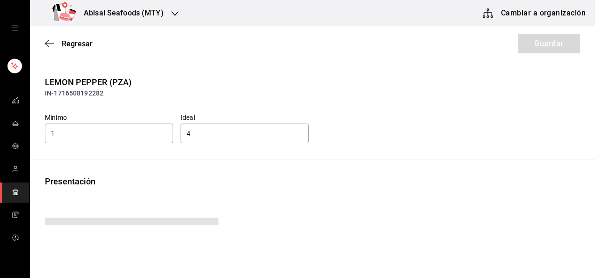
type input "270.00"
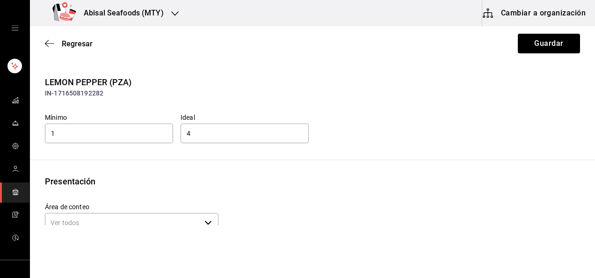
click at [183, 172] on div "LEMON PEPPER (PZA) IN-1716508192282 Mínimo 1 Ideal 4 Presentación Área de conte…" at bounding box center [312, 203] width 565 height 255
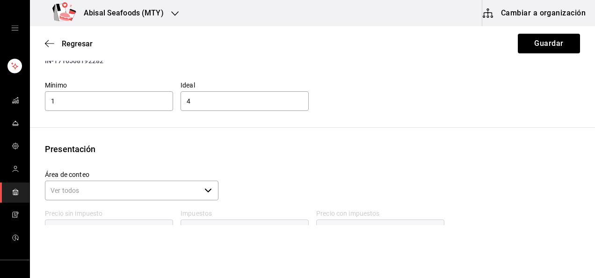
scroll to position [47, 0]
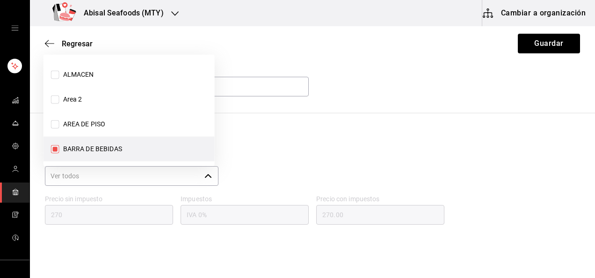
click at [205, 175] on icon "button" at bounding box center [207, 175] width 7 height 7
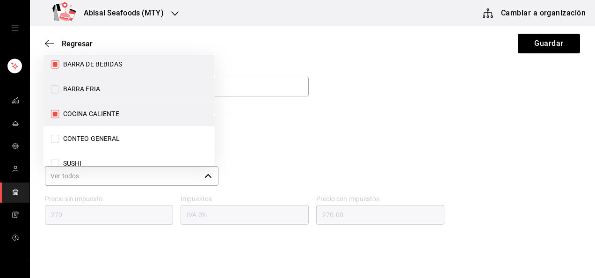
scroll to position [99, 0]
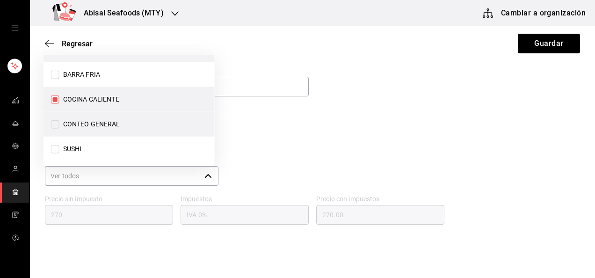
click at [53, 121] on input "CONTEO GENERAL" at bounding box center [55, 124] width 8 height 8
checkbox input "true"
click at [299, 124] on div "LEMON PEPPER (PZA) IN-1716508192282 Mínimo 1 Ideal 4 Presentación Área de conte…" at bounding box center [312, 156] width 565 height 255
click at [528, 54] on div "Regresar Guardar" at bounding box center [312, 43] width 565 height 35
drag, startPoint x: 532, startPoint y: 50, endPoint x: 527, endPoint y: 49, distance: 4.8
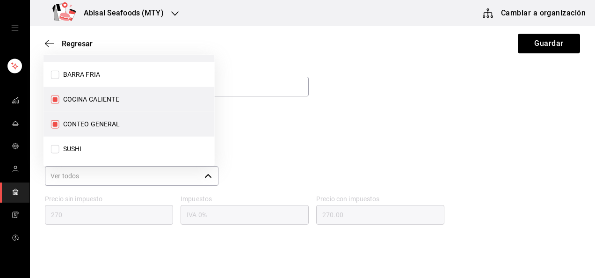
click at [532, 49] on button "Guardar" at bounding box center [549, 44] width 62 height 20
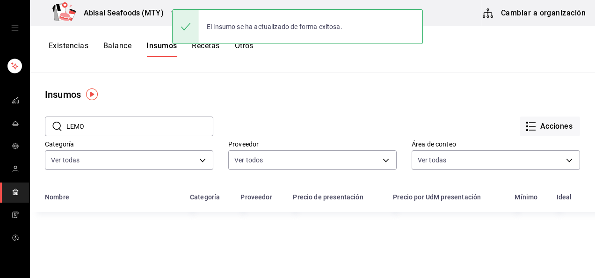
click at [103, 127] on input "LEMO" at bounding box center [139, 126] width 147 height 19
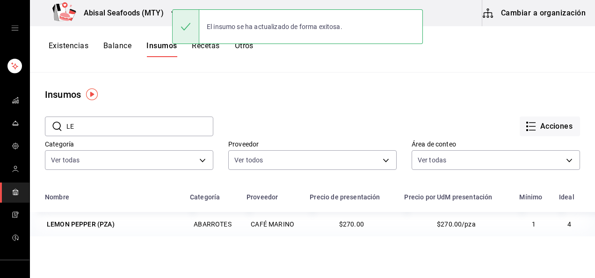
type input "L"
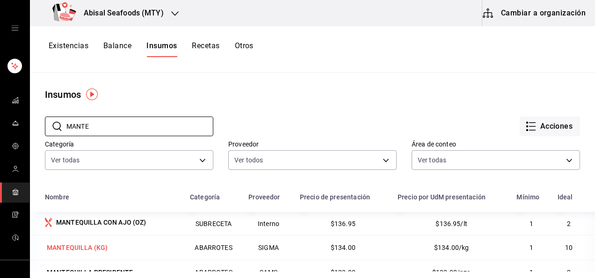
type input "MANTE"
click at [93, 251] on div "MANTEQUILLA (KG)" at bounding box center [77, 247] width 61 height 9
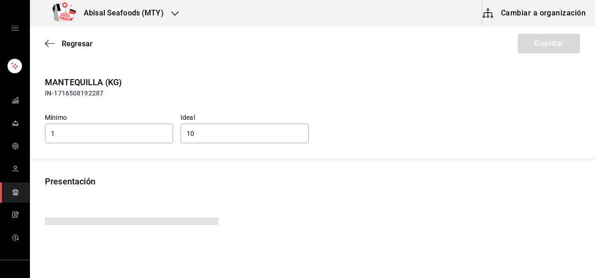
click at [206, 182] on div "Presentación" at bounding box center [312, 181] width 535 height 13
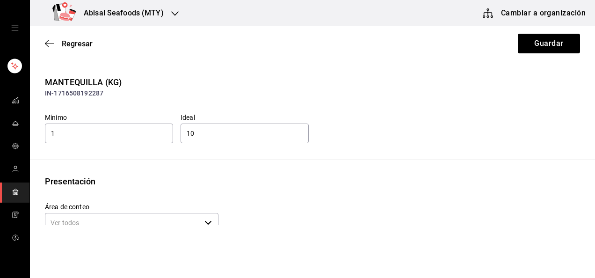
click at [249, 180] on div "Presentación" at bounding box center [312, 181] width 535 height 13
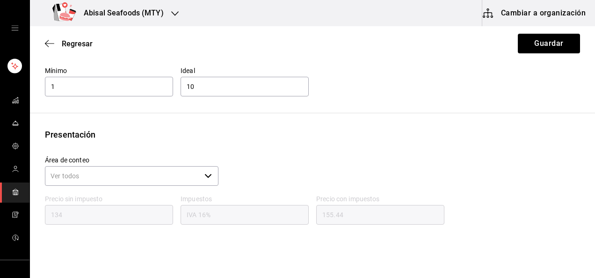
click at [204, 174] on icon "button" at bounding box center [207, 175] width 7 height 7
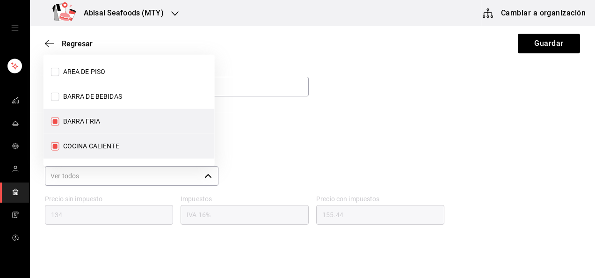
scroll to position [99, 0]
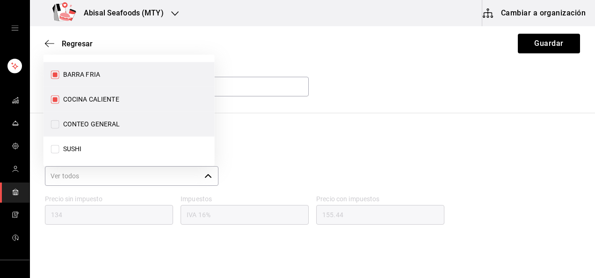
click at [52, 123] on input "CONTEO GENERAL" at bounding box center [55, 124] width 8 height 8
checkbox input "true"
click at [313, 145] on div "Presentación Área de conteo ​ Precio sin impuesto 134 Impuestos IVA 16% Precio …" at bounding box center [312, 205] width 565 height 155
click at [537, 36] on button "Guardar" at bounding box center [549, 44] width 62 height 20
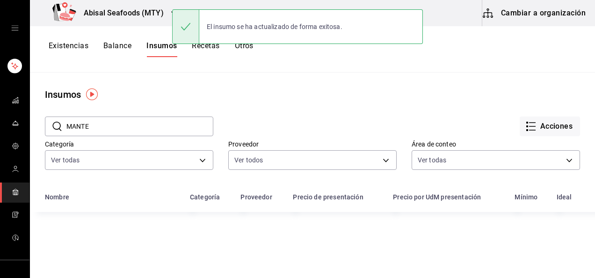
drag, startPoint x: 134, startPoint y: 126, endPoint x: 138, endPoint y: 123, distance: 5.3
click at [135, 126] on input "MANTE" at bounding box center [139, 126] width 147 height 19
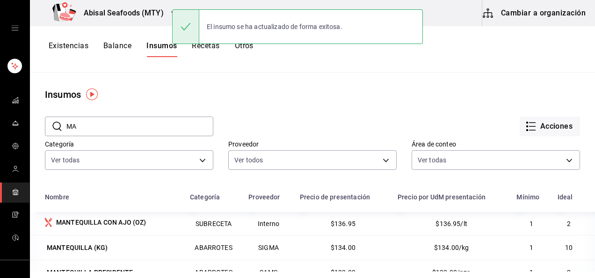
type input "M"
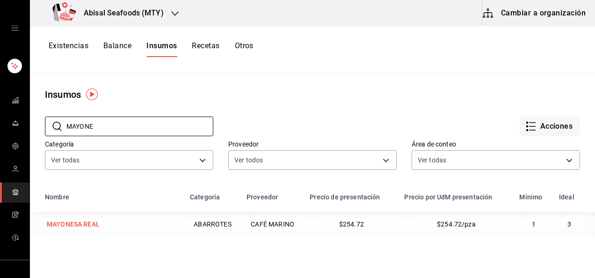
type input "MAYONE"
click at [84, 221] on div "MAYONESA REAL" at bounding box center [73, 223] width 53 height 9
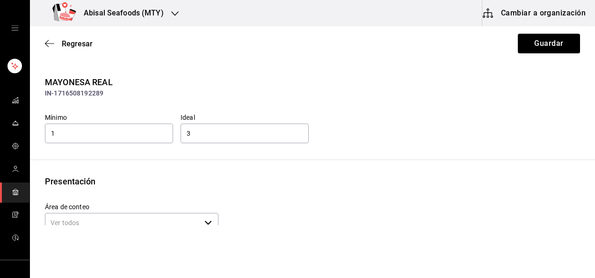
click at [173, 183] on div "Presentación" at bounding box center [312, 181] width 535 height 13
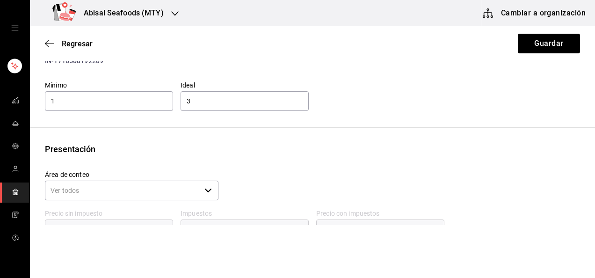
scroll to position [47, 0]
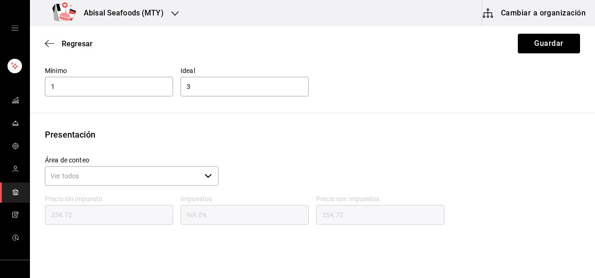
click at [186, 176] on input "Área de conteo" at bounding box center [123, 176] width 156 height 20
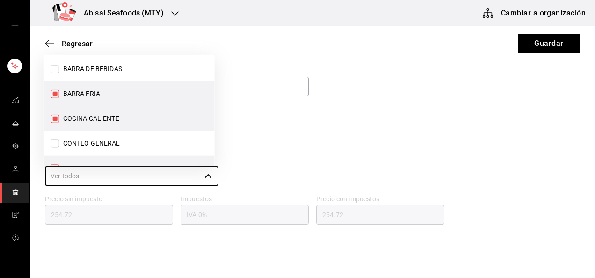
scroll to position [99, 0]
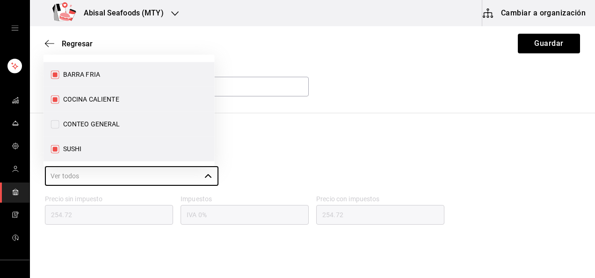
click at [52, 122] on input "CONTEO GENERAL" at bounding box center [55, 124] width 8 height 8
checkbox input "true"
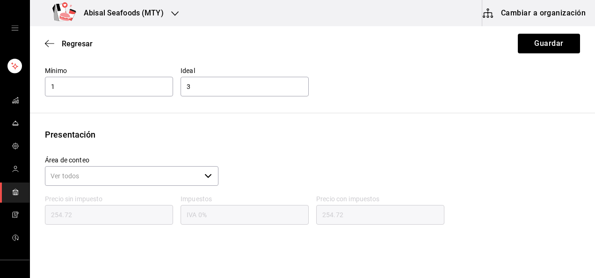
click at [294, 140] on div "Presentación Área de conteo ​ Precio sin impuesto 254.72 Impuestos IVA 0% Preci…" at bounding box center [312, 205] width 565 height 155
click at [535, 42] on button "Guardar" at bounding box center [549, 44] width 62 height 20
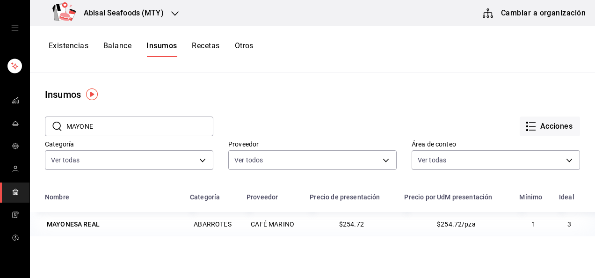
click at [127, 125] on input "MAYONE" at bounding box center [139, 126] width 147 height 19
type input "M"
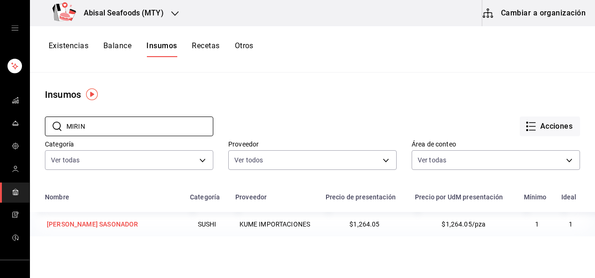
type input "MIRIN"
click at [109, 221] on div "[PERSON_NAME] SASONADOR" at bounding box center [92, 223] width 91 height 9
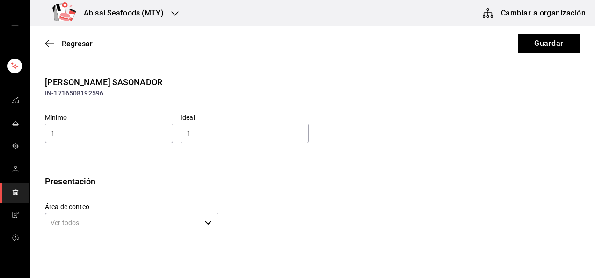
click at [213, 182] on div "Presentación" at bounding box center [312, 181] width 535 height 13
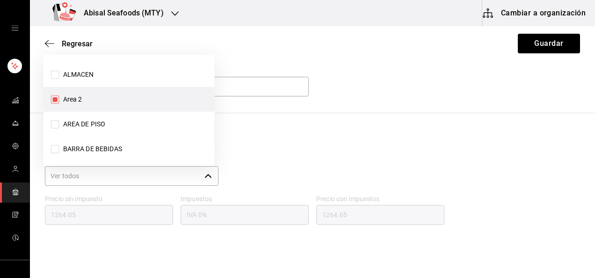
click at [206, 176] on icon "button" at bounding box center [207, 175] width 7 height 7
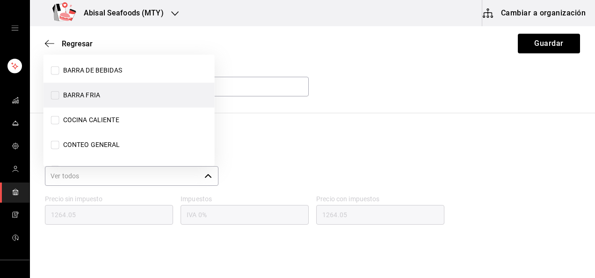
scroll to position [94, 0]
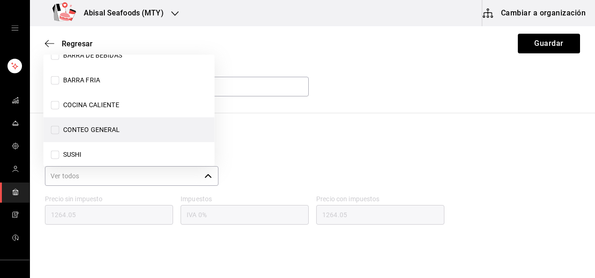
click at [58, 126] on input "CONTEO GENERAL" at bounding box center [55, 130] width 8 height 8
checkbox input "true"
click at [284, 98] on div "[PERSON_NAME] SASONADOR IN-1716508192596 Mínimo 1 Ideal 1 Presentación Área de …" at bounding box center [312, 156] width 565 height 255
click at [528, 45] on button "Guardar" at bounding box center [549, 44] width 62 height 20
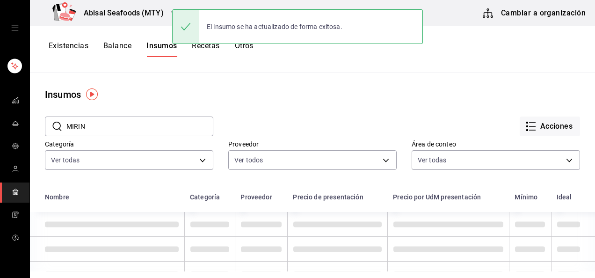
click at [137, 129] on input "MIRIN" at bounding box center [139, 126] width 147 height 19
type input "M"
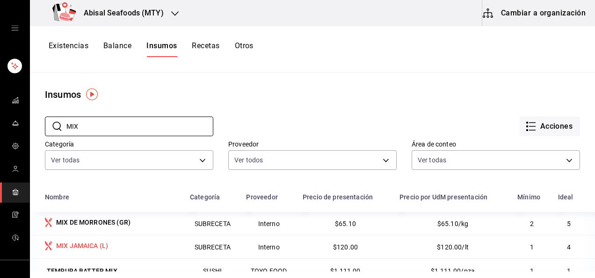
type input "MIX"
click at [104, 243] on div "MIX JAMAICA (L)" at bounding box center [82, 245] width 52 height 9
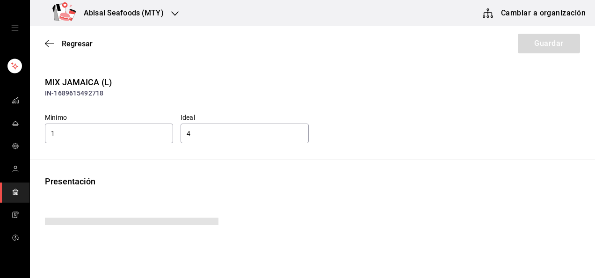
type input "120.00"
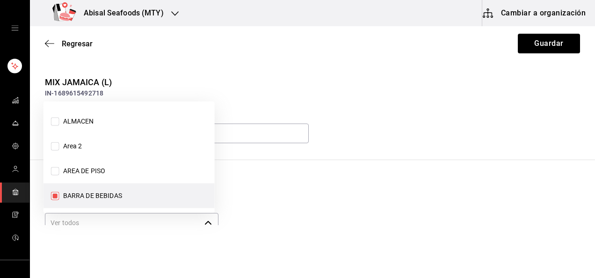
click at [205, 219] on icon "button" at bounding box center [207, 222] width 7 height 7
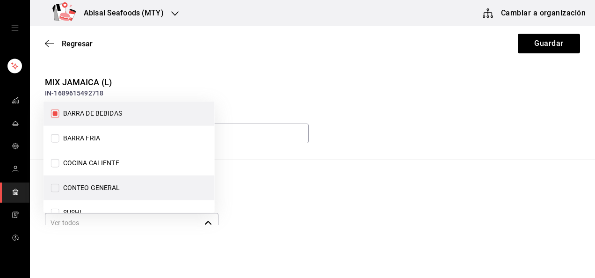
scroll to position [96, 0]
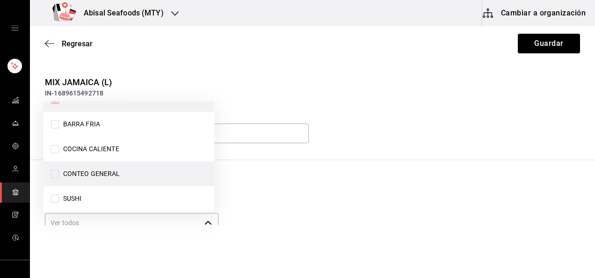
click at [55, 172] on input "CONTEO GENERAL" at bounding box center [55, 174] width 8 height 8
checkbox input "true"
click at [255, 168] on div "MIX JAMAICA (L) IN-1689615492718 Mínimo 1 Ideal 4 Presentación Área de conteo ​…" at bounding box center [312, 203] width 565 height 255
click at [546, 46] on button "Guardar" at bounding box center [549, 44] width 62 height 20
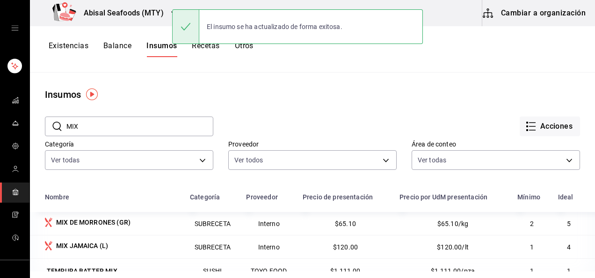
click at [134, 124] on input "MIX" at bounding box center [139, 126] width 147 height 19
type input "M"
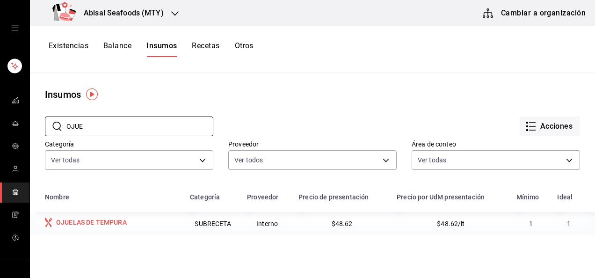
type input "OJUE"
click at [109, 221] on div "OJUELAS DE TEMPURA" at bounding box center [91, 222] width 71 height 9
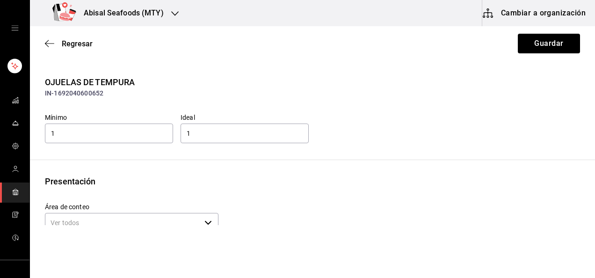
click at [231, 176] on div "Presentación" at bounding box center [312, 181] width 535 height 13
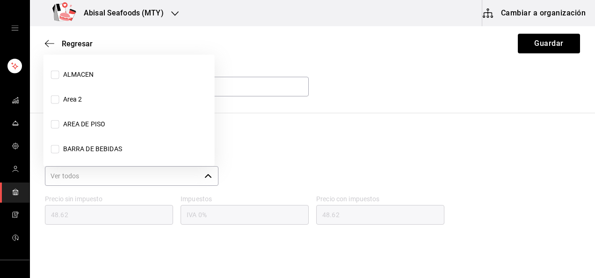
click at [205, 178] on icon "button" at bounding box center [207, 175] width 7 height 7
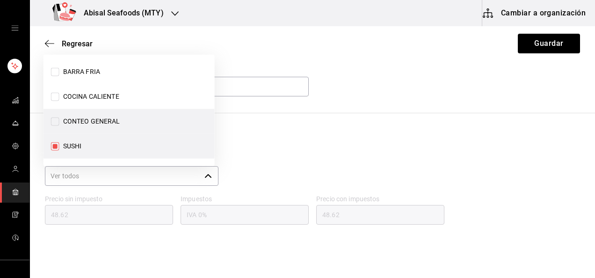
click at [58, 122] on input "CONTEO GENERAL" at bounding box center [55, 121] width 8 height 8
checkbox input "true"
click at [557, 49] on button "Guardar" at bounding box center [549, 44] width 62 height 20
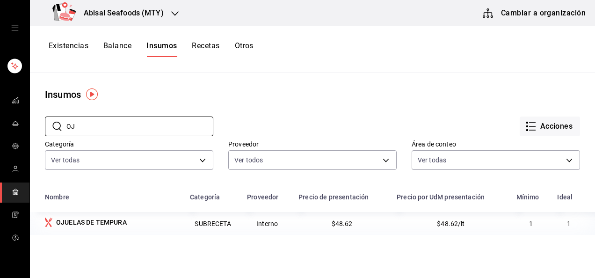
type input "O"
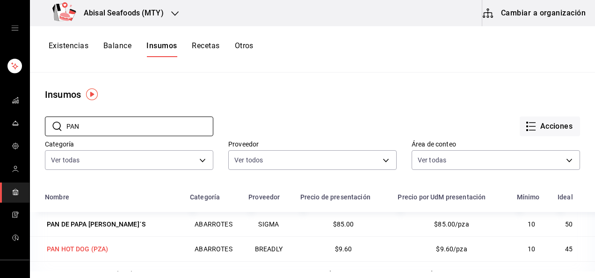
type input "PAN"
click at [100, 247] on div "PAN HOT DOG (PZA)" at bounding box center [78, 248] width 62 height 9
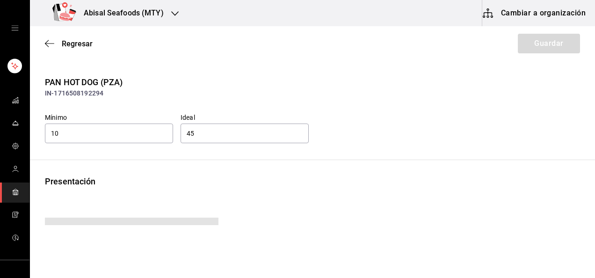
type input "9.60"
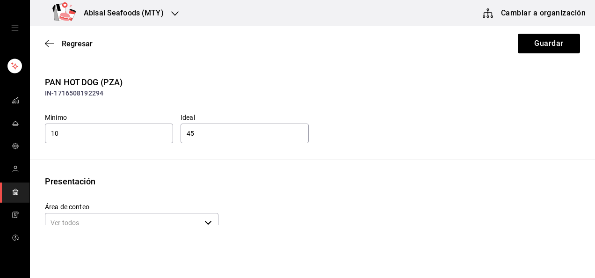
click at [200, 180] on div "Presentación" at bounding box center [312, 181] width 535 height 13
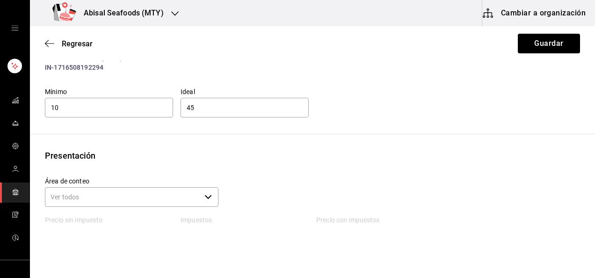
scroll to position [47, 0]
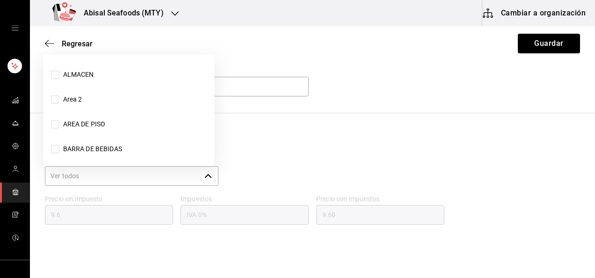
click at [206, 176] on icon "button" at bounding box center [207, 175] width 7 height 7
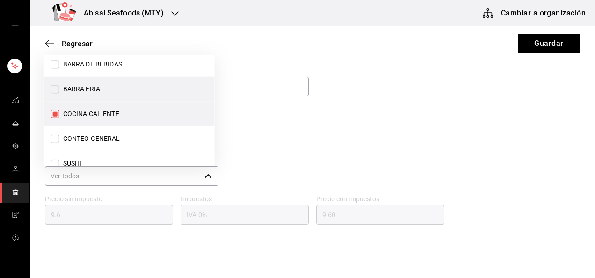
scroll to position [99, 0]
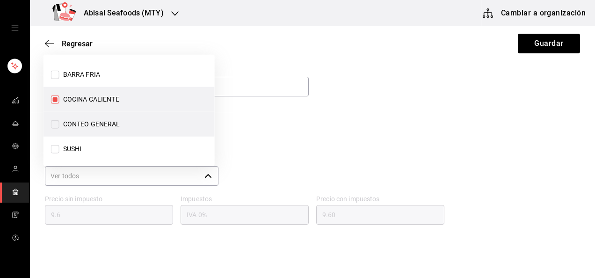
click at [56, 124] on input "CONTEO GENERAL" at bounding box center [55, 124] width 8 height 8
checkbox input "true"
click at [532, 46] on button "Guardar" at bounding box center [549, 44] width 62 height 20
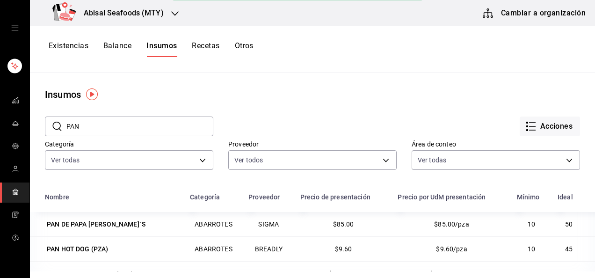
click at [151, 126] on input "PAN" at bounding box center [139, 126] width 147 height 19
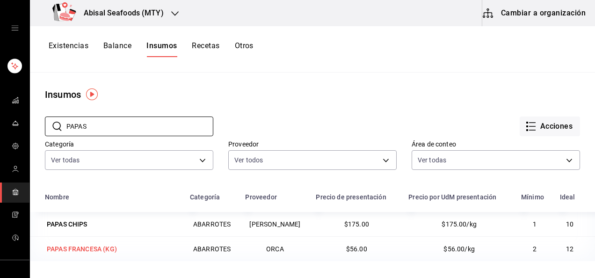
type input "PAPAS"
click at [84, 247] on div "PAPAS FRANCESA (KG)" at bounding box center [82, 248] width 70 height 9
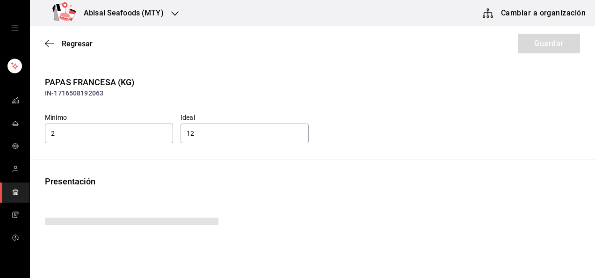
type input "56.00"
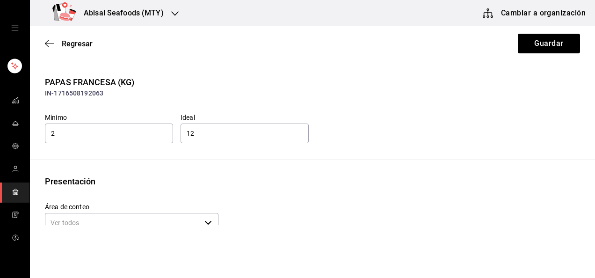
click at [319, 175] on div "Presentación" at bounding box center [312, 181] width 535 height 13
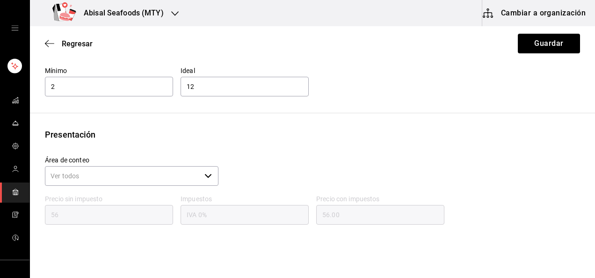
click at [204, 174] on icon "button" at bounding box center [207, 175] width 7 height 7
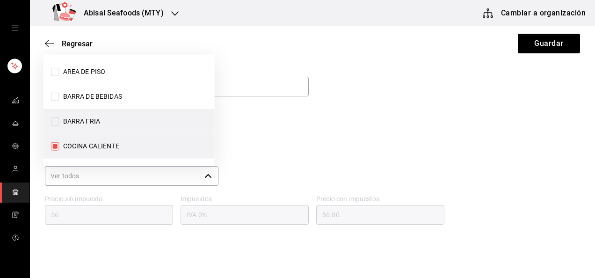
scroll to position [99, 0]
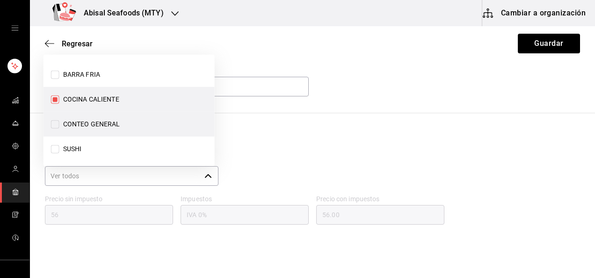
click at [54, 125] on input "CONTEO GENERAL" at bounding box center [55, 124] width 8 height 8
checkbox input "true"
click at [308, 125] on div "PAPAS FRANCESA (KG) IN-1716508192063 Mínimo 2 Ideal 12 Presentación Área de con…" at bounding box center [312, 156] width 565 height 255
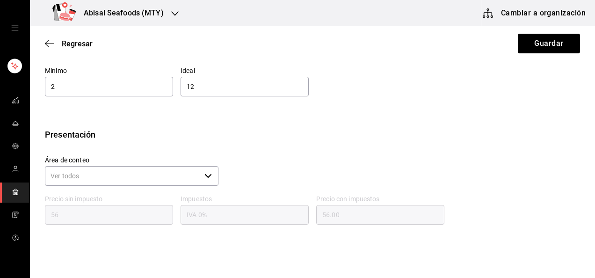
click at [205, 174] on icon "button" at bounding box center [207, 175] width 7 height 7
click at [538, 36] on button "Guardar" at bounding box center [549, 44] width 62 height 20
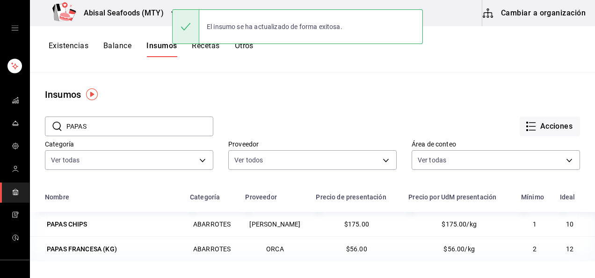
click at [292, 106] on div "Acciones" at bounding box center [396, 119] width 367 height 35
click at [170, 117] on input "PAPAS" at bounding box center [139, 126] width 147 height 19
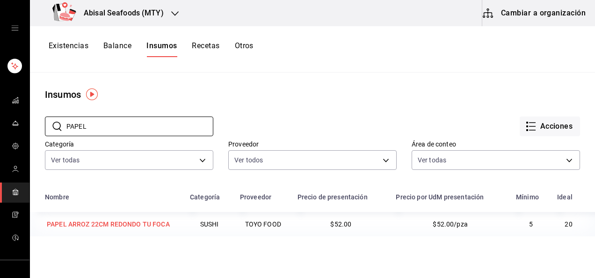
type input "PAPEL"
click at [131, 226] on div "PAPEL ARROZ 22CM REDONDO TU FOCA" at bounding box center [108, 223] width 123 height 9
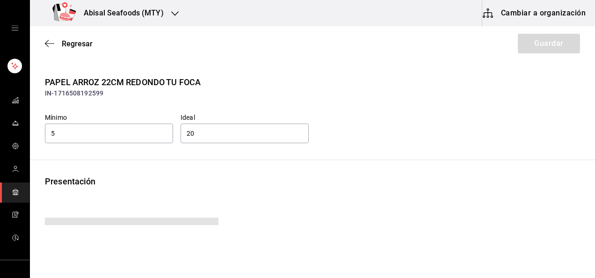
type input "52.00"
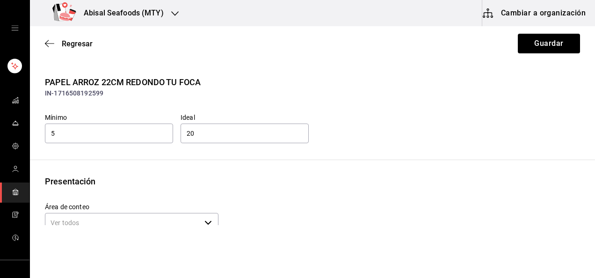
click at [193, 174] on div "PAPEL ARROZ 22CM REDONDO TU FOCA IN-1716508192599 Mínimo 5 Ideal 20 Presentació…" at bounding box center [312, 203] width 565 height 255
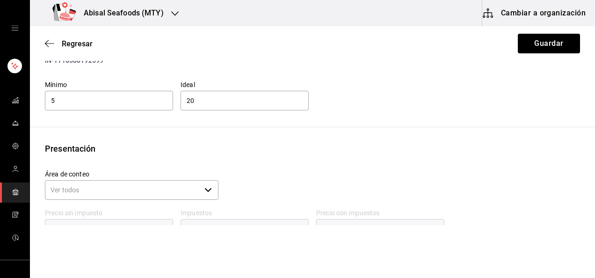
scroll to position [47, 0]
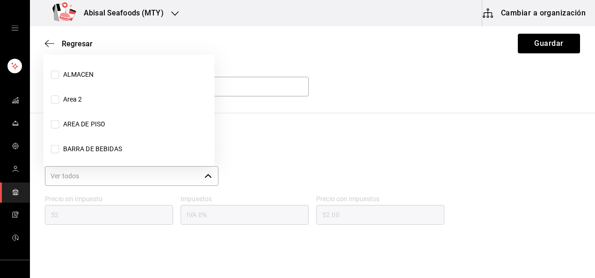
click at [208, 175] on icon "button" at bounding box center [207, 175] width 7 height 7
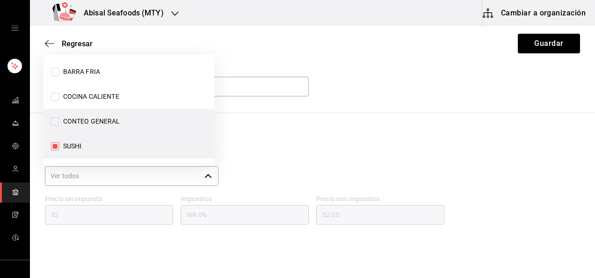
click at [54, 120] on input "CONTEO GENERAL" at bounding box center [55, 121] width 8 height 8
checkbox input "true"
click at [303, 127] on div "PAPEL ARROZ 22CM REDONDO TU FOCA IN-1716508192599 Mínimo 5 Ideal 20 Presentació…" at bounding box center [312, 156] width 565 height 255
drag, startPoint x: 558, startPoint y: 43, endPoint x: 551, endPoint y: 45, distance: 7.7
click at [557, 43] on button "Guardar" at bounding box center [549, 44] width 62 height 20
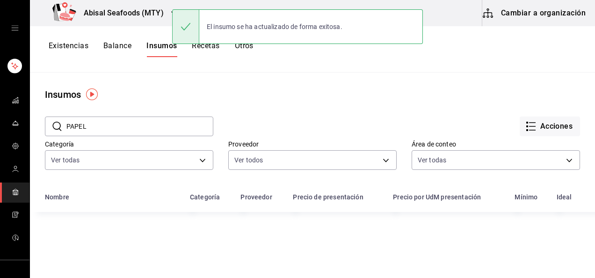
click at [151, 124] on input "PAPEL" at bounding box center [139, 126] width 147 height 19
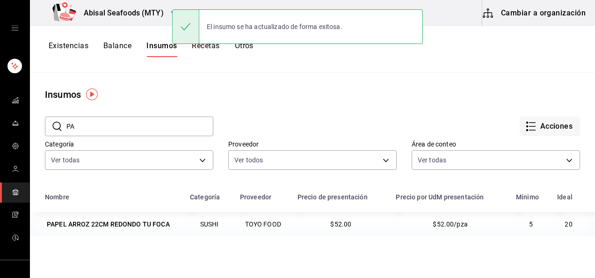
type input "P"
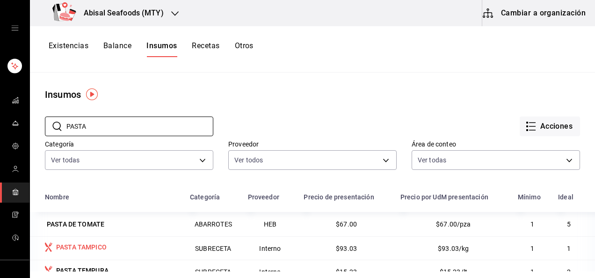
type input "PASTA"
click at [95, 249] on div "PASTA TAMPICO" at bounding box center [81, 246] width 51 height 9
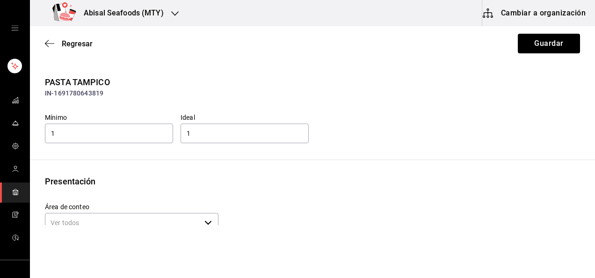
click at [328, 164] on div "PASTA TAMPICO IN-1691780643819 Mínimo 1 Ideal 1 Presentación Área de conteo ​ P…" at bounding box center [312, 203] width 565 height 255
click at [207, 223] on icon "button" at bounding box center [207, 222] width 7 height 7
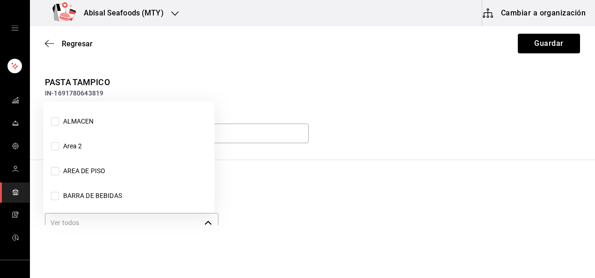
scroll to position [102, 0]
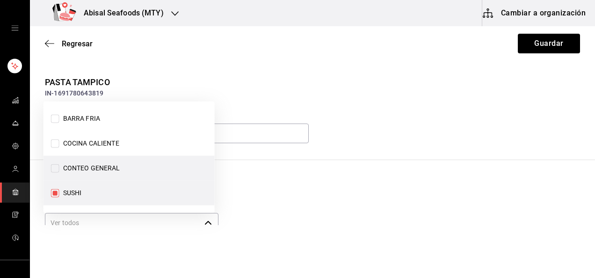
click at [54, 168] on input "CONTEO GENERAL" at bounding box center [55, 168] width 8 height 8
checkbox input "true"
click at [356, 135] on div "Mínimo 1 Ideal 1" at bounding box center [308, 125] width 543 height 39
click at [530, 44] on button "Guardar" at bounding box center [549, 44] width 62 height 20
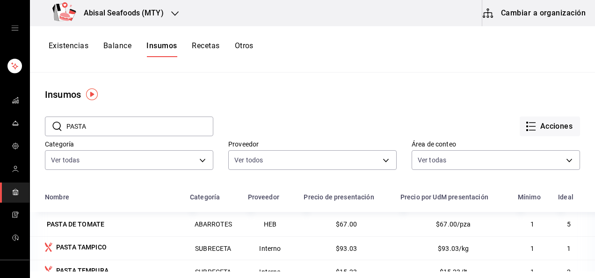
click at [175, 124] on input "PASTA" at bounding box center [139, 126] width 147 height 19
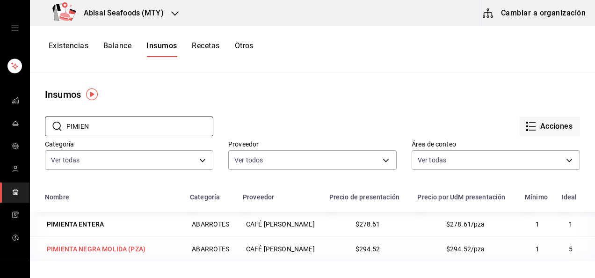
type input "PIMIEN"
click at [114, 248] on div "PIMIENTA NEGRA MOLIDA (PZA)" at bounding box center [96, 248] width 99 height 9
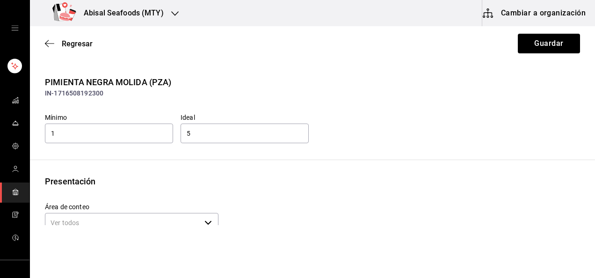
click at [228, 177] on div "Presentación" at bounding box center [312, 181] width 535 height 13
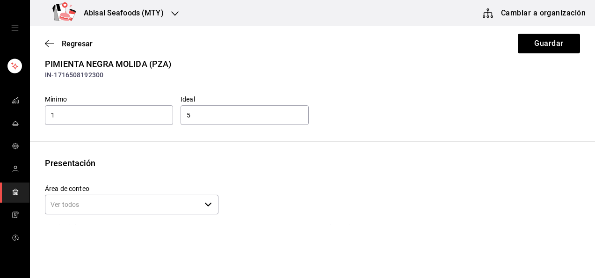
scroll to position [47, 0]
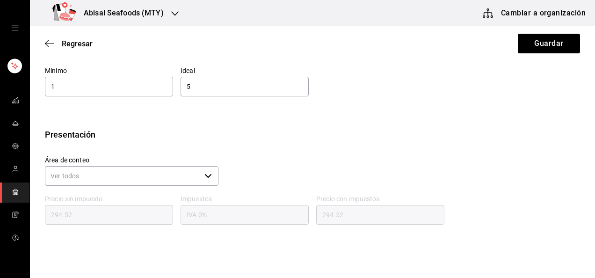
click at [206, 176] on icon "button" at bounding box center [207, 175] width 7 height 7
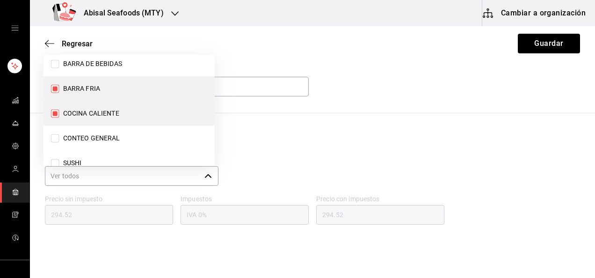
scroll to position [99, 0]
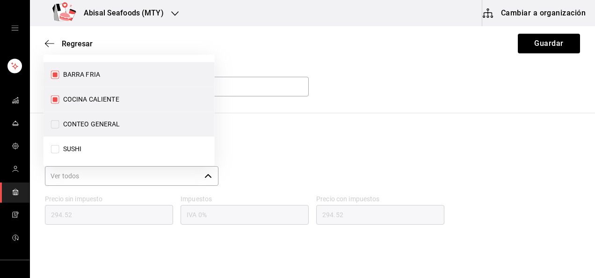
click at [55, 126] on input "CONTEO GENERAL" at bounding box center [55, 124] width 8 height 8
checkbox input "true"
click at [359, 96] on div "Mínimo 1 Ideal 5" at bounding box center [308, 78] width 543 height 39
click at [533, 46] on button "Guardar" at bounding box center [549, 44] width 62 height 20
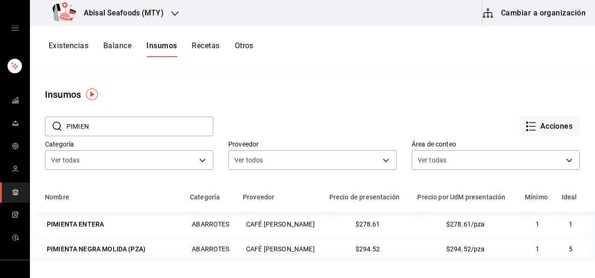
click at [170, 121] on input "PIMIEN" at bounding box center [139, 126] width 147 height 19
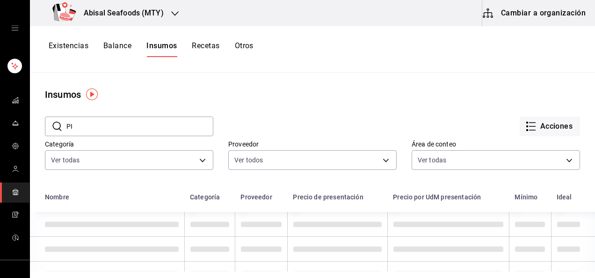
type input "P"
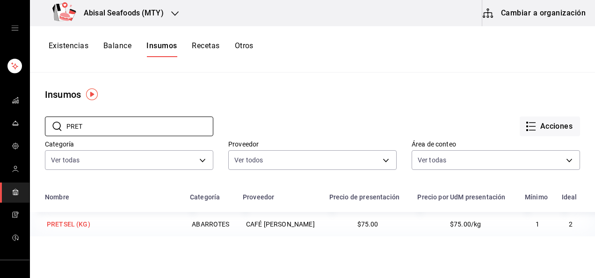
type input "PRET"
click at [86, 226] on div "PRETSEL (KG)" at bounding box center [69, 223] width 44 height 9
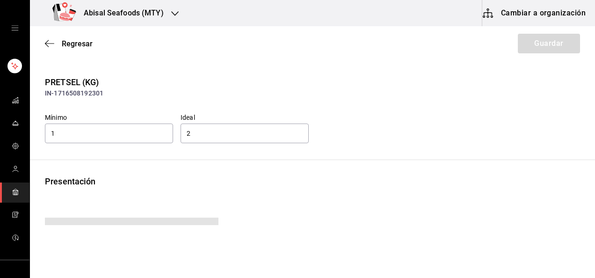
click at [215, 172] on div "PRETSEL (KG) IN-1716508192301 Mínimo 1 Ideal 2 Presentación Precio sin impuesto…" at bounding box center [312, 208] width 565 height 264
type input "87.00"
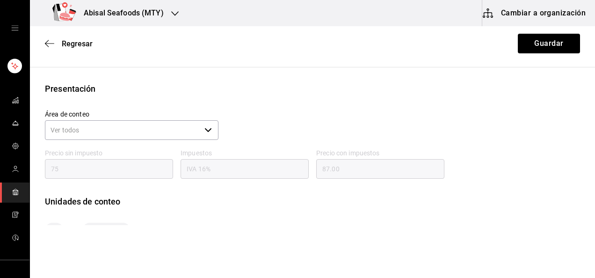
scroll to position [47, 0]
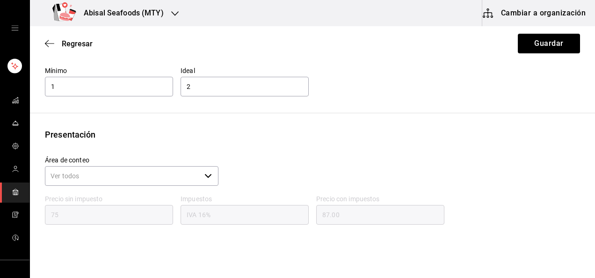
click at [207, 175] on icon "button" at bounding box center [207, 175] width 7 height 7
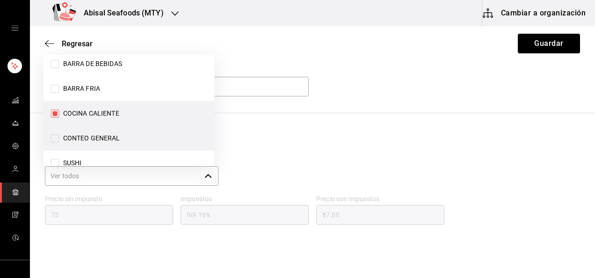
scroll to position [99, 0]
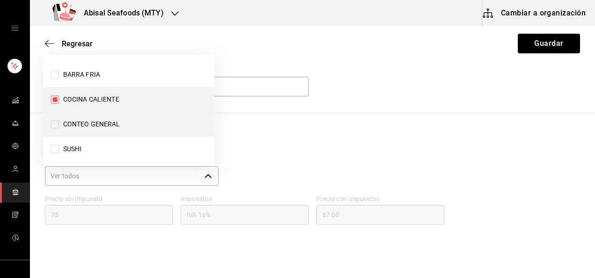
click at [59, 125] on span "CONTEO GENERAL" at bounding box center [89, 124] width 61 height 10
click at [59, 125] on input "CONTEO GENERAL" at bounding box center [55, 124] width 8 height 8
click at [54, 124] on input "CONTEO GENERAL" at bounding box center [55, 124] width 8 height 8
checkbox input "true"
click at [329, 119] on div "PRETSEL (KG) IN-1716508192301 Mínimo 1 Ideal 2 Presentación Área de conteo ​ Pr…" at bounding box center [312, 156] width 565 height 255
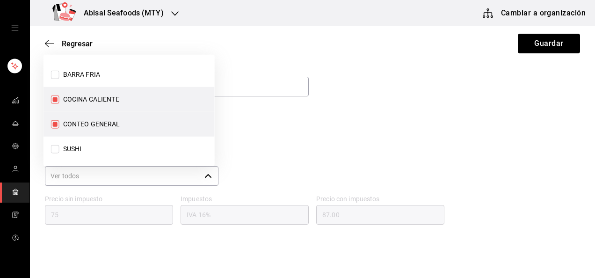
drag, startPoint x: 530, startPoint y: 45, endPoint x: 516, endPoint y: 47, distance: 14.2
click at [525, 45] on button "Guardar" at bounding box center [549, 44] width 62 height 20
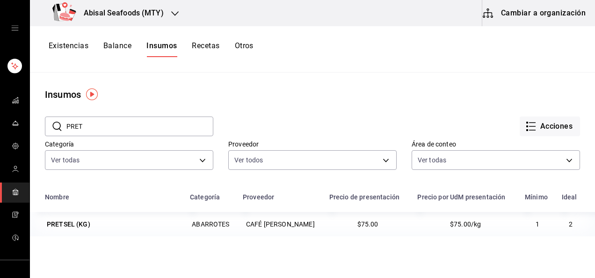
drag, startPoint x: 100, startPoint y: 128, endPoint x: 105, endPoint y: 128, distance: 5.1
click at [101, 128] on input "PRET" at bounding box center [139, 126] width 147 height 19
type input "P"
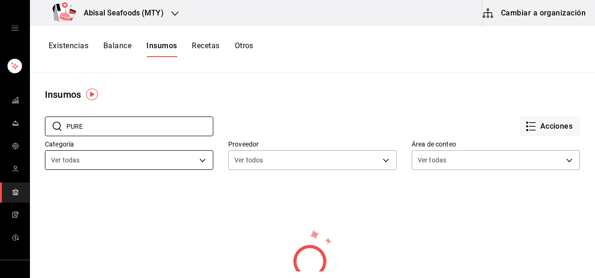
click at [203, 157] on body "Abisal Seafoods (MTY) Cambiar a organización Existencias Balance Insumos Receta…" at bounding box center [297, 135] width 595 height 271
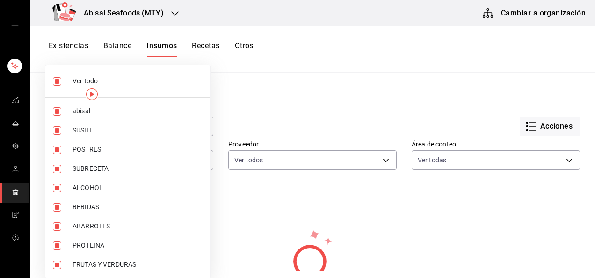
click at [247, 119] on div at bounding box center [297, 139] width 595 height 278
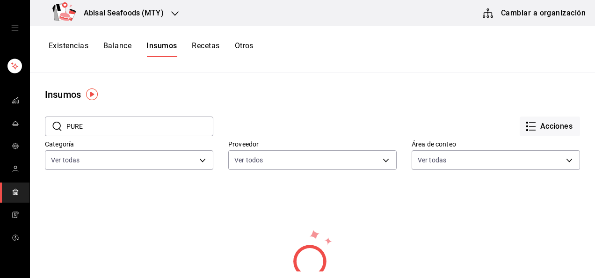
click at [157, 123] on input "PURE" at bounding box center [139, 126] width 147 height 19
type input "P"
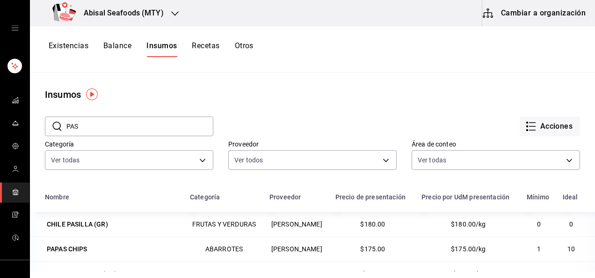
type input "PASTA DE TOMATE"
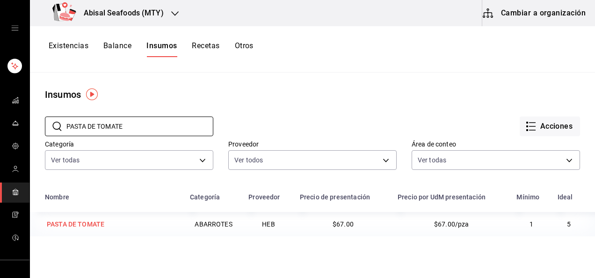
click at [82, 226] on div "PASTA DE TOMATE" at bounding box center [76, 223] width 58 height 9
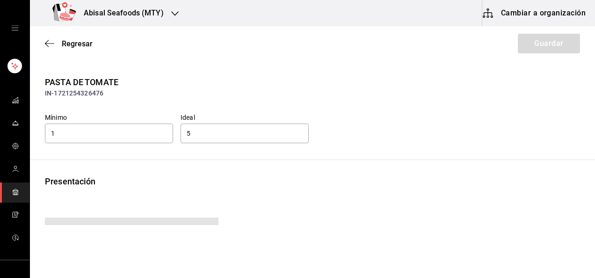
click at [160, 164] on div "PASTA DE TOMATE IN-1721254326476 Mínimo 1 Ideal 5 Presentación Precio sin impue…" at bounding box center [312, 208] width 565 height 264
type input "67.00"
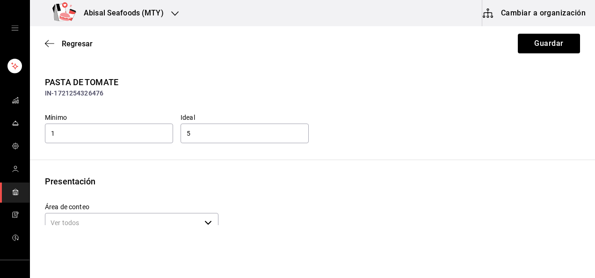
scroll to position [47, 0]
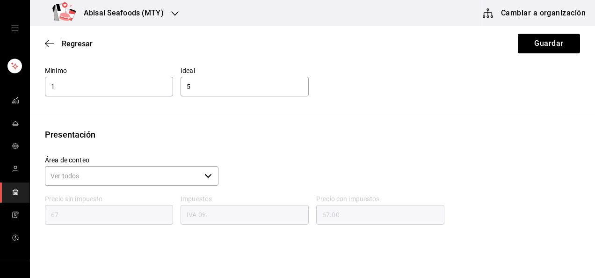
click at [207, 175] on icon "button" at bounding box center [207, 175] width 7 height 7
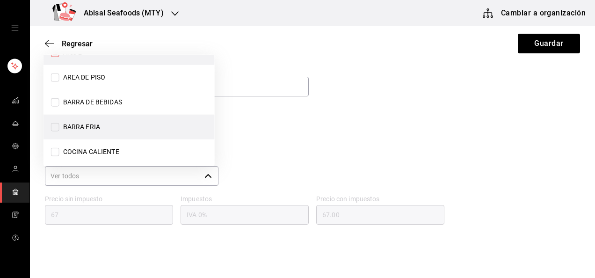
scroll to position [94, 0]
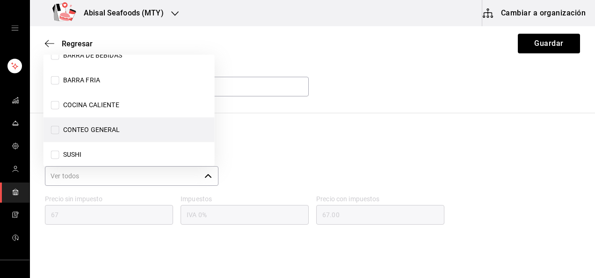
click at [56, 130] on input "CONTEO GENERAL" at bounding box center [55, 130] width 8 height 8
checkbox input "true"
click at [256, 136] on div "Presentación" at bounding box center [312, 134] width 535 height 13
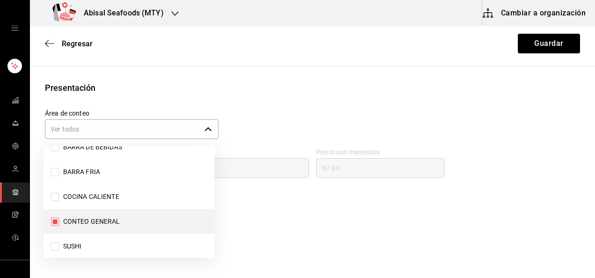
click at [278, 116] on div "Área de conteo ​" at bounding box center [308, 121] width 543 height 39
click at [522, 51] on button "Guardar" at bounding box center [549, 44] width 62 height 20
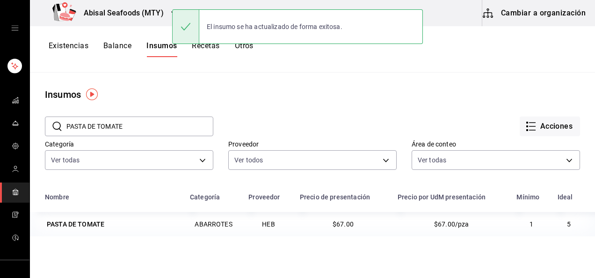
click at [178, 124] on input "PASTA DE TOMATE" at bounding box center [139, 126] width 147 height 19
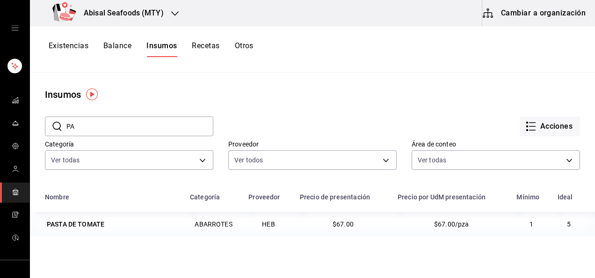
type input "P"
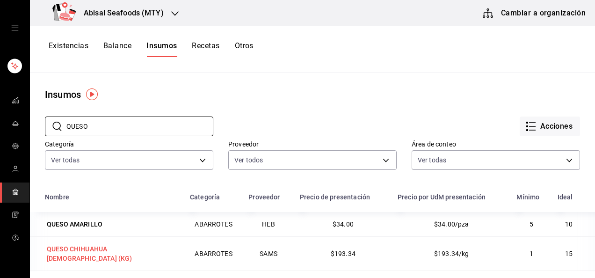
type input "QUESO"
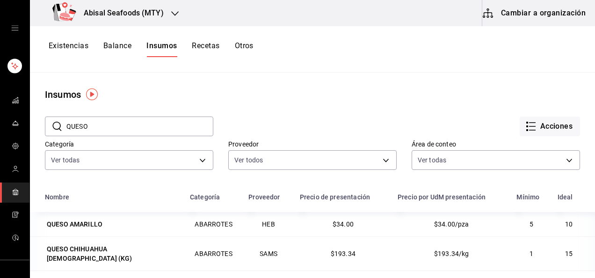
click at [127, 249] on div "QUESO CHIHUAHUA [DEMOGRAPHIC_DATA] (KG)" at bounding box center [112, 253] width 130 height 19
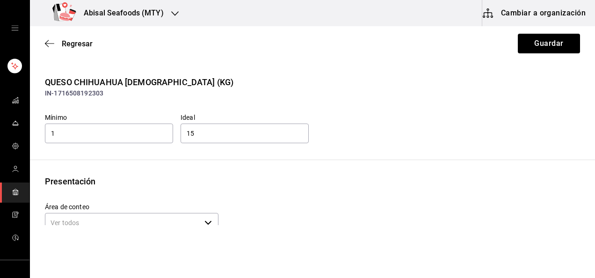
click at [185, 172] on div "QUESO CHIHUAHUA MENONITA (KG) IN-1716508192303 Mínimo 1 Ideal 15 Presentación Á…" at bounding box center [312, 203] width 565 height 255
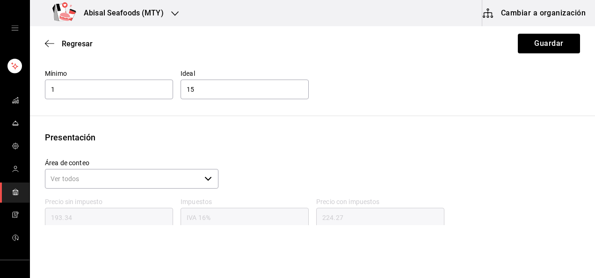
scroll to position [47, 0]
click at [204, 175] on icon "button" at bounding box center [207, 175] width 7 height 7
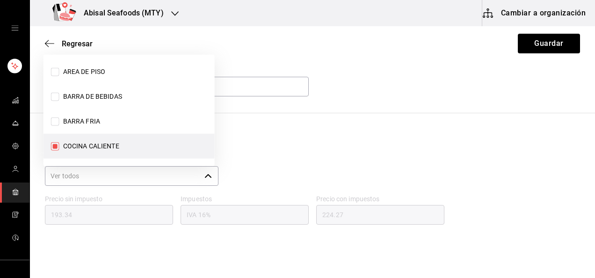
scroll to position [99, 0]
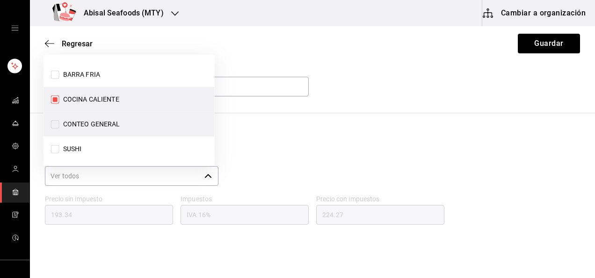
click at [53, 124] on input "CONTEO GENERAL" at bounding box center [55, 124] width 8 height 8
checkbox input "true"
click at [322, 117] on div "QUESO CHIHUAHUA MENONITA (KG) IN-1716508192303 Mínimo 1 Ideal 15 Presentación Á…" at bounding box center [312, 156] width 565 height 255
click at [520, 35] on button "Guardar" at bounding box center [549, 44] width 62 height 20
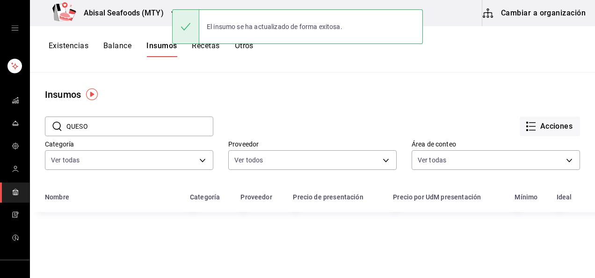
click at [139, 128] on input "QUESO" at bounding box center [139, 126] width 147 height 19
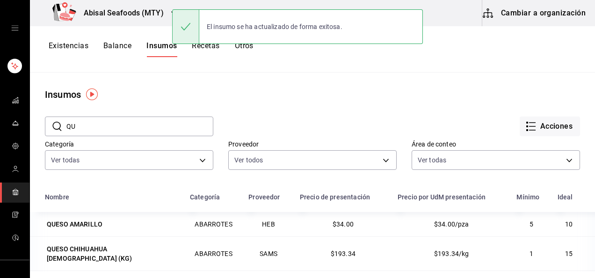
type input "Q"
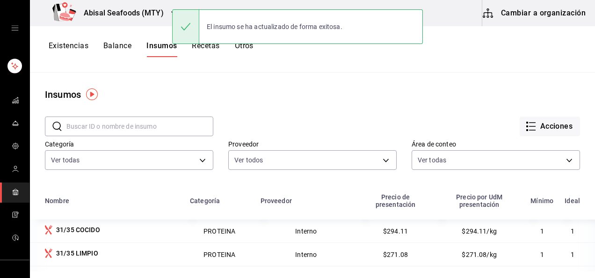
click at [141, 130] on input "text" at bounding box center [139, 126] width 147 height 19
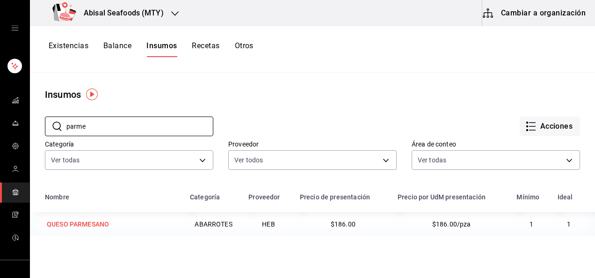
type input "parme"
click at [100, 226] on div "QUESO PARMESANO" at bounding box center [78, 223] width 62 height 9
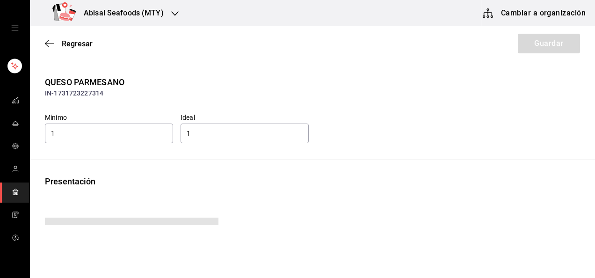
type input "186.00"
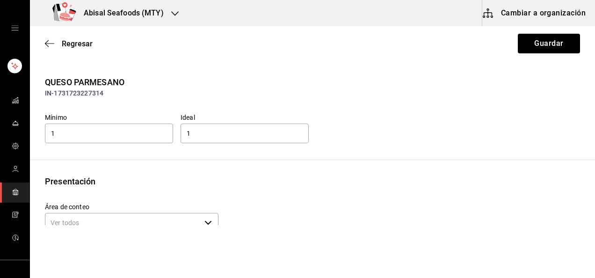
click at [235, 186] on div "Presentación" at bounding box center [312, 181] width 535 height 13
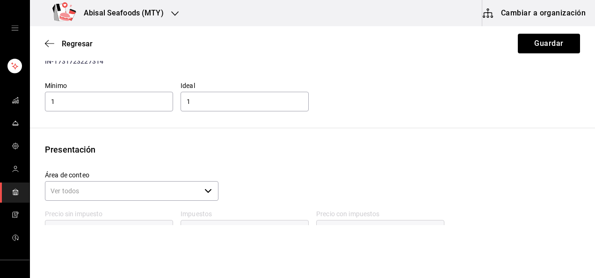
scroll to position [47, 0]
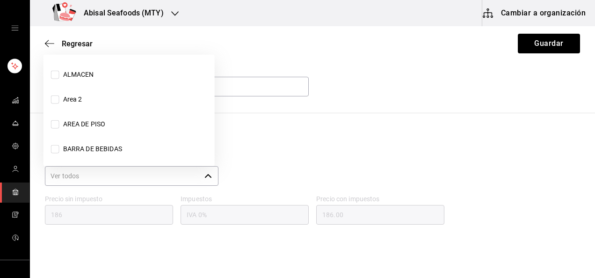
click at [204, 178] on icon "button" at bounding box center [207, 175] width 7 height 7
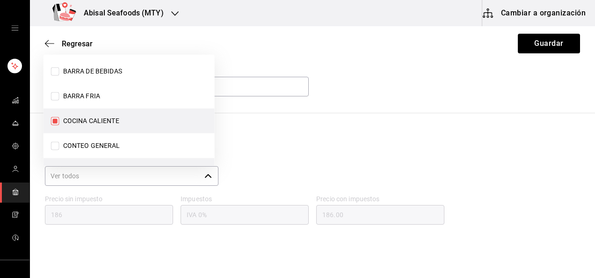
scroll to position [99, 0]
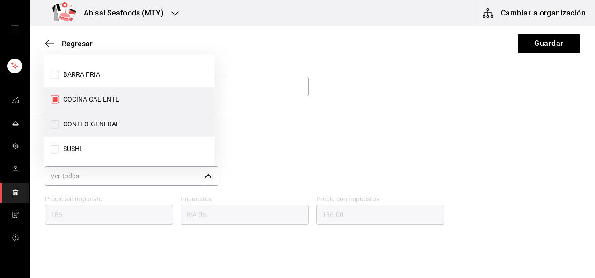
click at [58, 125] on input "CONTEO GENERAL" at bounding box center [55, 124] width 8 height 8
checkbox input "true"
click at [375, 106] on div "QUESO PARMESANO IN-1731723227314 Mínimo 1 Ideal 1 Presentación Área de conteo ​…" at bounding box center [312, 156] width 565 height 255
click at [528, 39] on button "Guardar" at bounding box center [549, 44] width 62 height 20
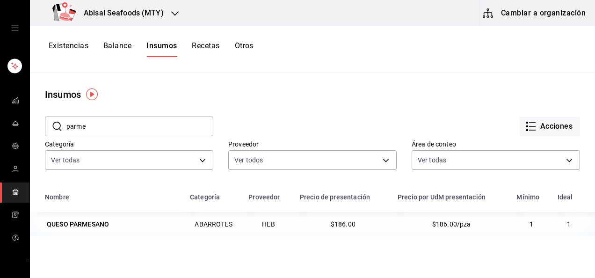
click at [163, 128] on input "parme" at bounding box center [139, 126] width 147 height 19
type input "p"
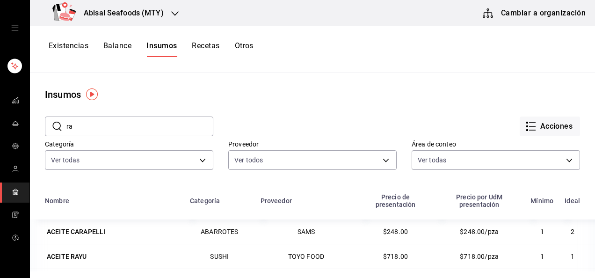
type input "r"
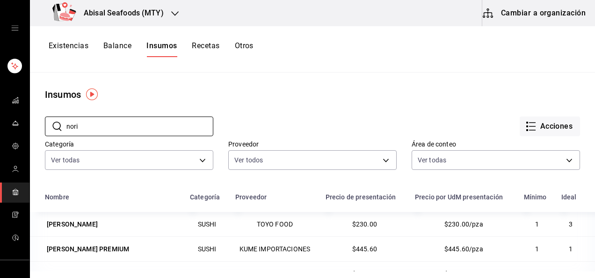
type input "nori"
click at [130, 176] on div "​ nori ​ Acciones Categoría Ver todas 7fcf6eec-c991-420a-b7da-77d77f807be9,5037…" at bounding box center [312, 145] width 565 height 86
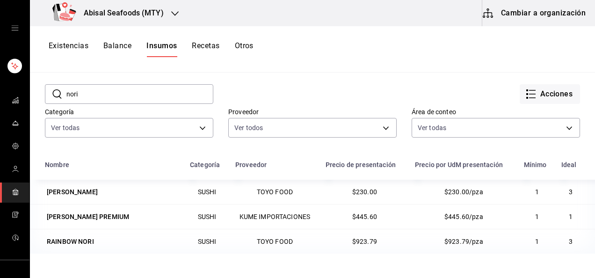
scroll to position [47, 0]
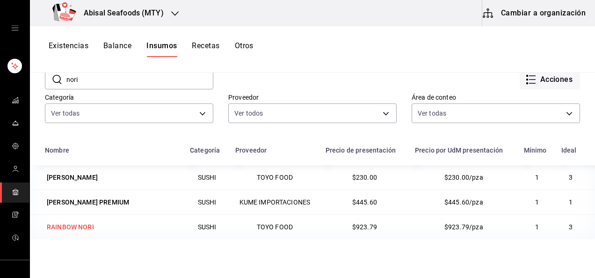
click at [84, 226] on div "RAINBOW NORI" at bounding box center [70, 226] width 47 height 9
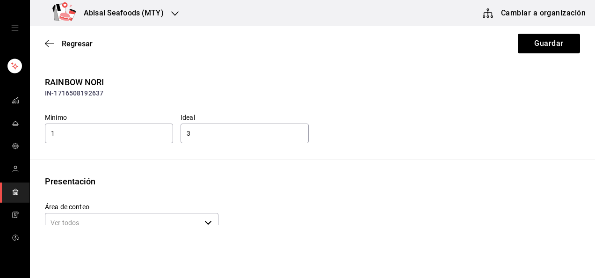
click at [172, 166] on div "RAINBOW NORI IN-1716508192637 Mínimo 1 Ideal 3 Presentación Área de conteo ​ Pr…" at bounding box center [312, 203] width 565 height 255
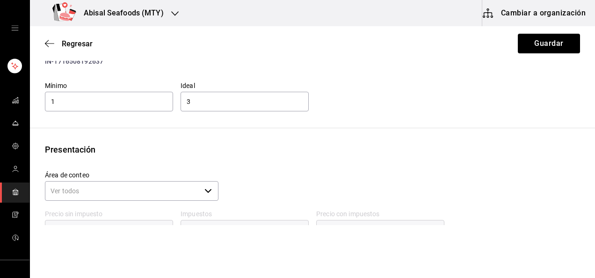
scroll to position [47, 0]
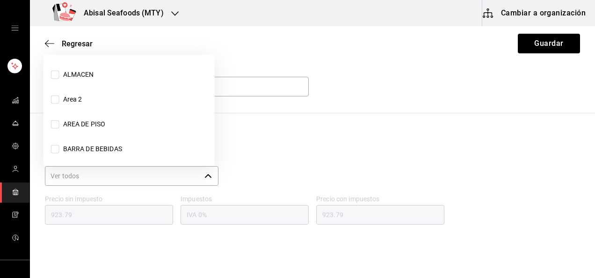
click at [205, 176] on icon "button" at bounding box center [207, 175] width 7 height 7
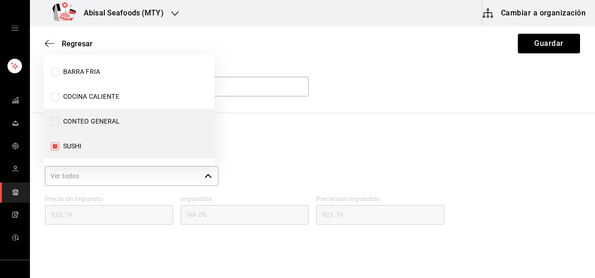
scroll to position [102, 0]
click at [55, 120] on input "CONTEO GENERAL" at bounding box center [55, 121] width 8 height 8
checkbox input "true"
click at [333, 109] on div "RAINBOW NORI IN-1716508192637 Mínimo 1 Ideal 3 Presentación Área de conteo ​ Pr…" at bounding box center [312, 156] width 565 height 255
click at [528, 45] on button "Guardar" at bounding box center [549, 44] width 62 height 20
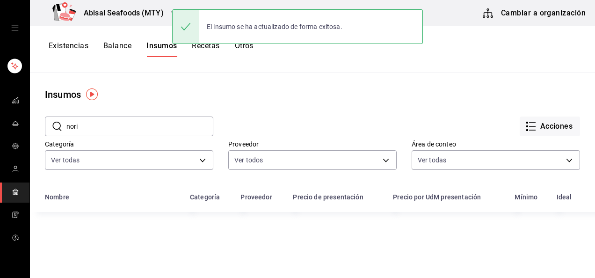
click at [122, 128] on input "nori" at bounding box center [139, 126] width 147 height 19
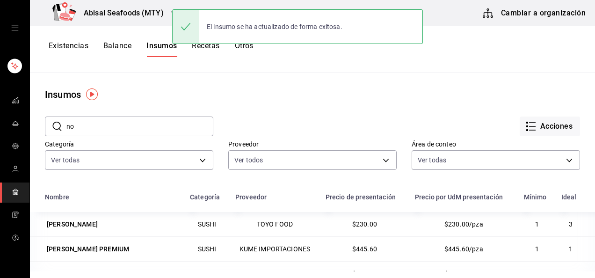
type input "n"
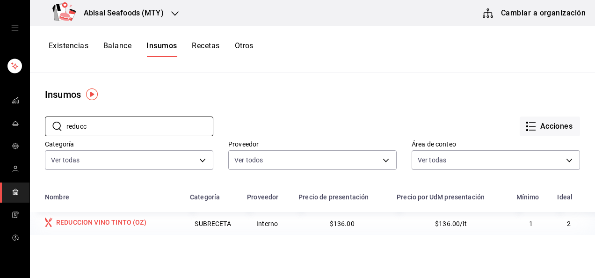
type input "reducc"
click at [142, 222] on div "REDUCCION VINO TINTO (OZ)" at bounding box center [101, 222] width 90 height 9
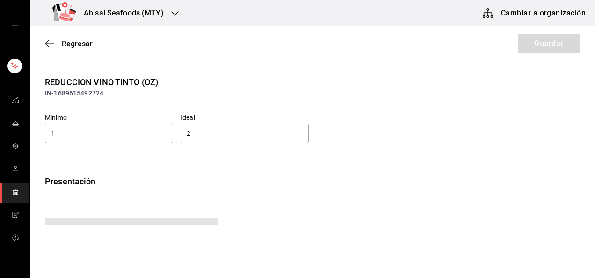
click at [170, 186] on div "Presentación" at bounding box center [312, 181] width 535 height 13
type input "136.00"
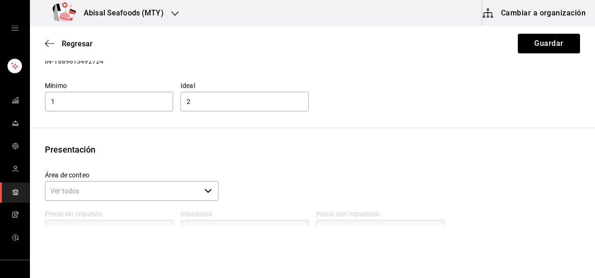
scroll to position [47, 0]
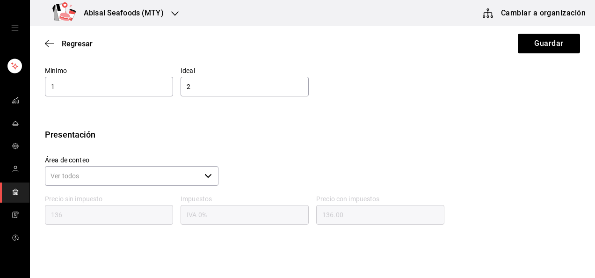
click at [172, 179] on input "Área de conteo" at bounding box center [123, 176] width 156 height 20
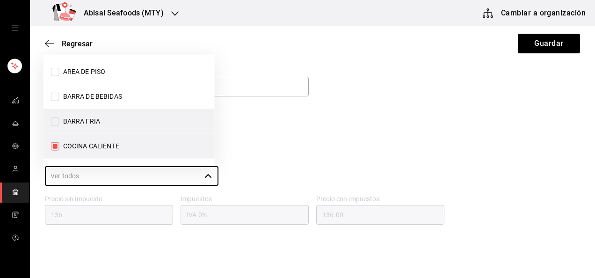
scroll to position [99, 0]
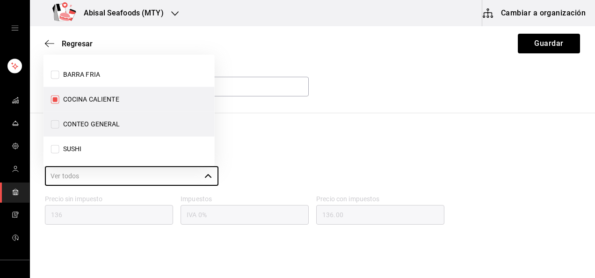
click at [56, 122] on input "CONTEO GENERAL" at bounding box center [55, 124] width 8 height 8
checkbox input "true"
click at [327, 124] on div "REDUCCION VINO TINTO (OZ) IN-1689615492724 Mínimo 1 Ideal 2 Presentación Área d…" at bounding box center [312, 156] width 565 height 255
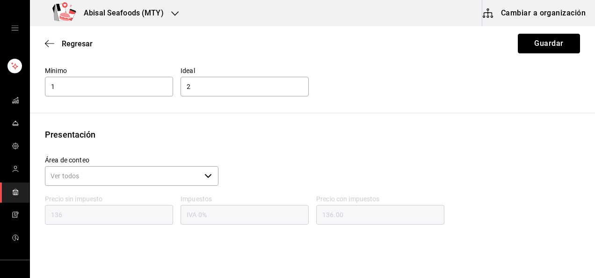
click at [551, 38] on button "Guardar" at bounding box center [549, 44] width 62 height 20
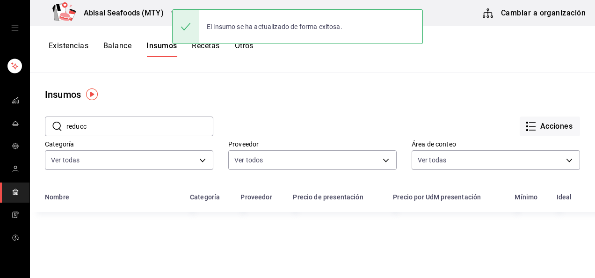
click at [126, 126] on input "reducc" at bounding box center [139, 126] width 147 height 19
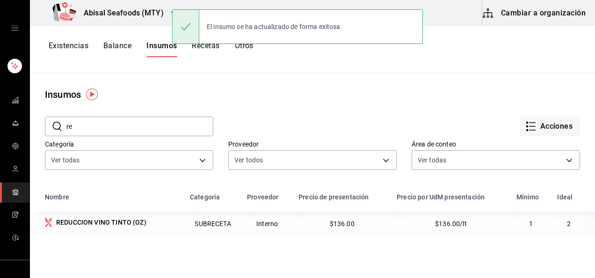
type input "r"
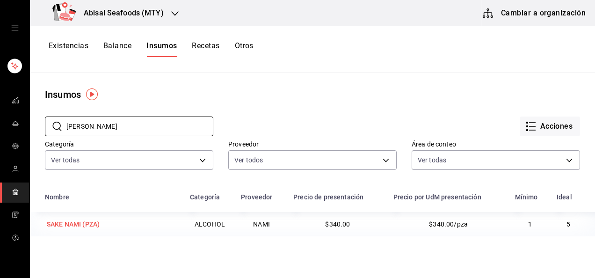
type input "sake nami"
click at [87, 226] on div "SAKE NAMI (PZA)" at bounding box center [73, 223] width 53 height 9
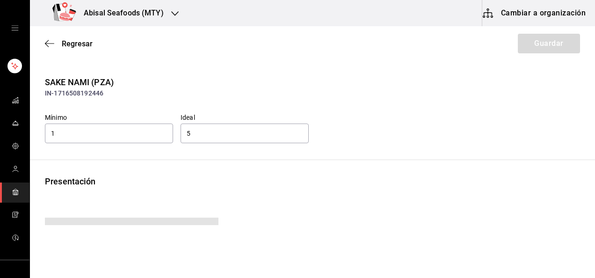
type input "394.40"
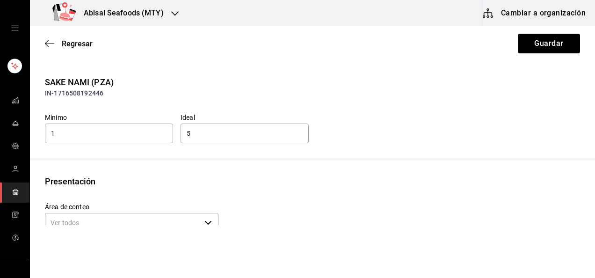
click at [195, 183] on div "Presentación" at bounding box center [312, 181] width 535 height 13
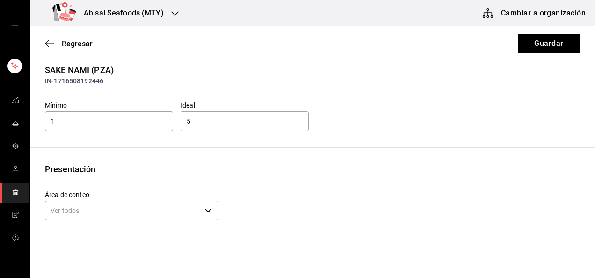
scroll to position [47, 0]
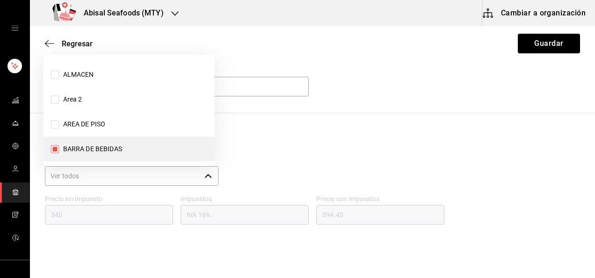
click at [201, 175] on div "​" at bounding box center [132, 176] width 174 height 20
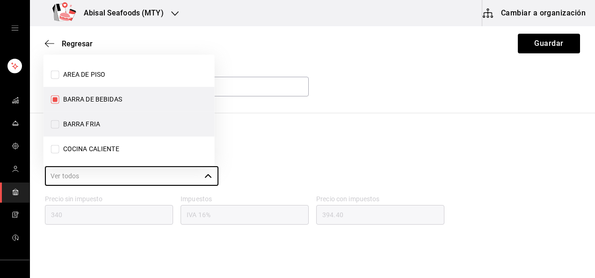
scroll to position [96, 0]
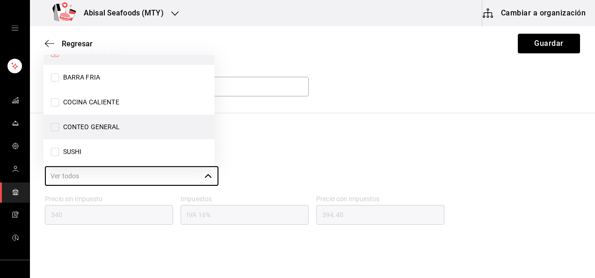
click at [55, 127] on input "CONTEO GENERAL" at bounding box center [55, 127] width 8 height 8
checkbox input "true"
click at [277, 124] on div "SAKE NAMI (PZA) IN-1716508192446 Mínimo 1 Ideal 5 Presentación Área de conteo ​…" at bounding box center [312, 156] width 565 height 255
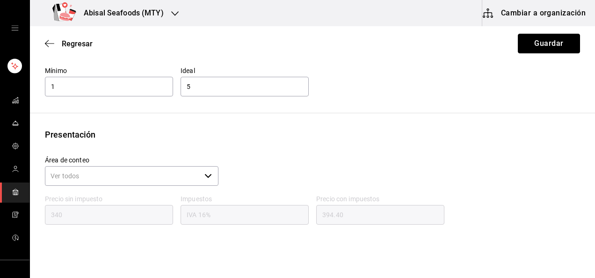
click at [542, 44] on button "Guardar" at bounding box center [549, 44] width 62 height 20
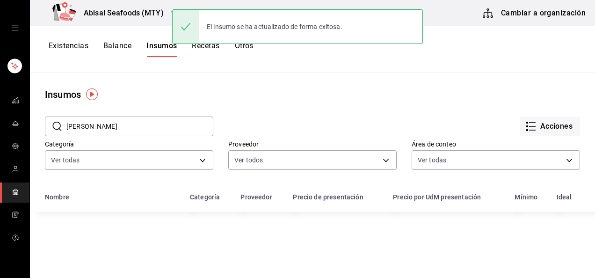
click at [158, 131] on input "sake nami" at bounding box center [139, 126] width 147 height 19
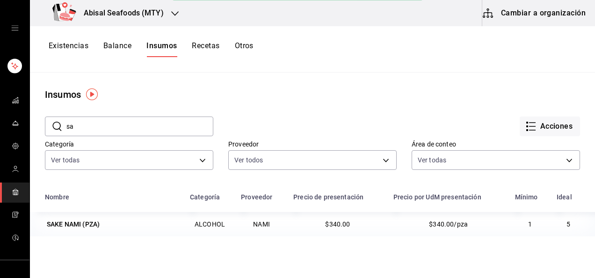
type input "s"
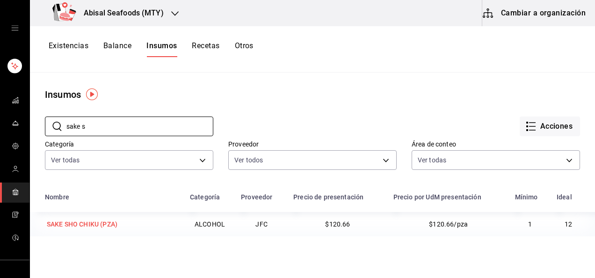
type input "sake s"
click at [115, 226] on div "SAKE SHO CHIKU (PZA)" at bounding box center [82, 223] width 71 height 9
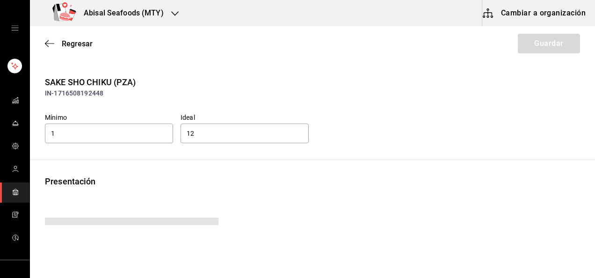
click at [151, 177] on div "Presentación" at bounding box center [312, 181] width 535 height 13
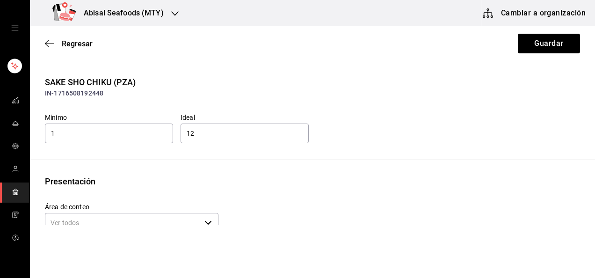
scroll to position [47, 0]
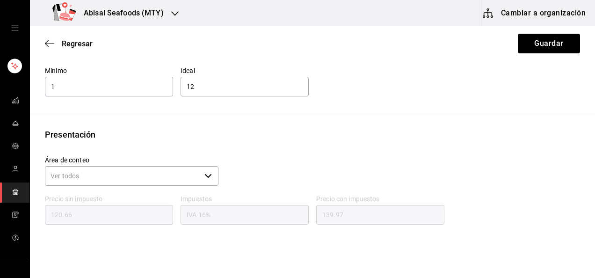
click at [206, 175] on icon "button" at bounding box center [207, 175] width 7 height 7
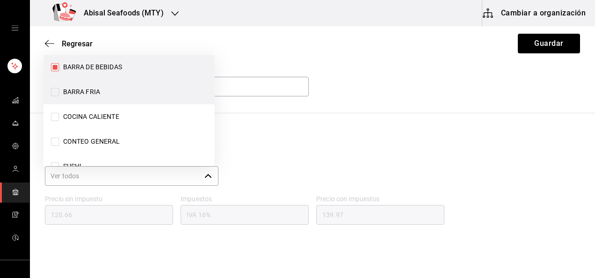
scroll to position [96, 0]
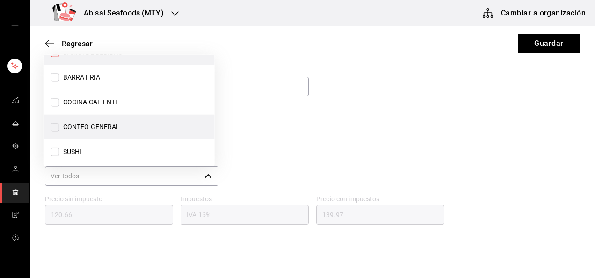
click at [58, 130] on input "CONTEO GENERAL" at bounding box center [55, 127] width 8 height 8
checkbox input "true"
click at [387, 94] on div "Mínimo 1 Ideal 12" at bounding box center [308, 78] width 543 height 39
click at [551, 41] on button "Guardar" at bounding box center [549, 44] width 62 height 20
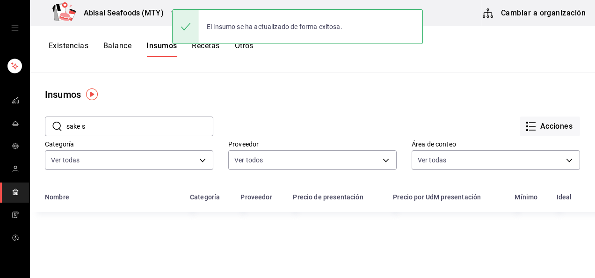
click at [141, 124] on input "sake s" at bounding box center [139, 126] width 147 height 19
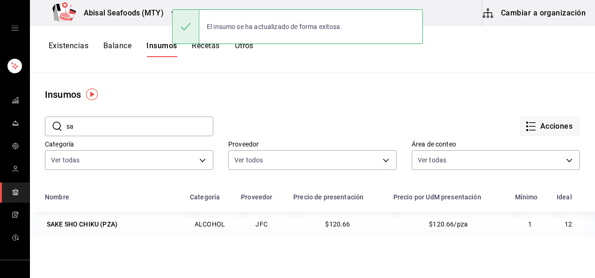
type input "s"
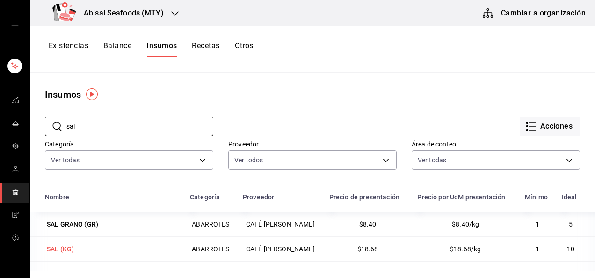
type input "sal"
click at [50, 249] on div "SAL (KG)" at bounding box center [60, 248] width 27 height 9
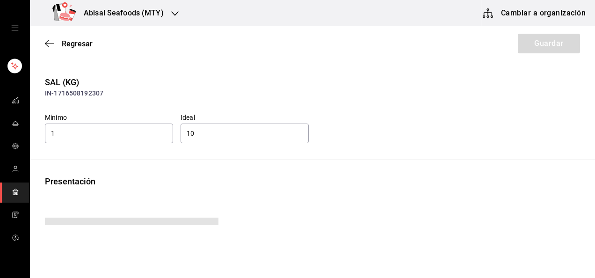
click at [253, 172] on div "SAL (KG) IN-1716508192307 Mínimo 1 Ideal 10 Presentación Precio sin impuesto 18…" at bounding box center [312, 208] width 565 height 264
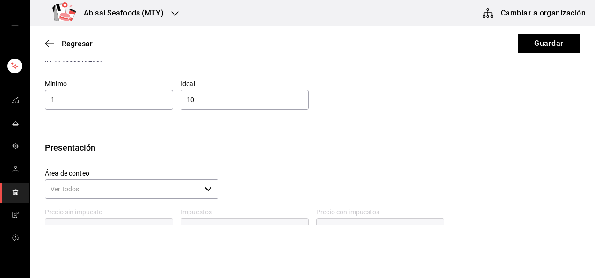
scroll to position [47, 0]
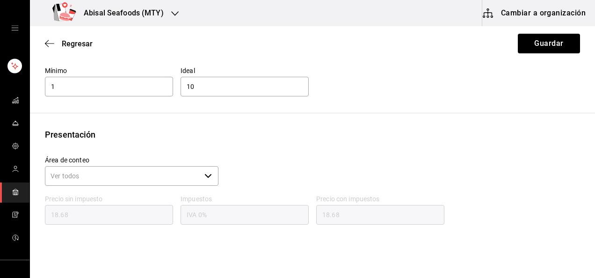
click at [205, 174] on icon "button" at bounding box center [207, 175] width 7 height 7
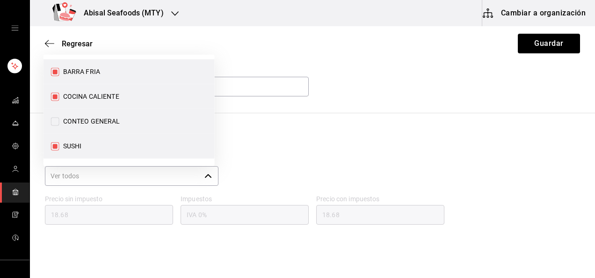
scroll to position [102, 0]
click at [53, 122] on input "CONTEO GENERAL" at bounding box center [55, 121] width 8 height 8
checkbox input "true"
click at [460, 94] on div "Mínimo 1 Ideal 10" at bounding box center [308, 78] width 543 height 39
click at [540, 40] on button "Guardar" at bounding box center [549, 44] width 62 height 20
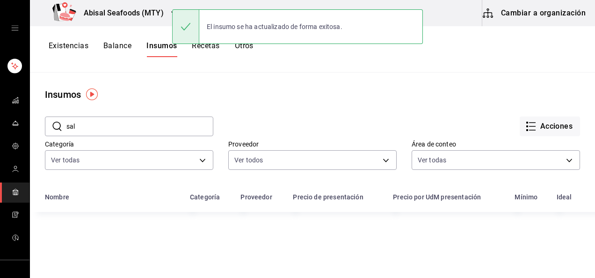
click at [144, 131] on input "sal" at bounding box center [139, 126] width 147 height 19
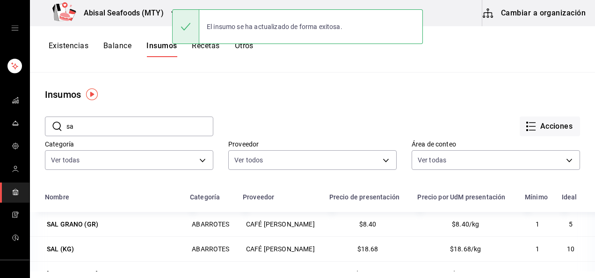
type input "s"
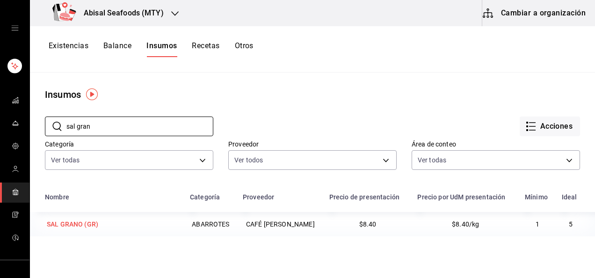
type input "sal gran"
click at [82, 224] on div "SAL GRANO (GR)" at bounding box center [72, 223] width 51 height 9
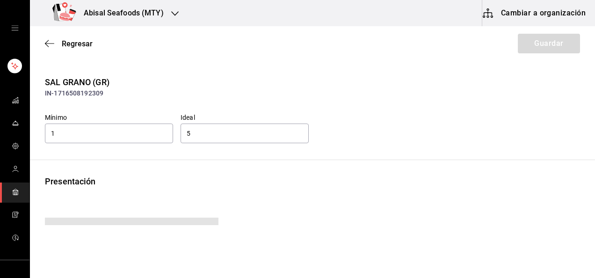
click at [238, 176] on div "Presentación" at bounding box center [312, 181] width 535 height 13
type input "8.40"
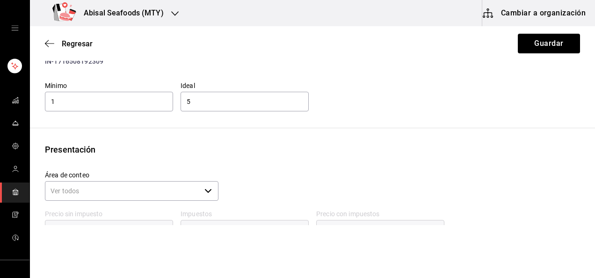
scroll to position [47, 0]
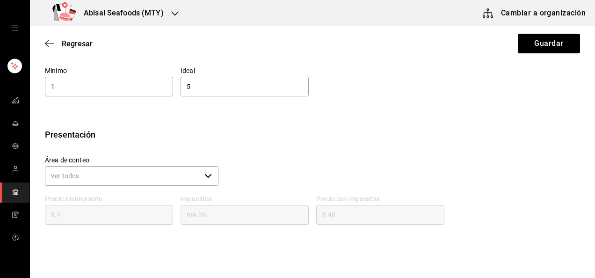
click at [208, 177] on icon "button" at bounding box center [207, 175] width 7 height 7
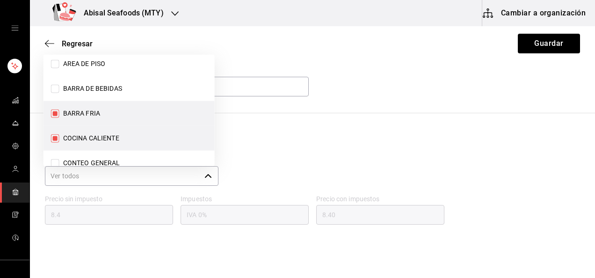
scroll to position [74, 0]
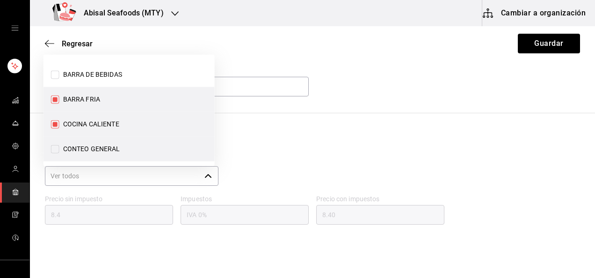
click at [54, 148] on input "CONTEO GENERAL" at bounding box center [55, 149] width 8 height 8
checkbox input "true"
click at [520, 43] on button "Guardar" at bounding box center [549, 44] width 62 height 20
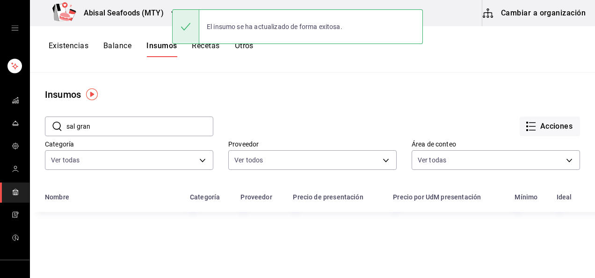
click at [132, 119] on input "sal gran" at bounding box center [139, 126] width 147 height 19
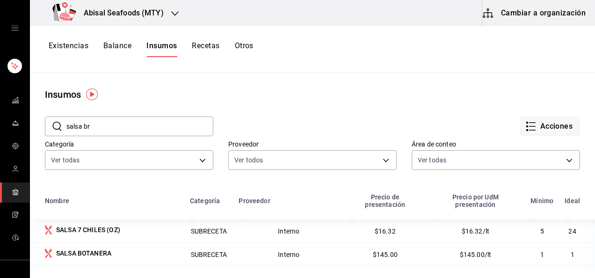
type input "salsa bra"
